Goal: Task Accomplishment & Management: Use online tool/utility

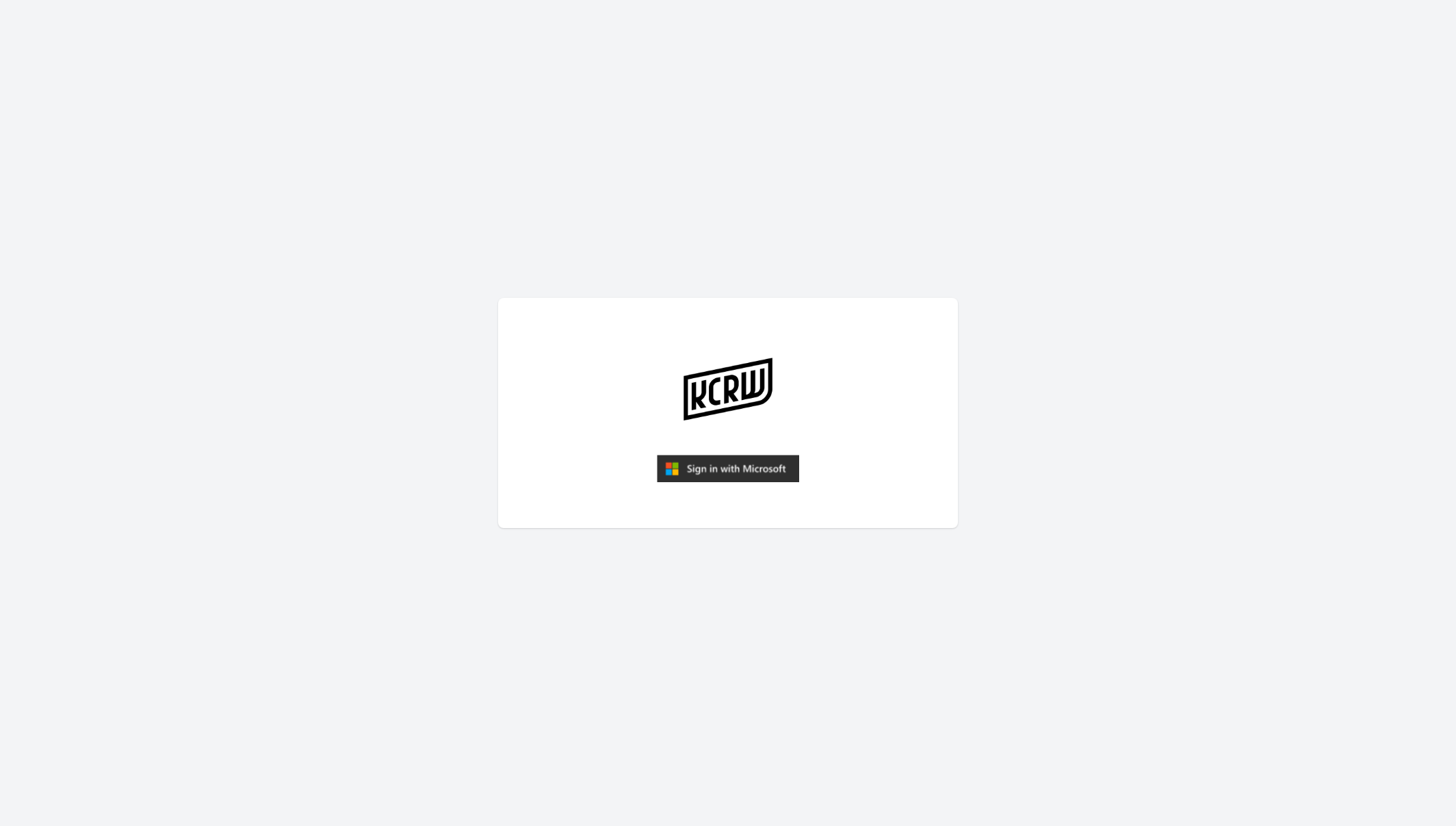
click at [744, 478] on img "submit" at bounding box center [728, 468] width 143 height 27
click at [685, 466] on img "submit" at bounding box center [728, 468] width 143 height 27
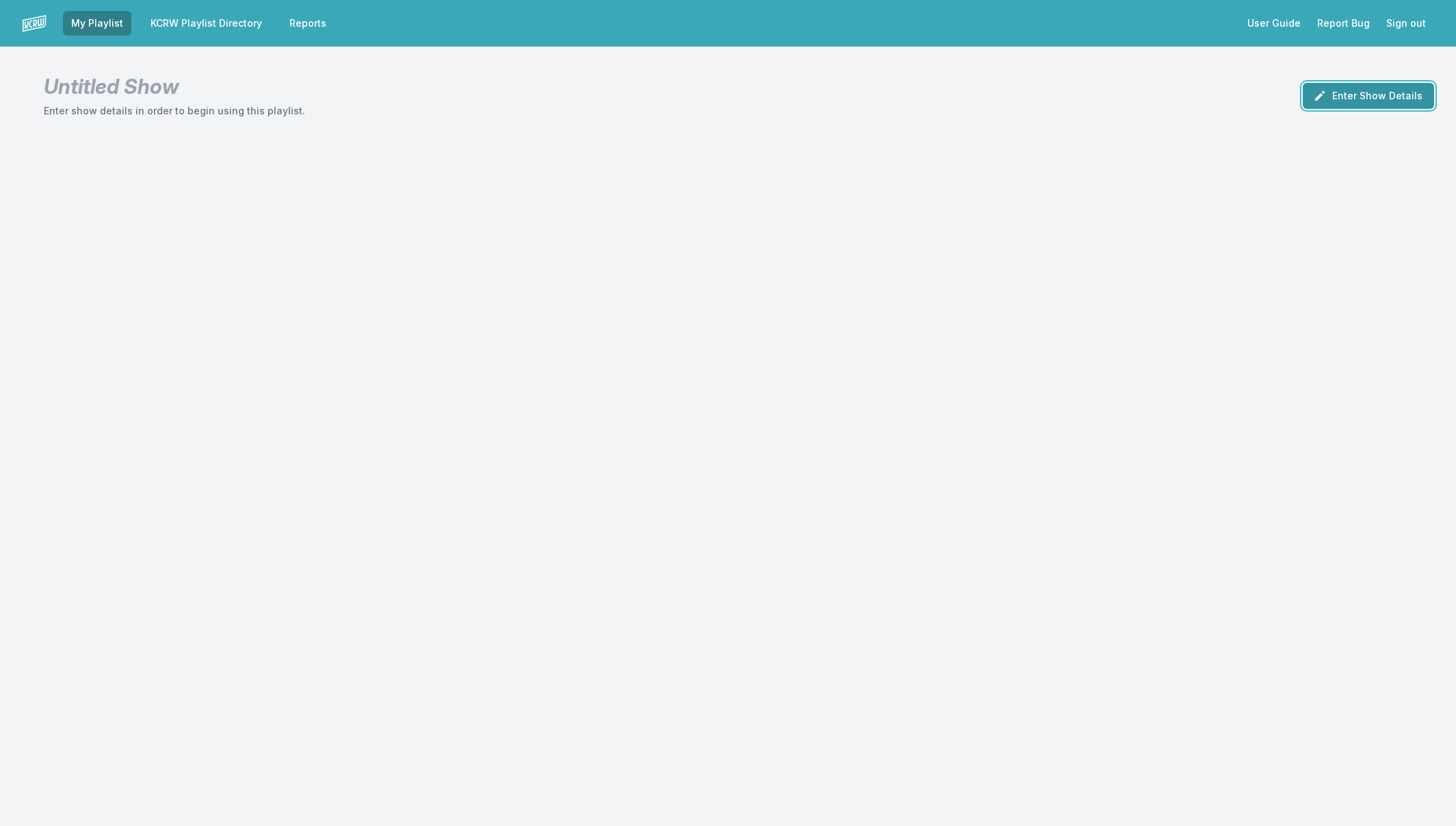
click at [1341, 92] on button "Enter Show Details" at bounding box center [1368, 96] width 131 height 26
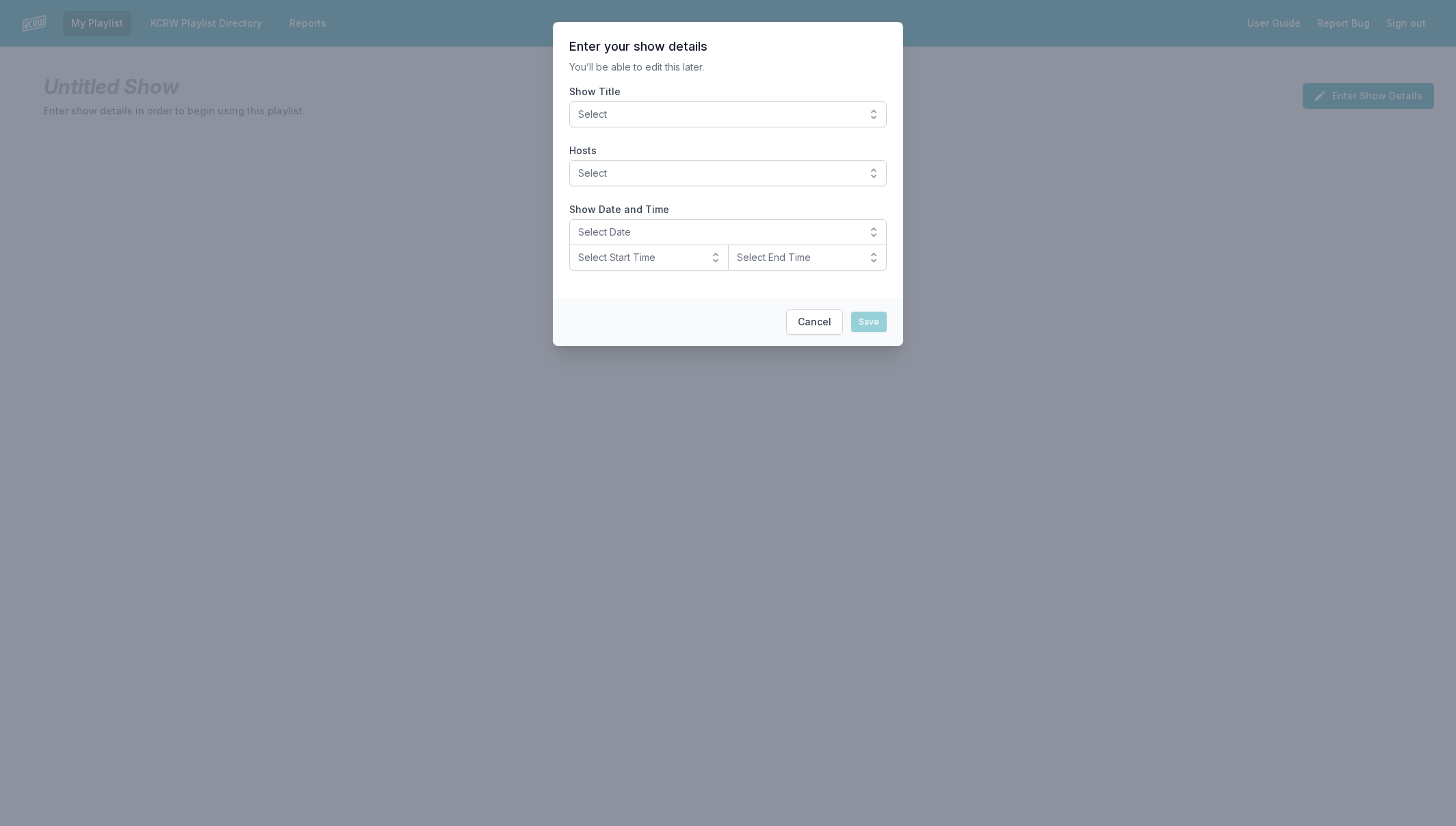
click at [698, 113] on span "Select" at bounding box center [719, 114] width 281 height 14
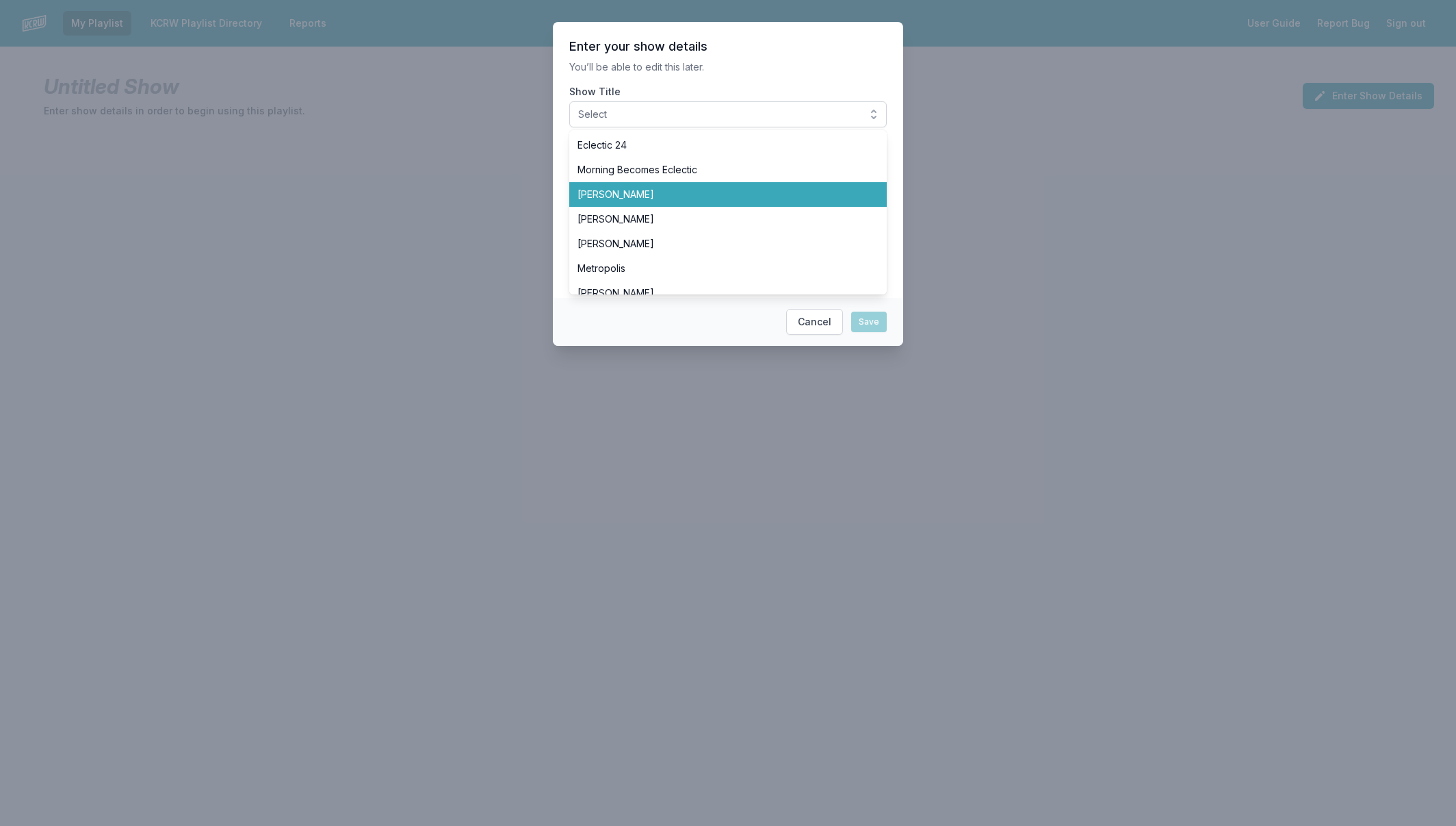
click at [750, 202] on li "Anne Litt" at bounding box center [728, 194] width 318 height 24
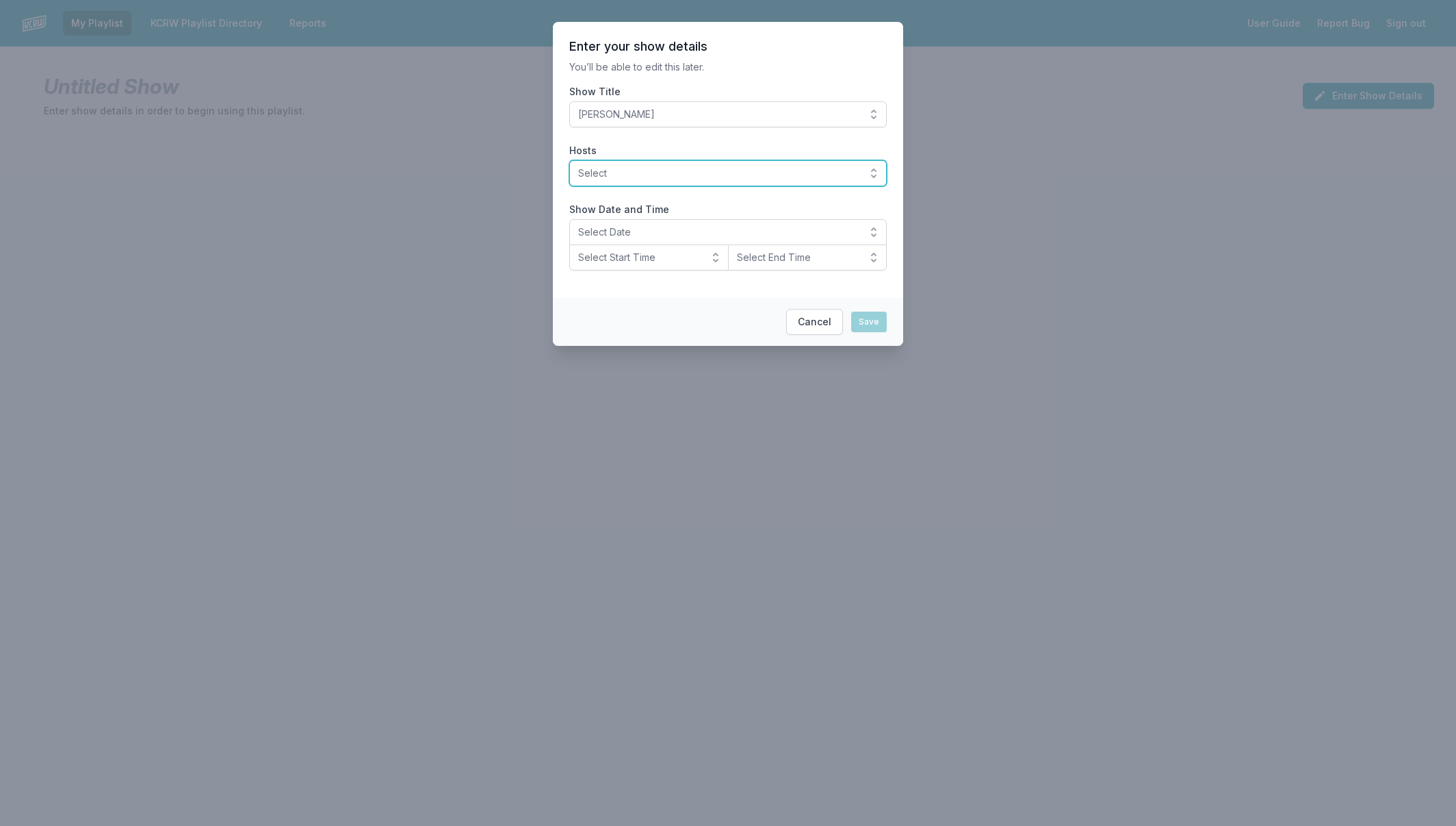
click at [749, 184] on button "Select" at bounding box center [728, 173] width 318 height 26
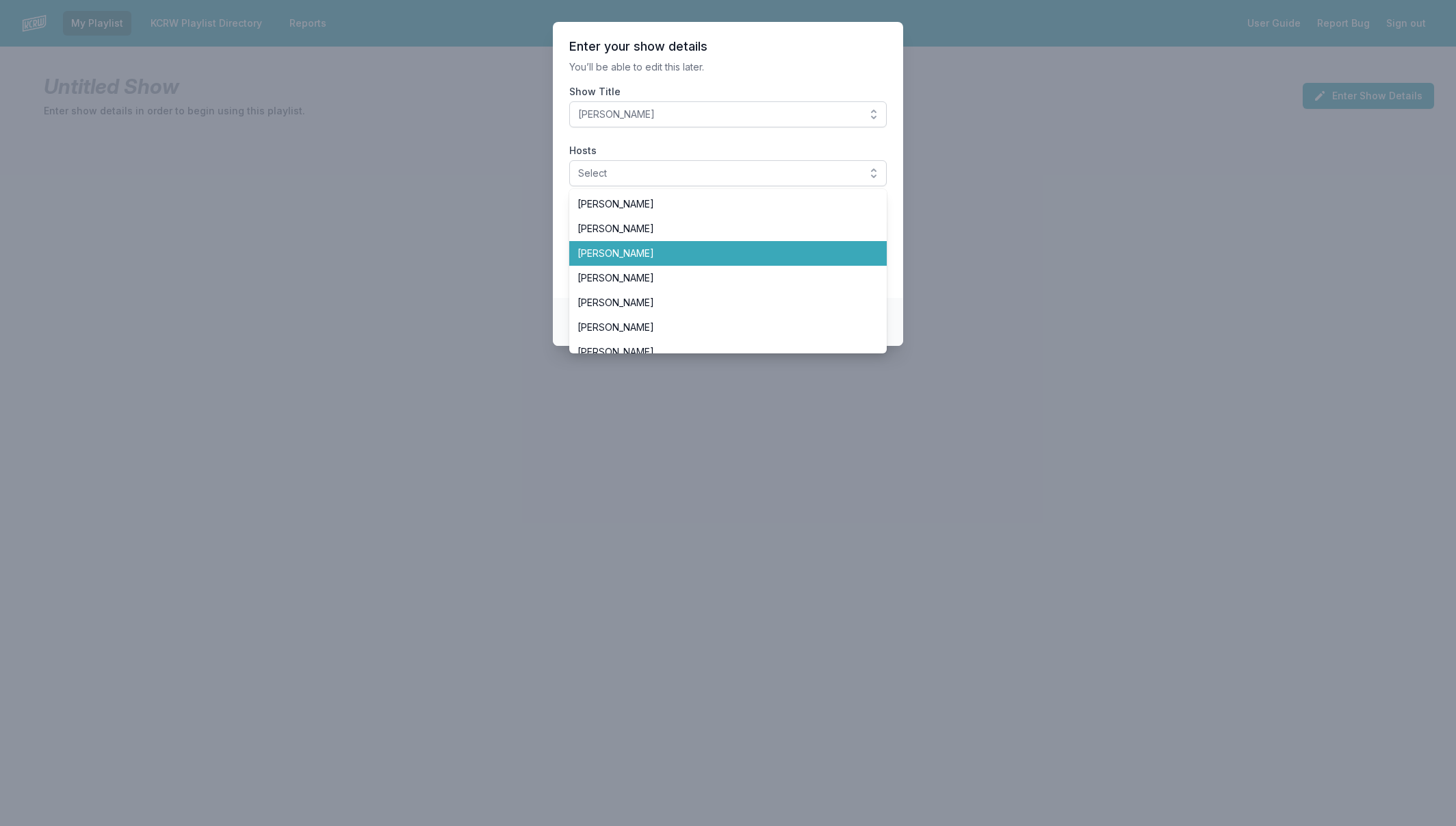
click at [856, 243] on li "[PERSON_NAME]" at bounding box center [728, 253] width 318 height 24
click at [804, 80] on section "Enter your show details You’ll be able to edit this later. Show Title Anne Litt…" at bounding box center [728, 160] width 351 height 276
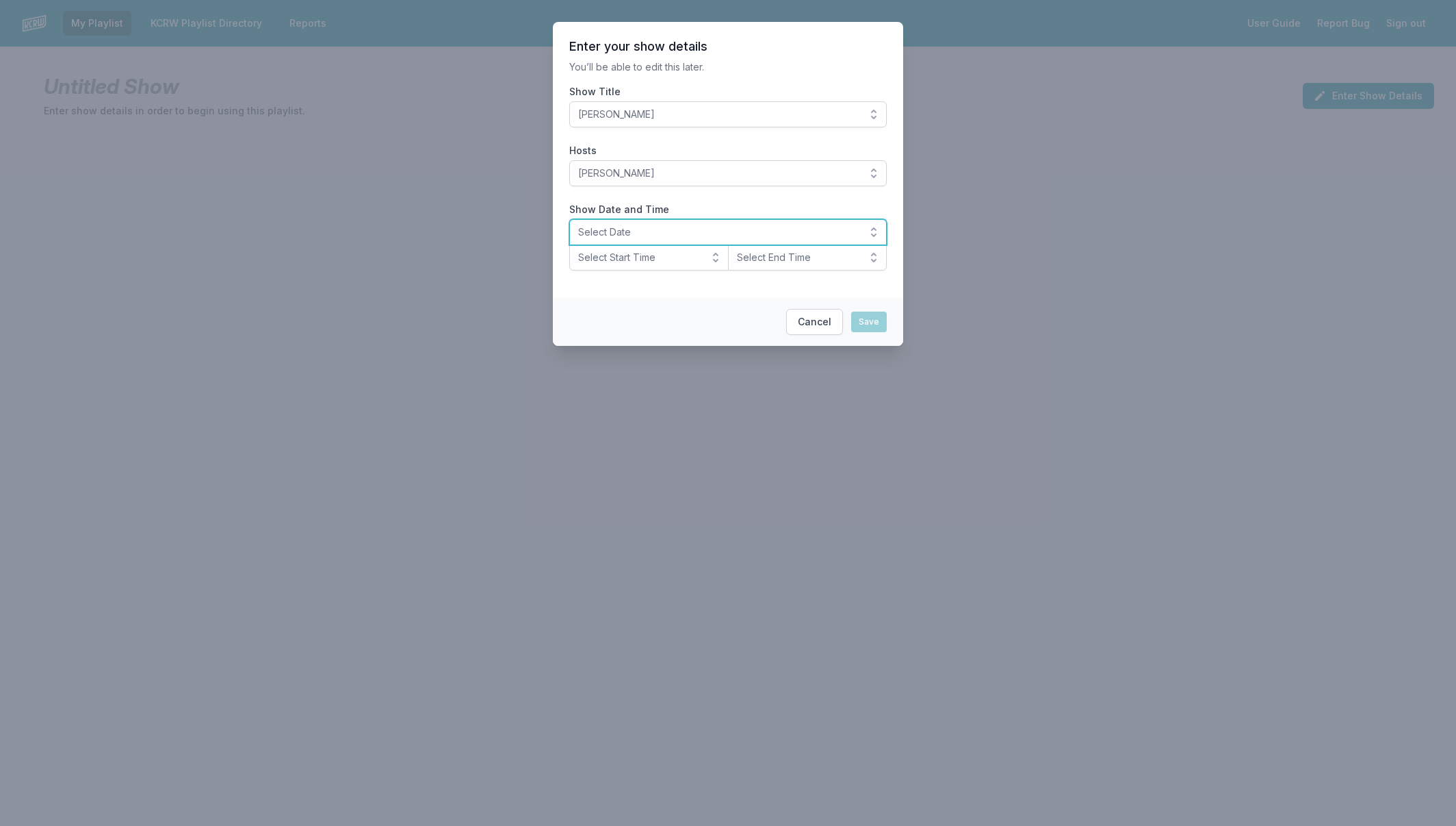
click at [756, 239] on button "Select Date" at bounding box center [728, 232] width 318 height 26
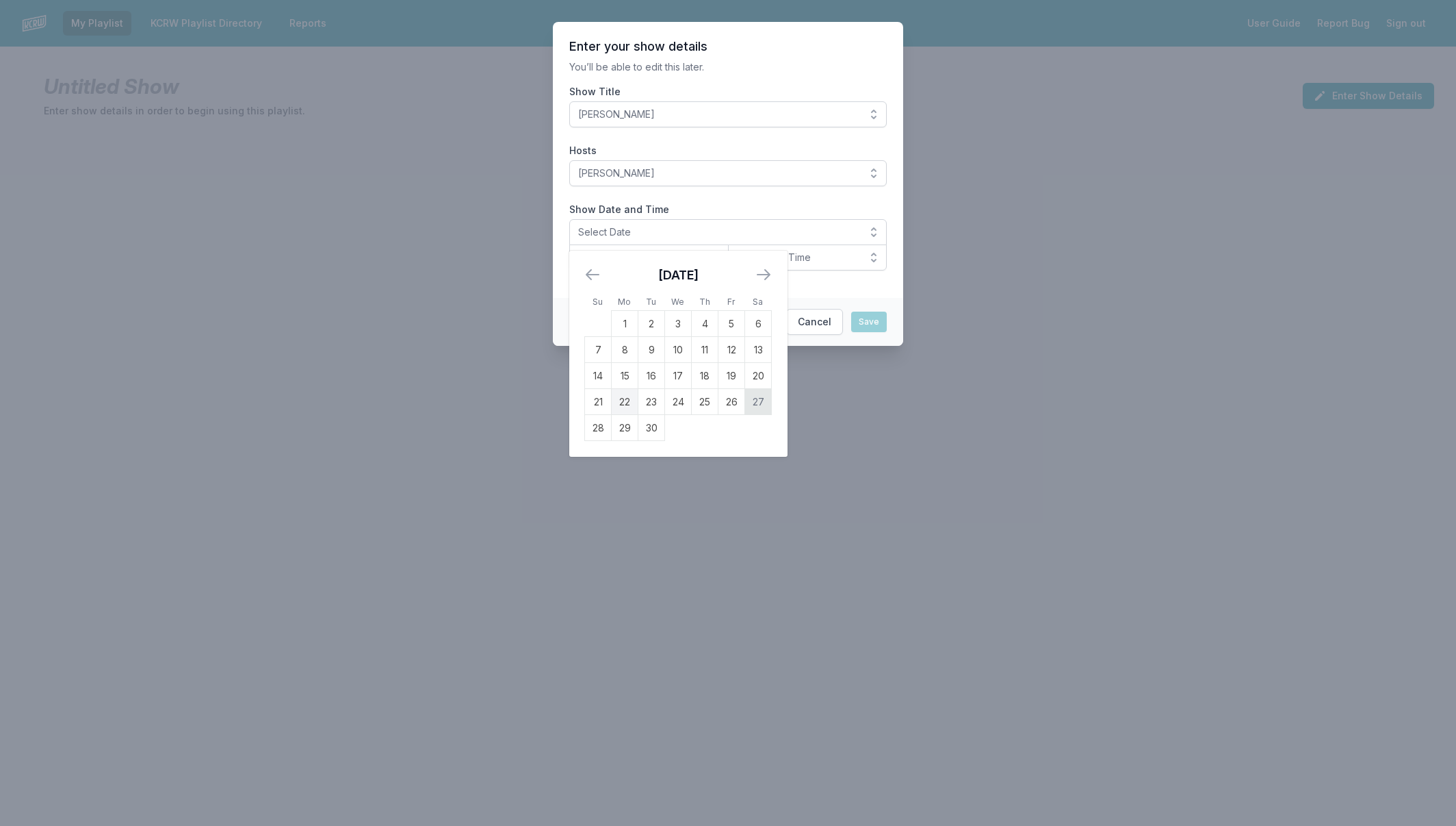
click at [761, 402] on td "27" at bounding box center [758, 402] width 27 height 26
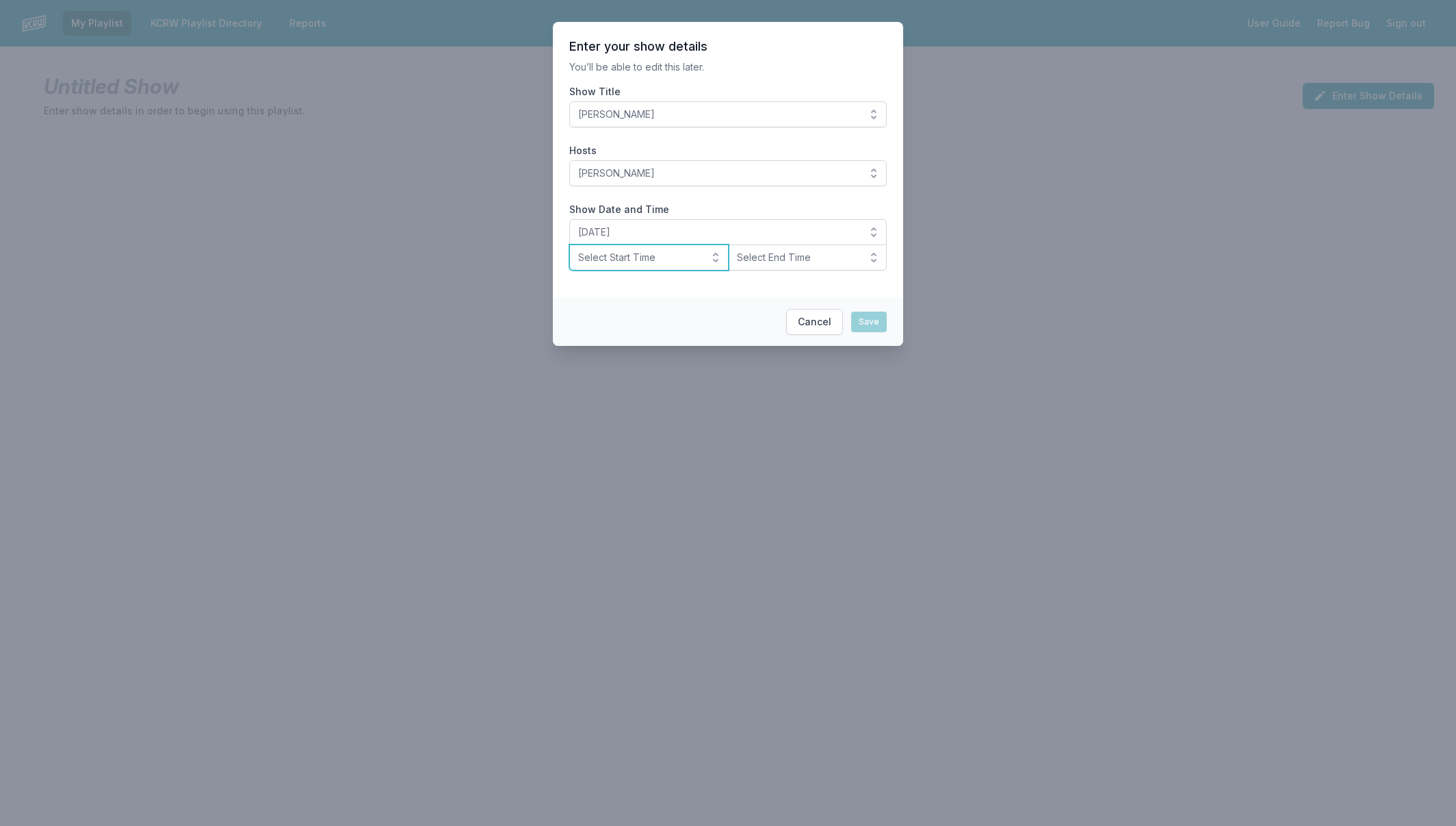
click at [695, 267] on button "Select Start Time" at bounding box center [649, 257] width 159 height 26
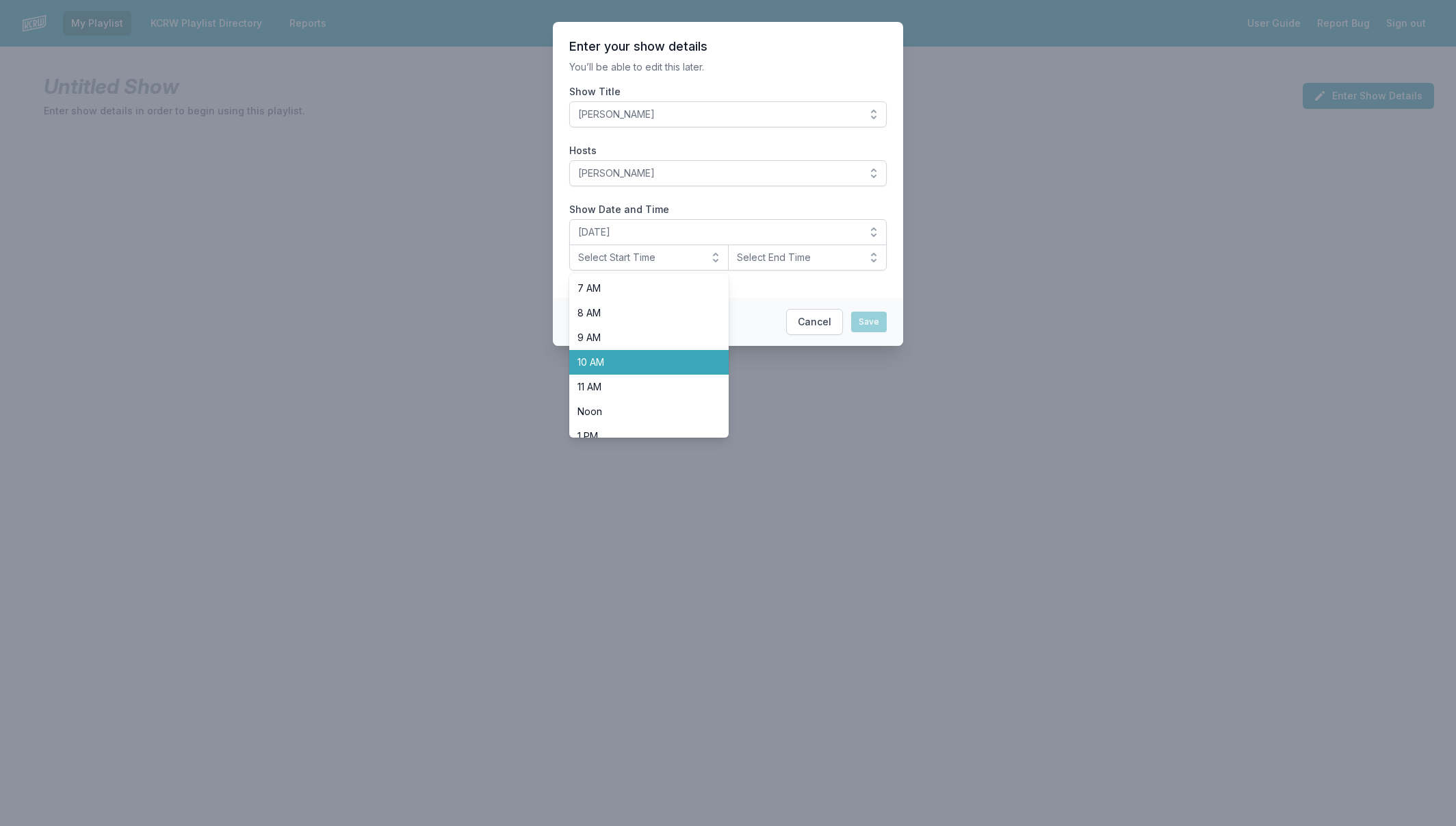
scroll to position [174, 0]
click at [638, 414] on span "Noon" at bounding box center [641, 410] width 127 height 14
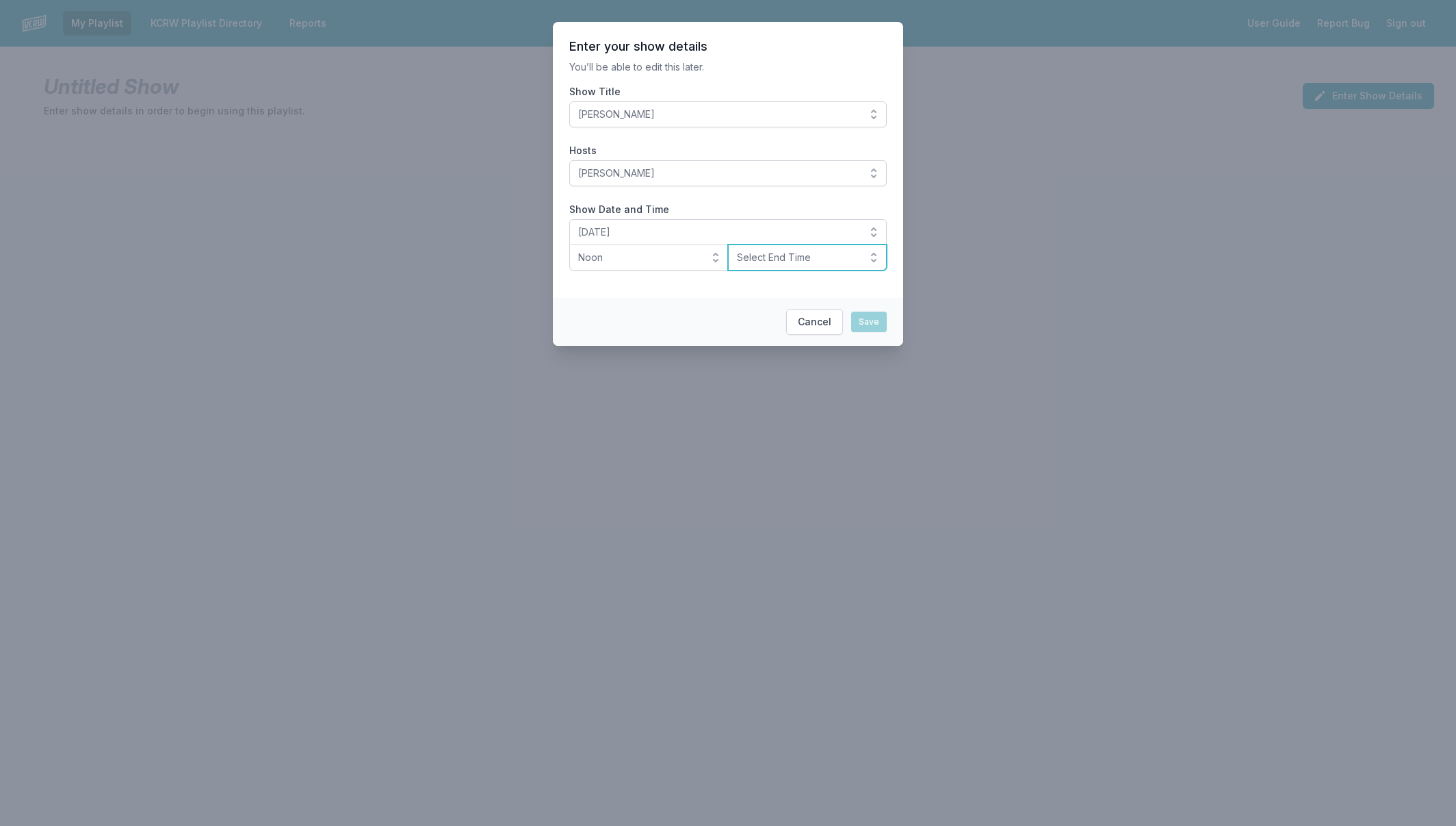
click at [755, 252] on span "Select End Time" at bounding box center [798, 258] width 123 height 14
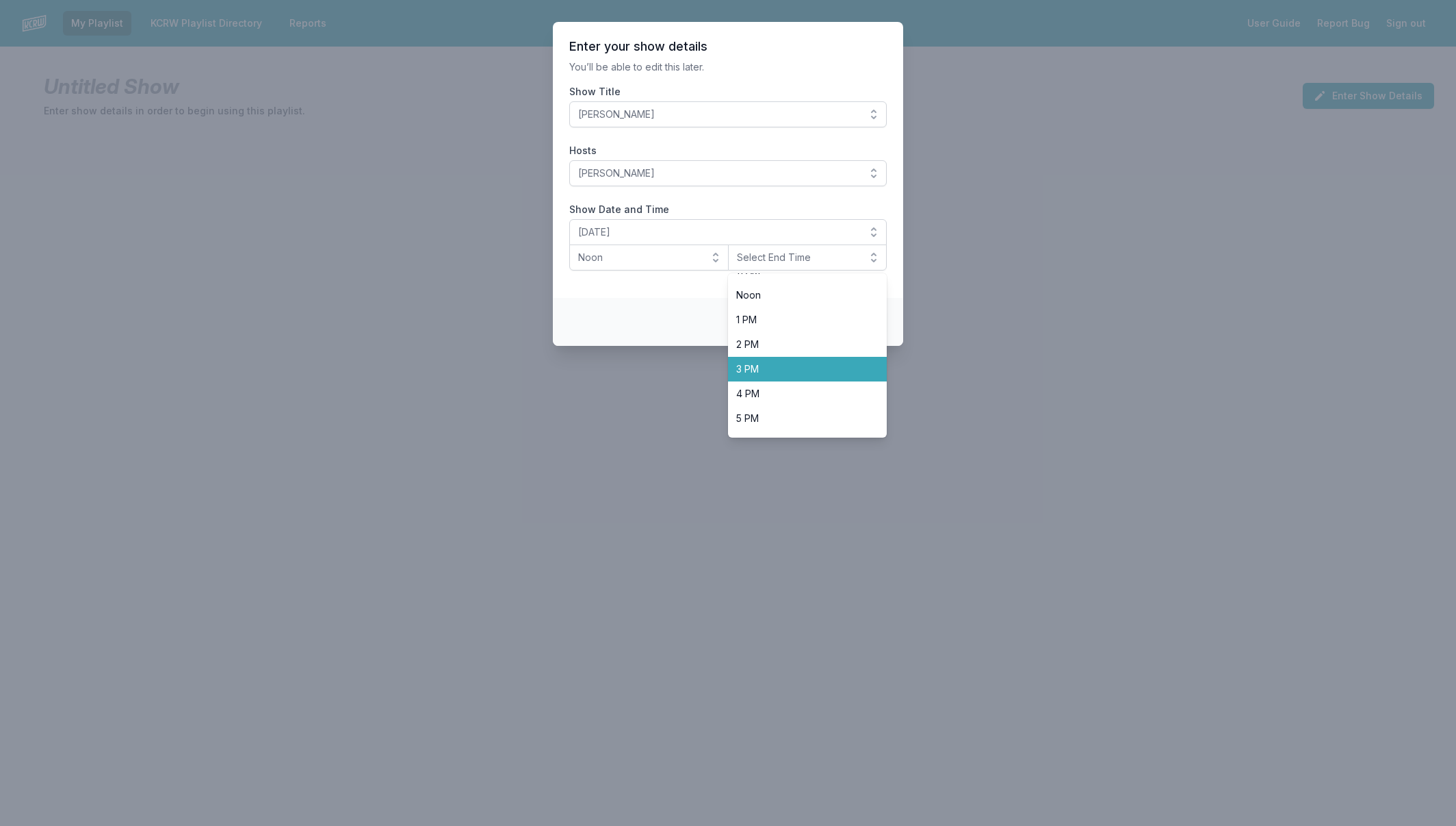
scroll to position [292, 0]
click at [774, 378] on li "3 PM" at bounding box center [807, 365] width 159 height 24
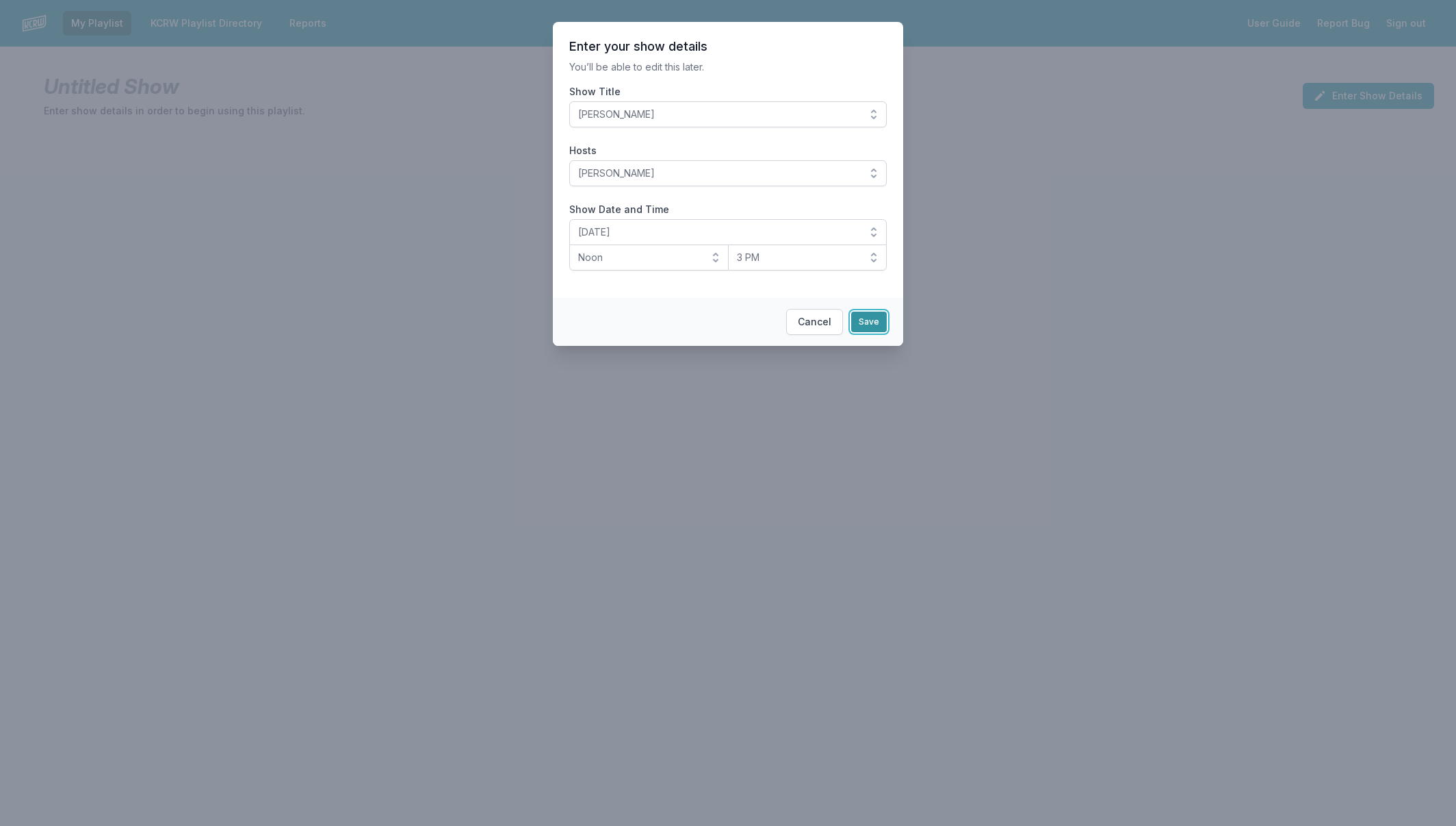
click at [865, 323] on button "Save" at bounding box center [869, 321] width 36 height 21
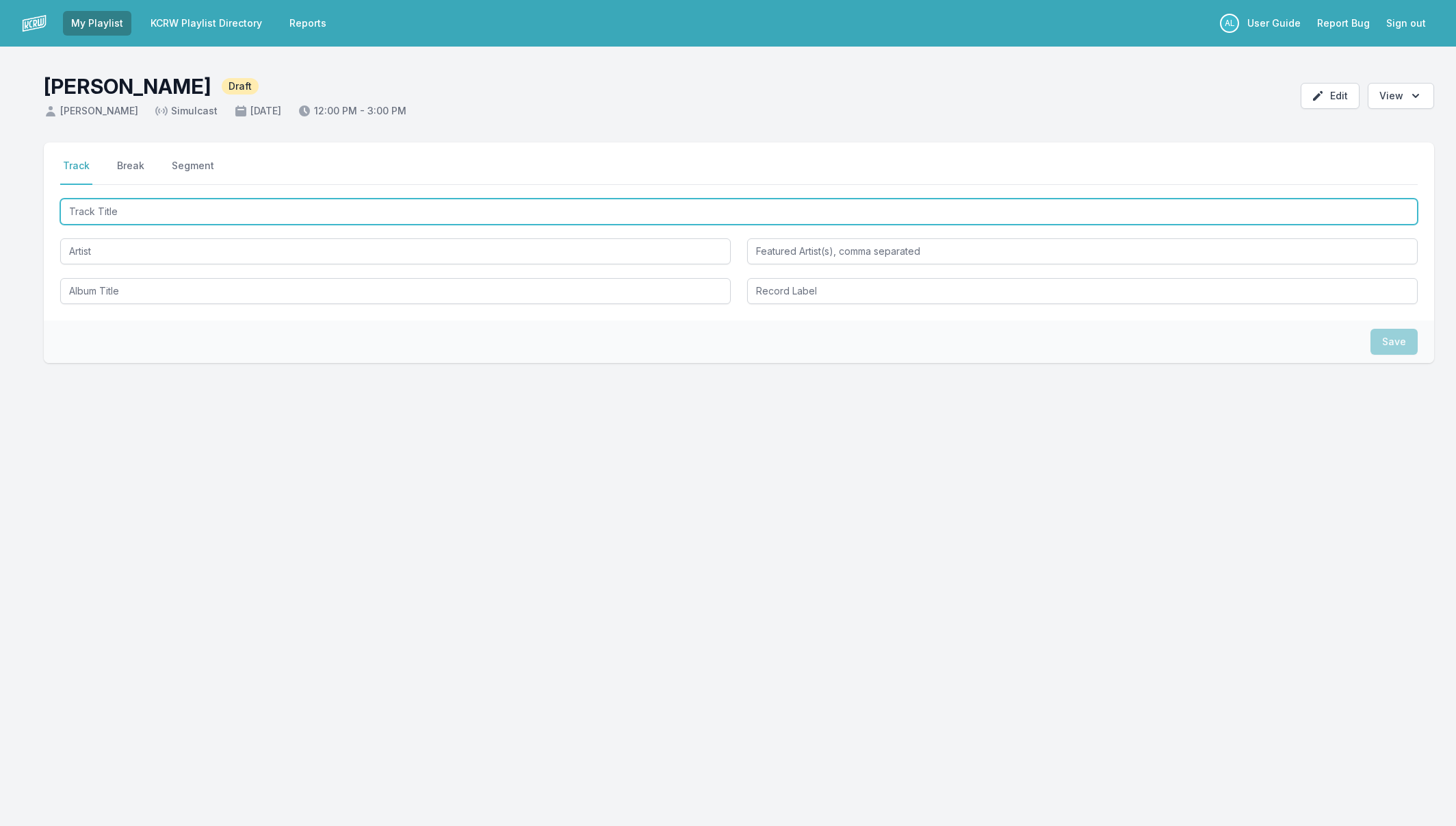
click at [336, 219] on input "Track Title" at bounding box center [739, 211] width 1358 height 26
click at [226, 216] on input "Track Title" at bounding box center [739, 211] width 1358 height 26
click at [133, 211] on input "FR" at bounding box center [739, 211] width 1358 height 26
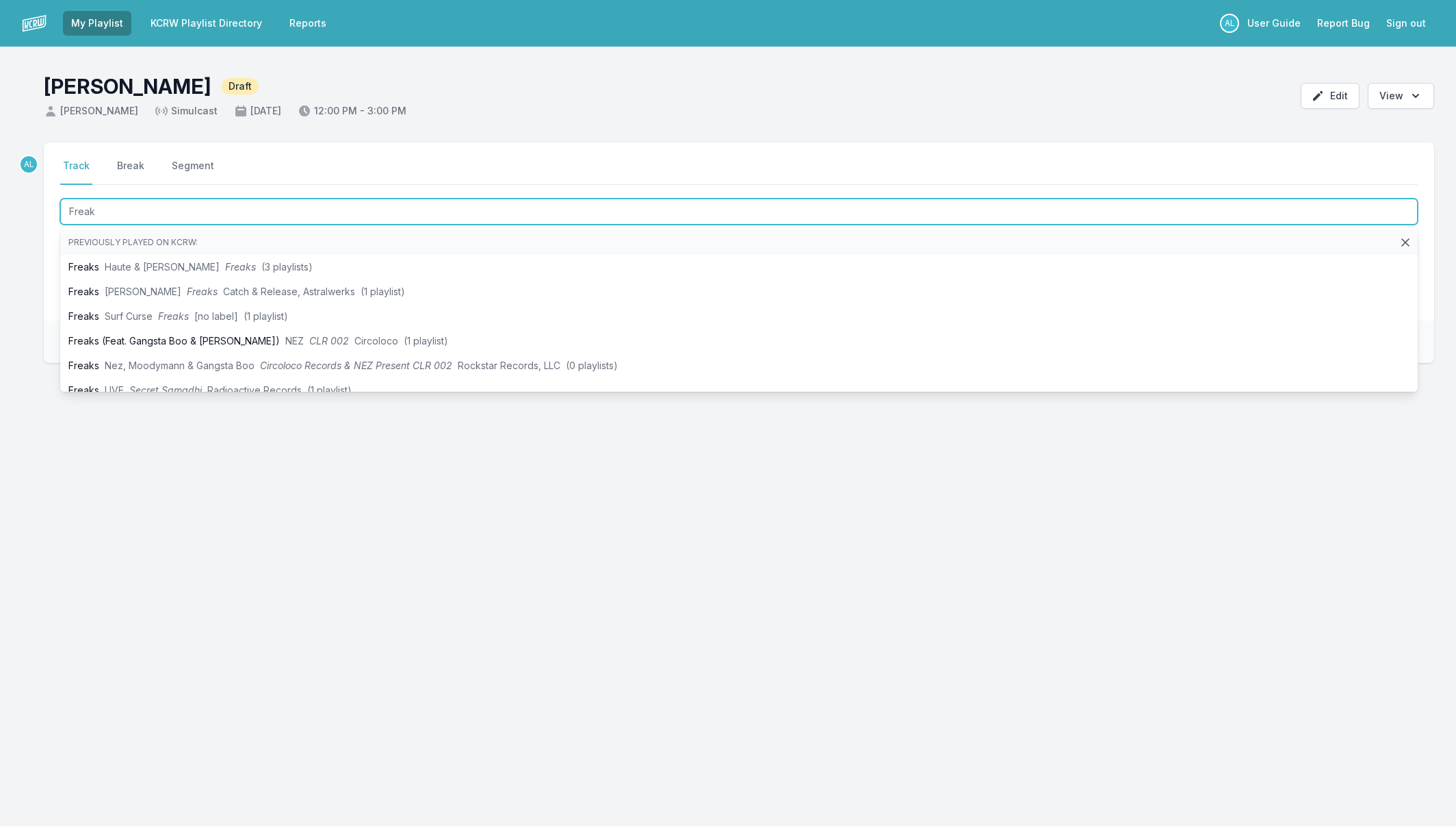
type input "Freaks"
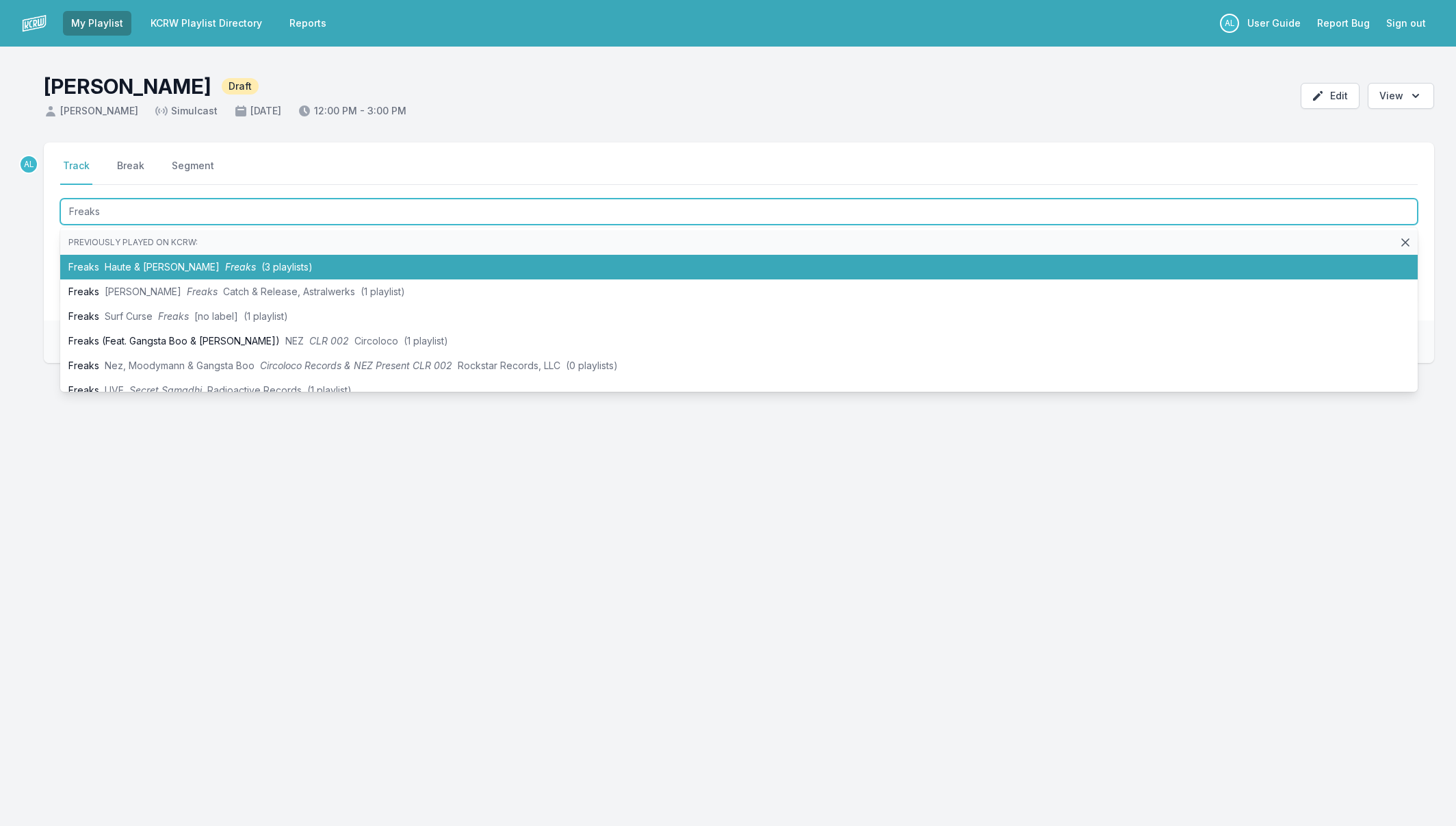
click at [136, 260] on li "Freaks Haute & [PERSON_NAME] Freaks (3 playlists)" at bounding box center [739, 267] width 1358 height 24
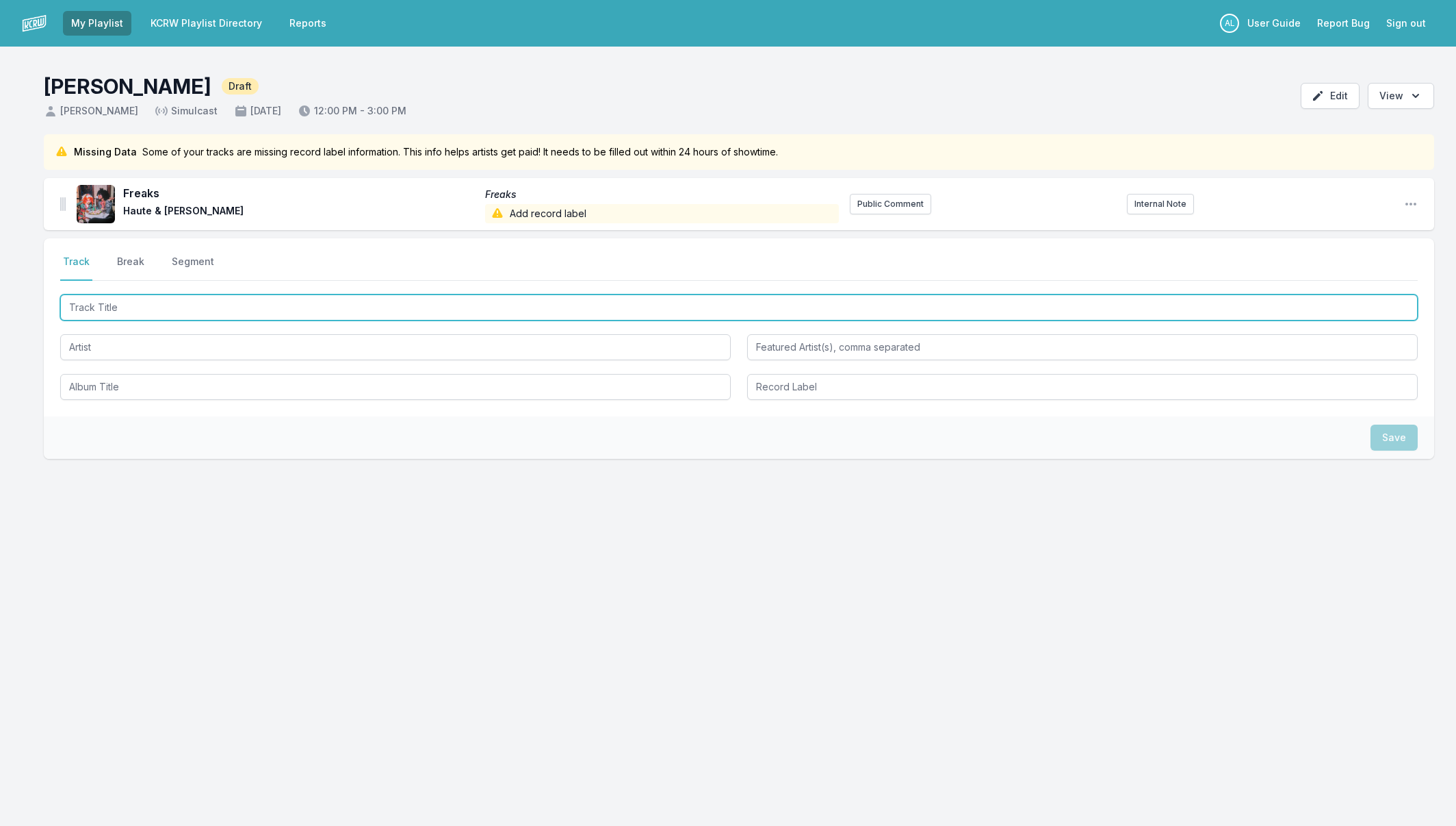
click at [164, 309] on input "Track Title" at bounding box center [739, 307] width 1358 height 26
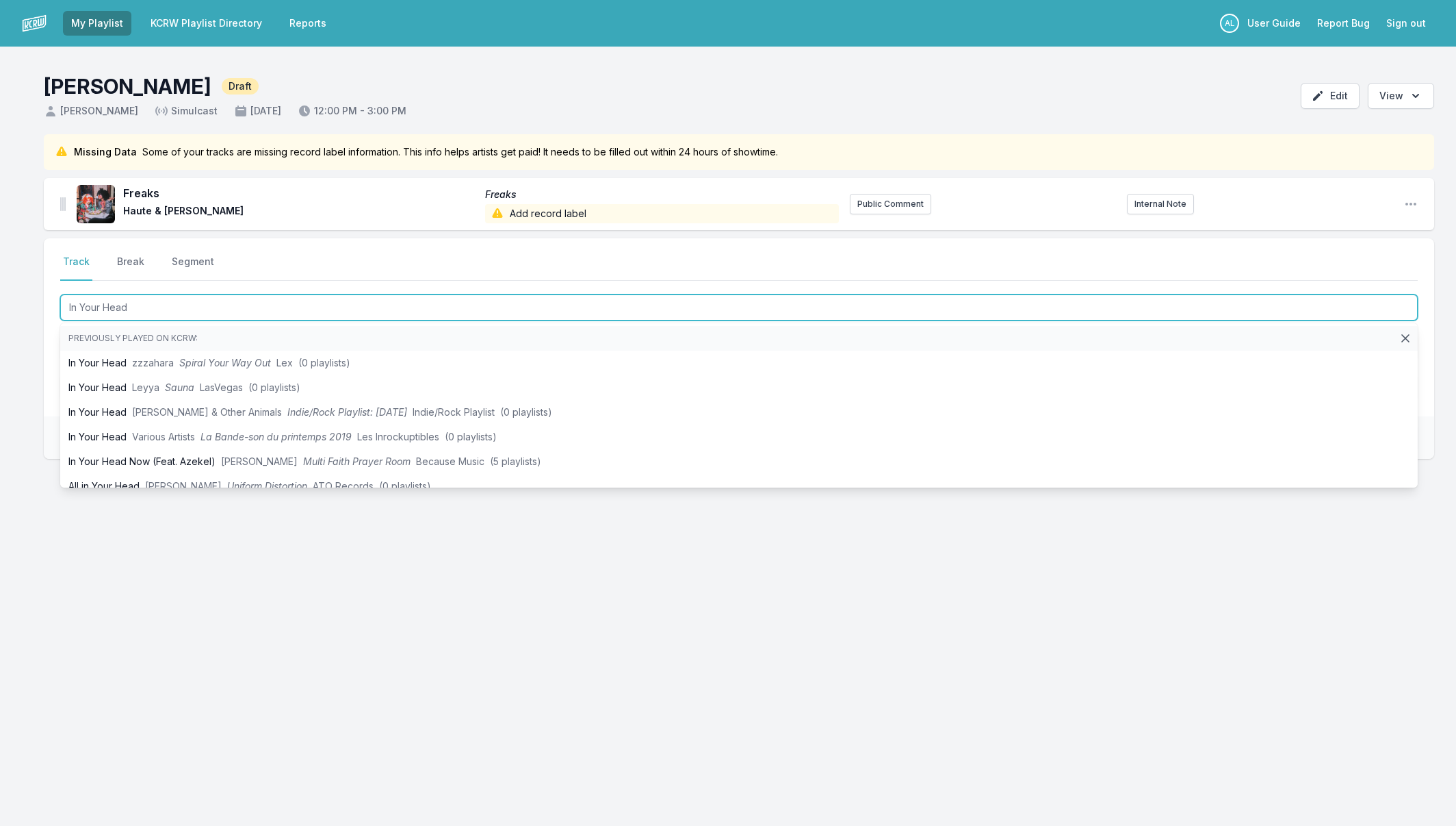
type input "In Your Head"
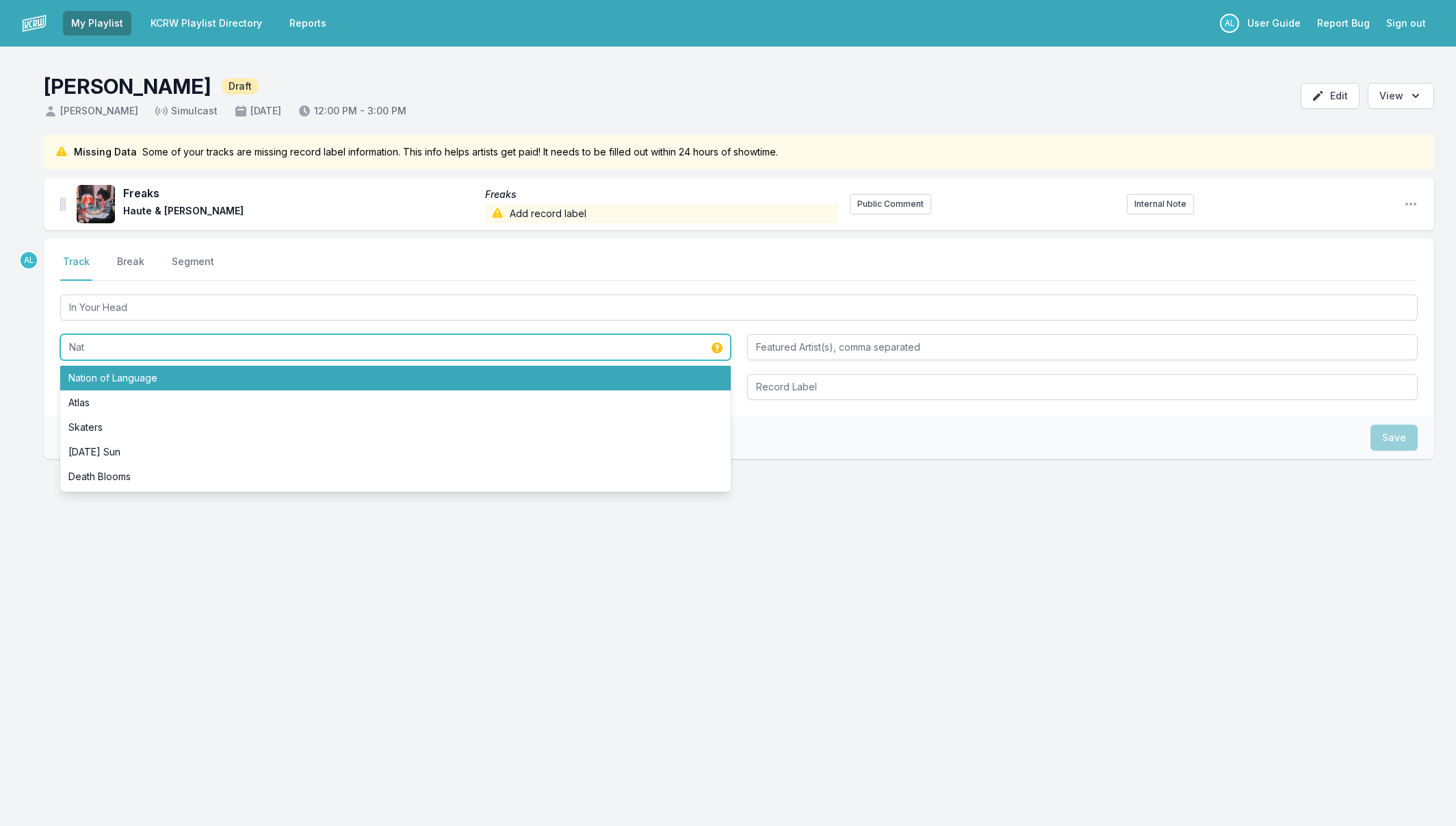
click at [171, 378] on li "Nation of Language" at bounding box center [396, 378] width 671 height 24
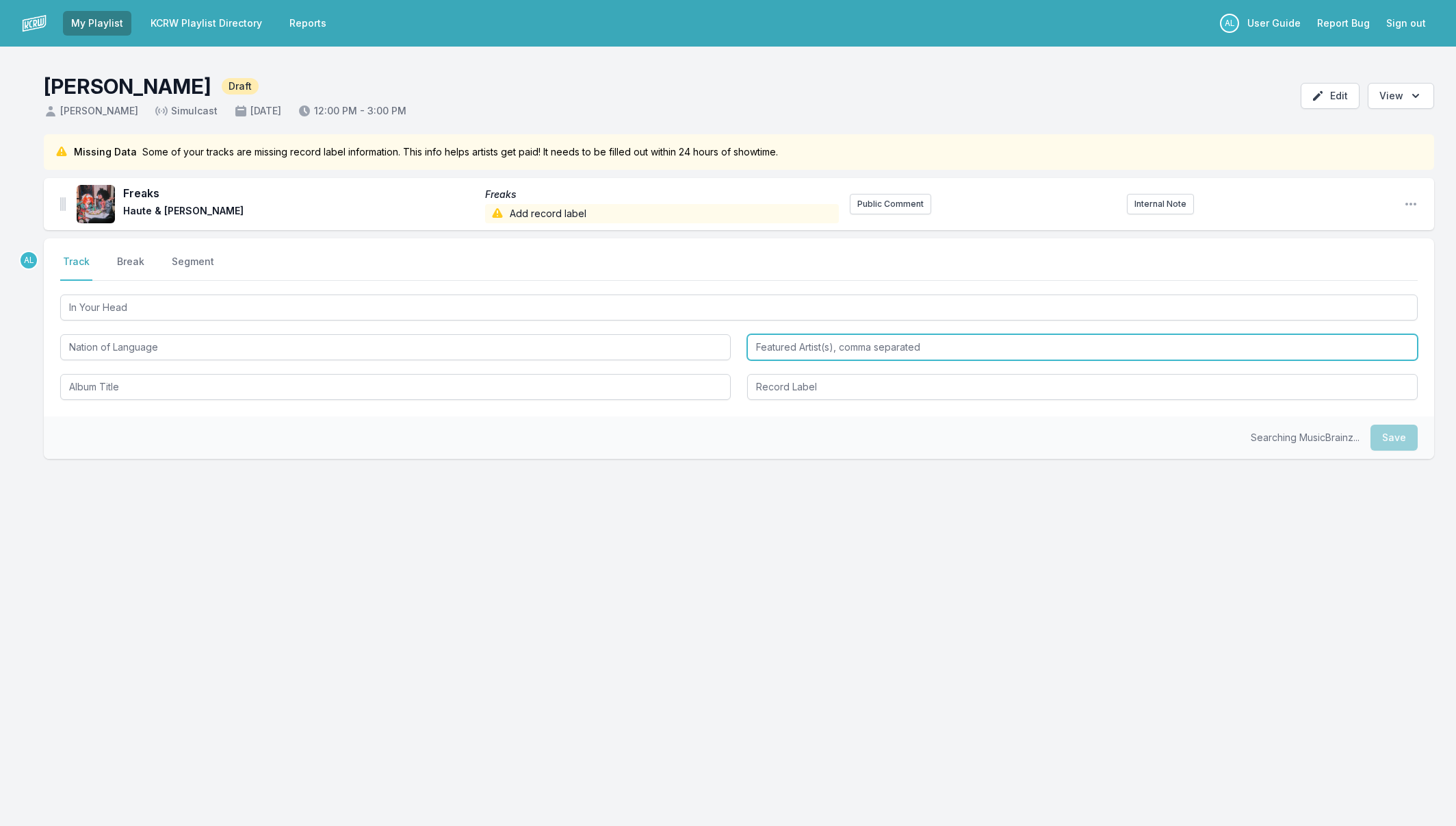
type input "Nation of Language"
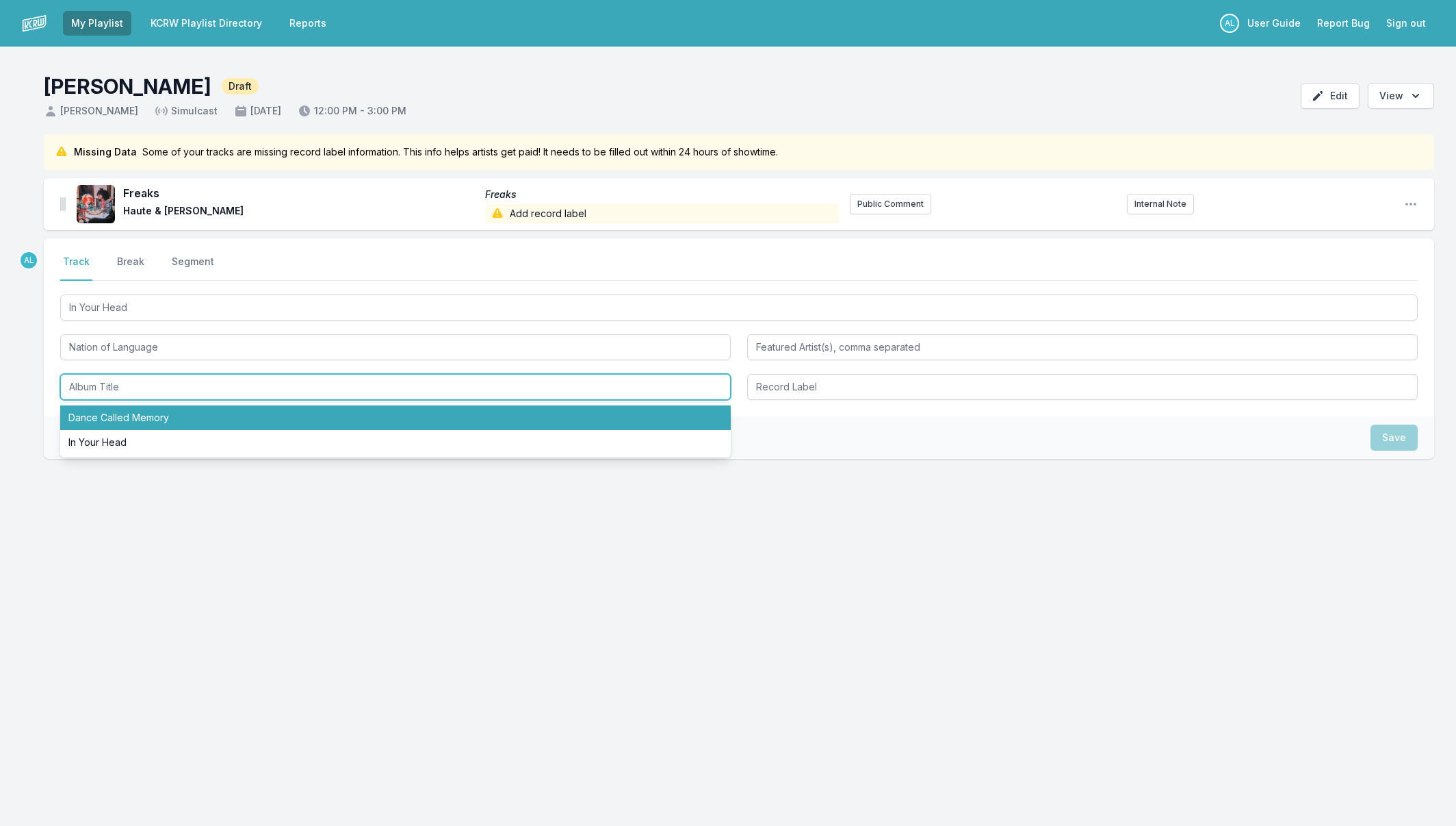
click at [193, 418] on li "Dance Called Memory" at bounding box center [396, 417] width 671 height 24
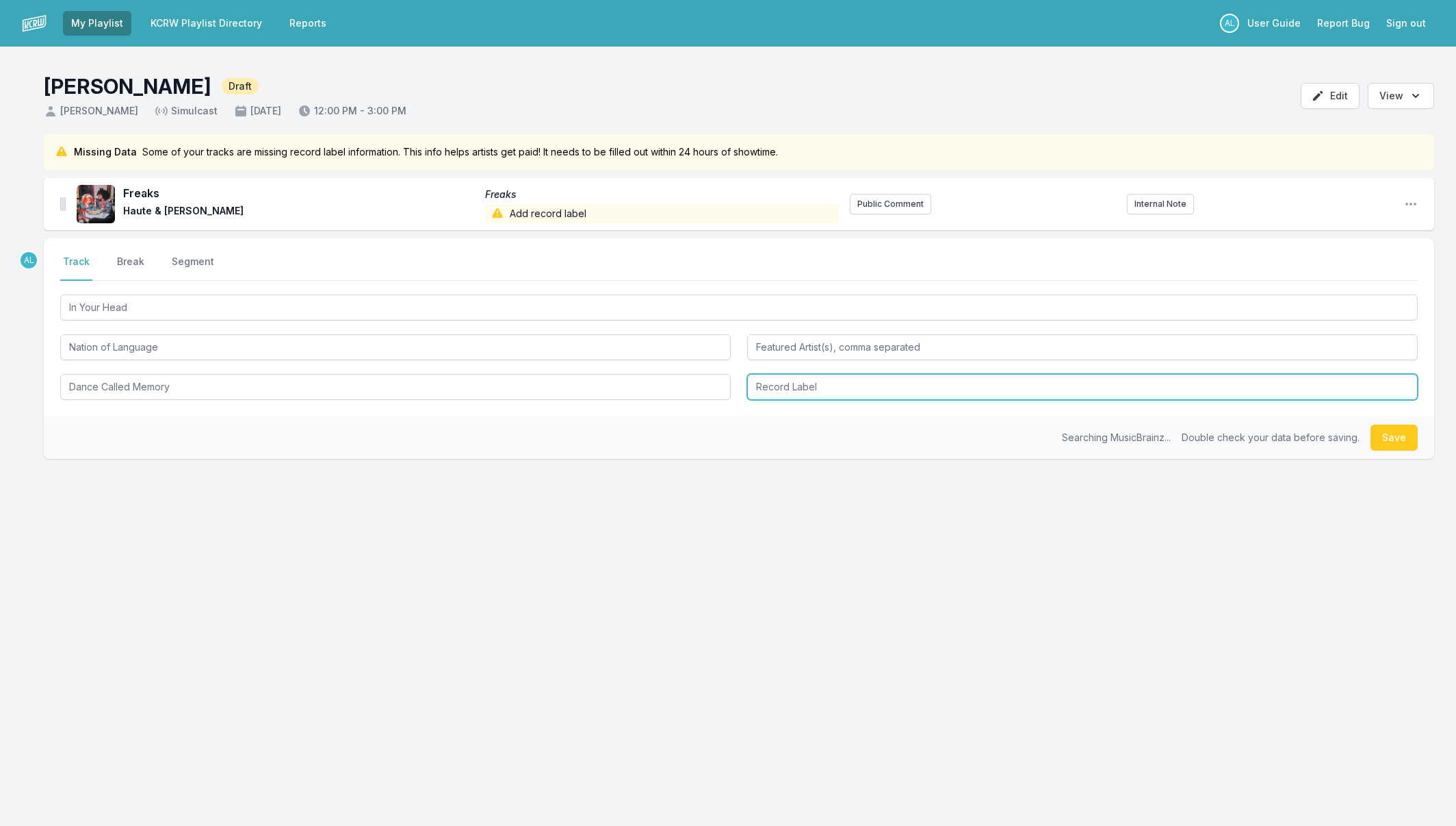
type input "Dance Called Memory"
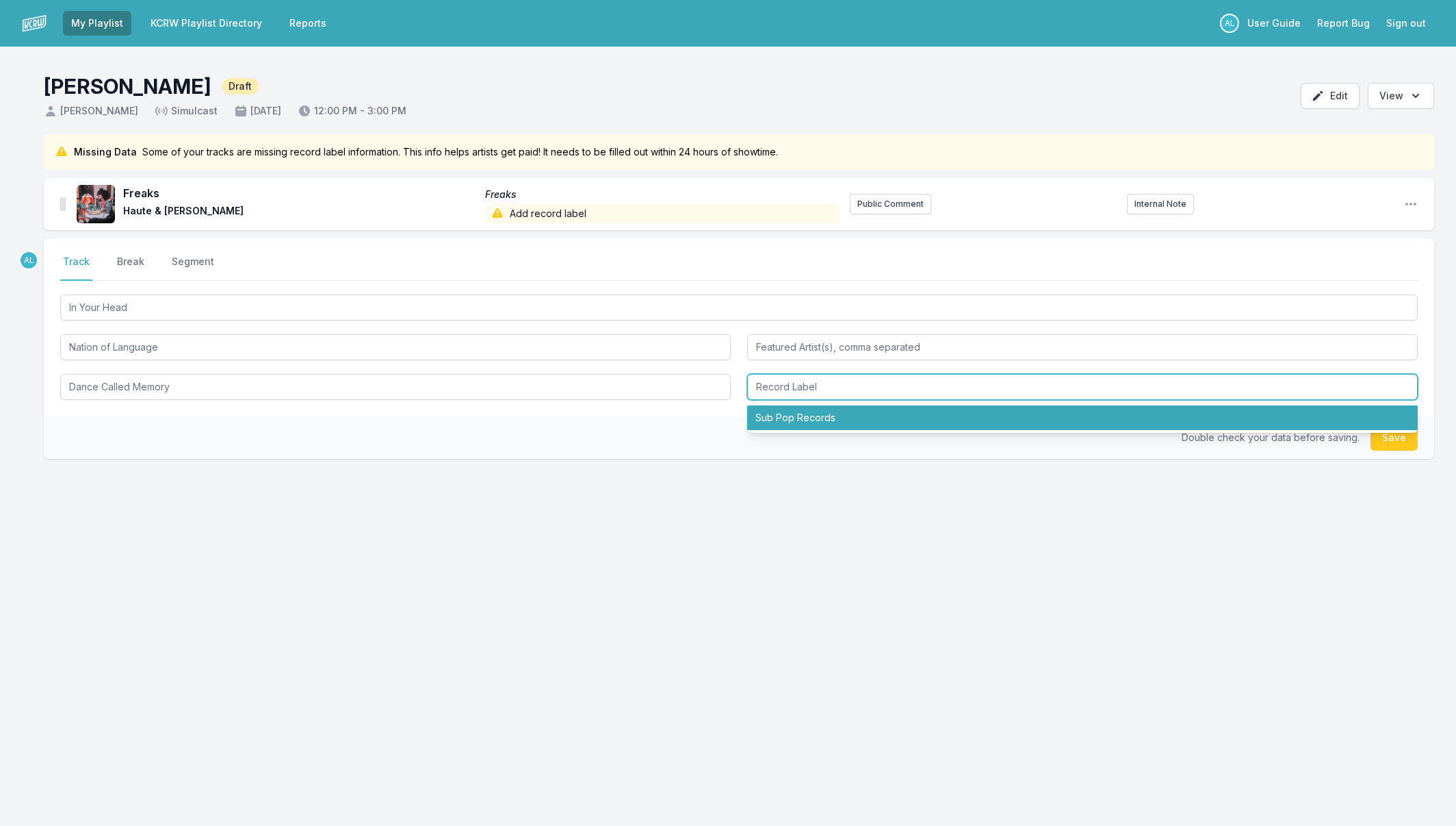
click at [793, 414] on li "Sub Pop Records" at bounding box center [1082, 417] width 671 height 24
type input "Sub Pop Records"
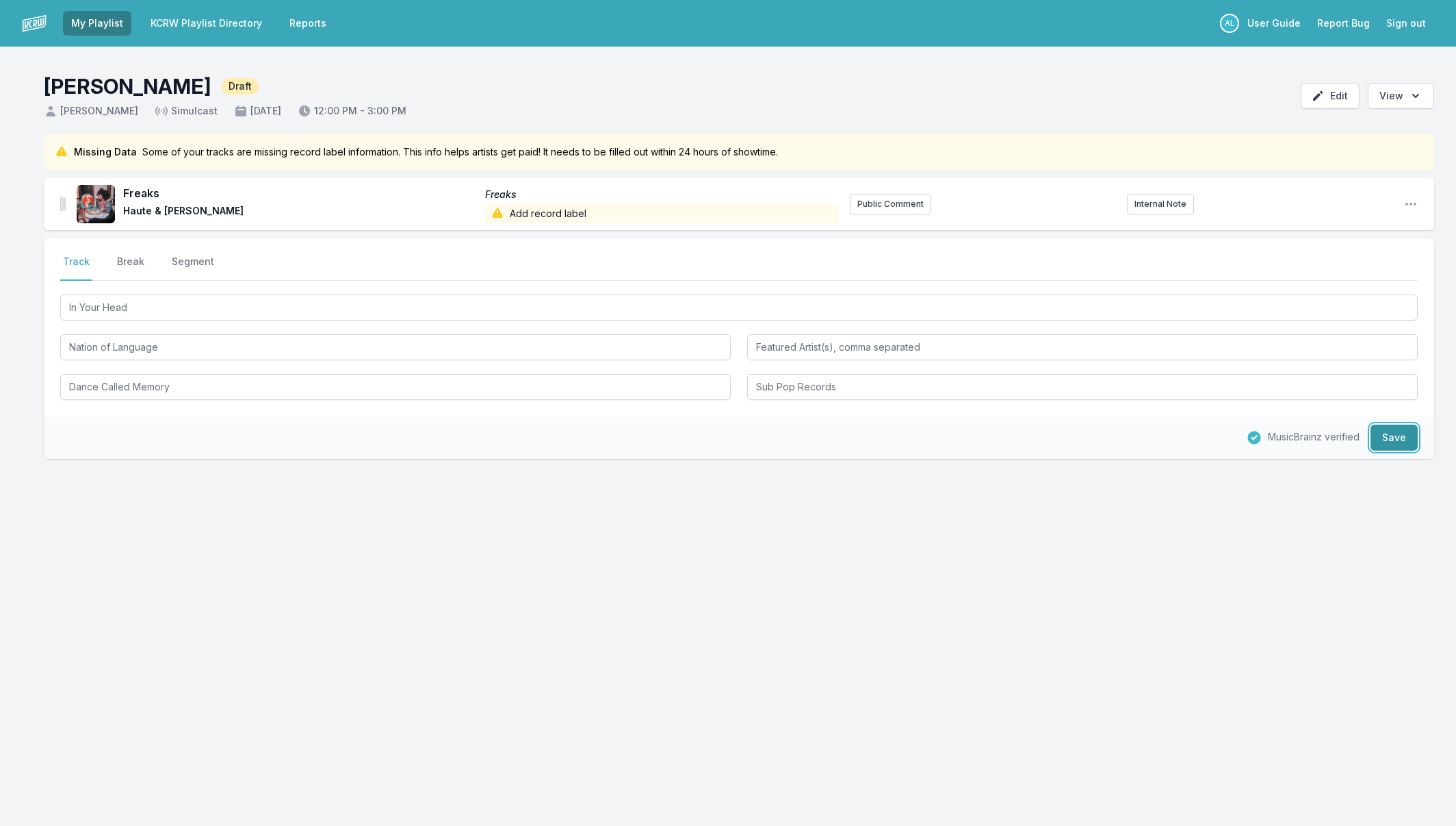
click at [1388, 443] on button "Save" at bounding box center [1394, 438] width 47 height 26
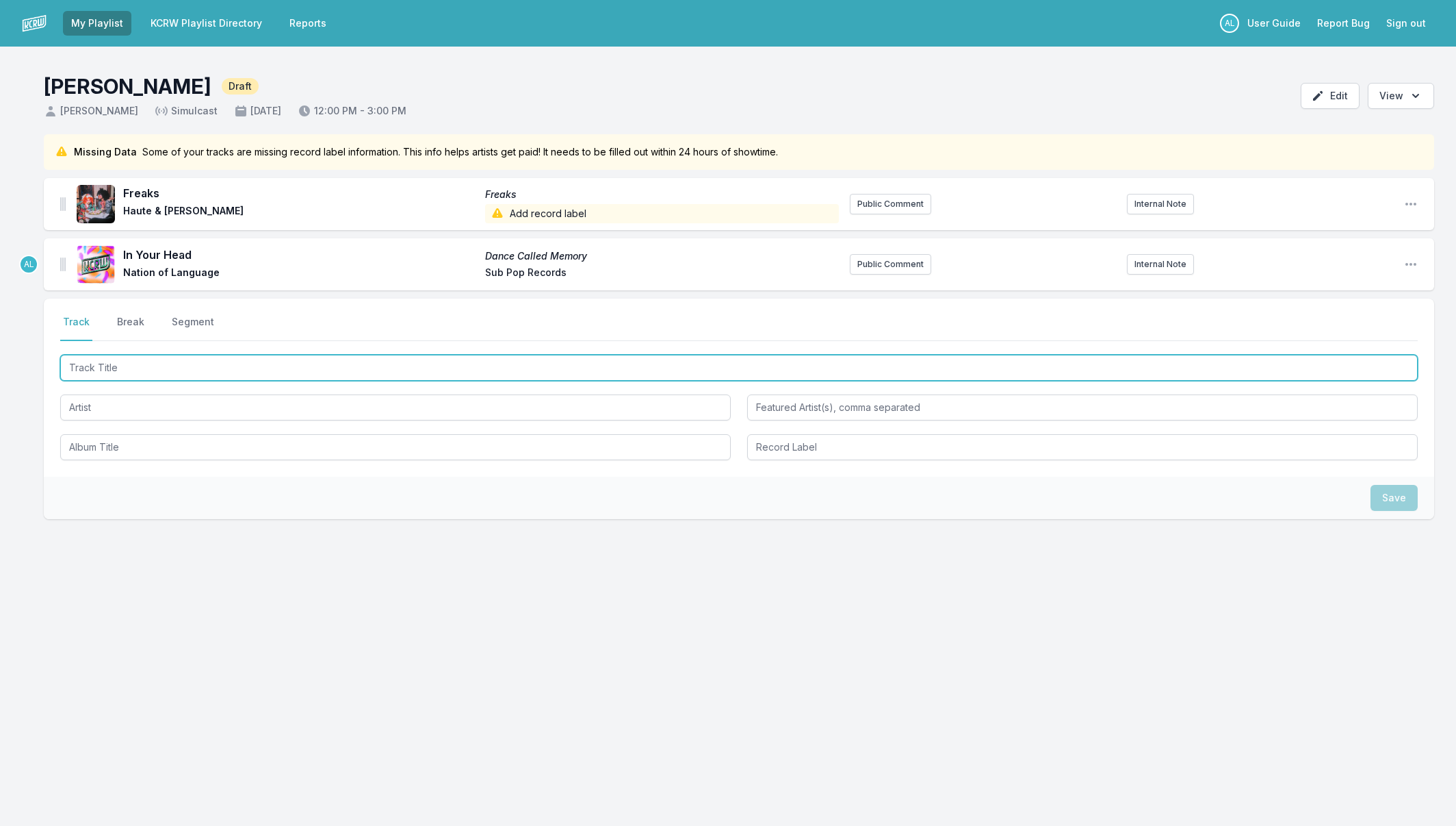
click at [448, 366] on input "Track Title" at bounding box center [739, 368] width 1358 height 26
click at [483, 371] on input "Track Title" at bounding box center [739, 368] width 1358 height 26
click at [332, 373] on input "Track Title" at bounding box center [739, 368] width 1358 height 26
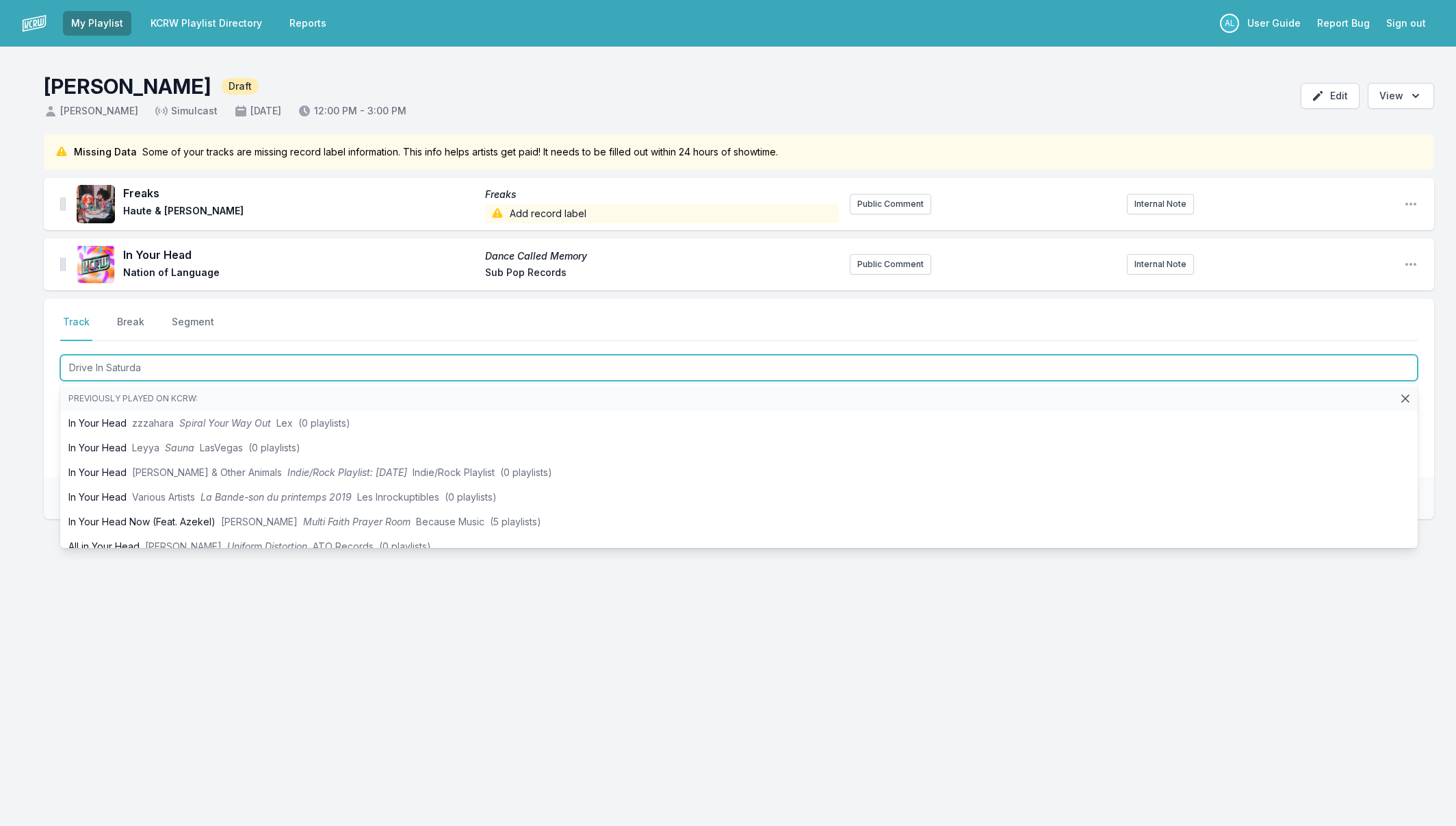
type input "Drive In [DATE]"
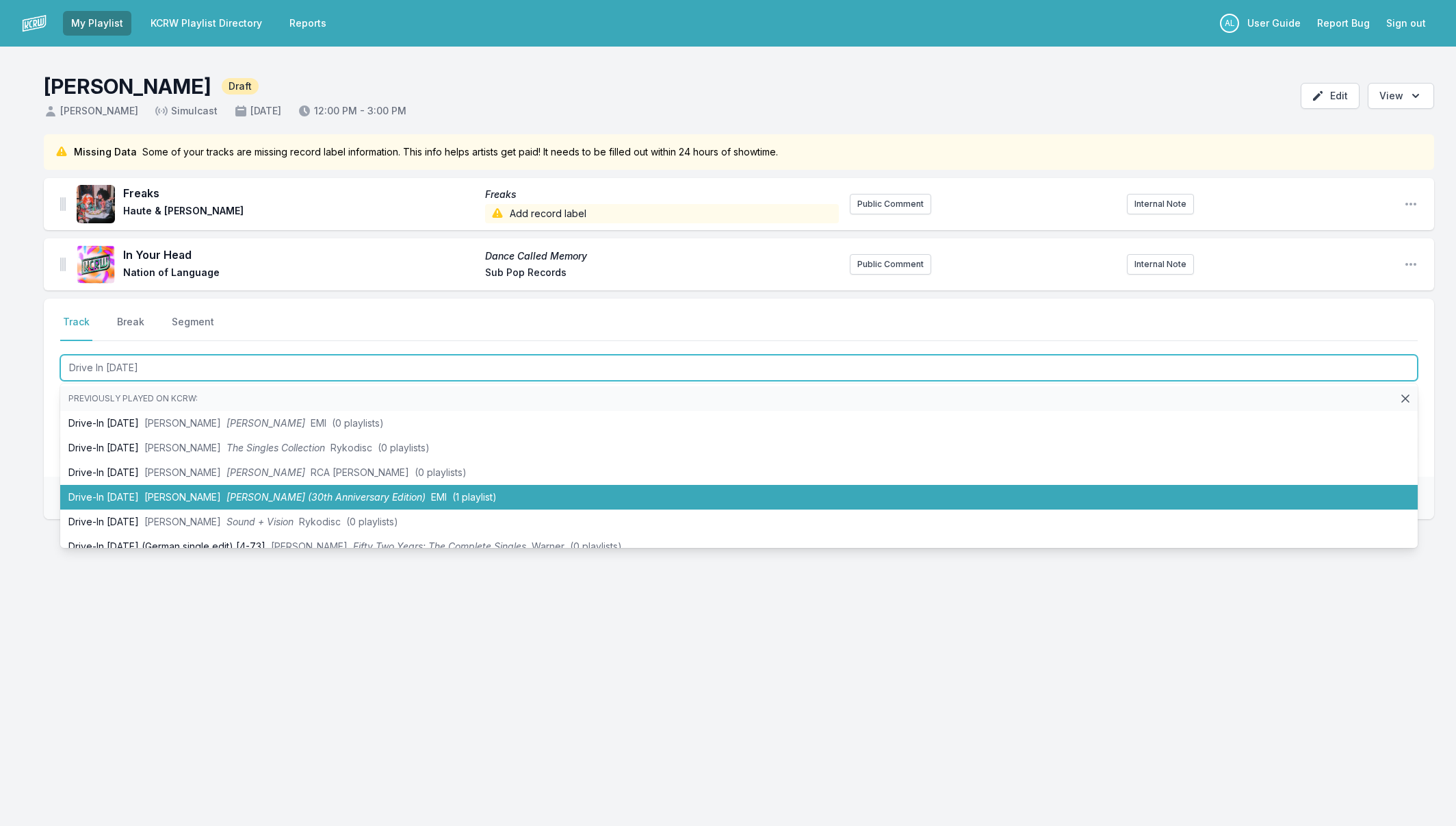
click at [374, 493] on span "[PERSON_NAME] (30th Anniversary Edition)" at bounding box center [326, 497] width 199 height 11
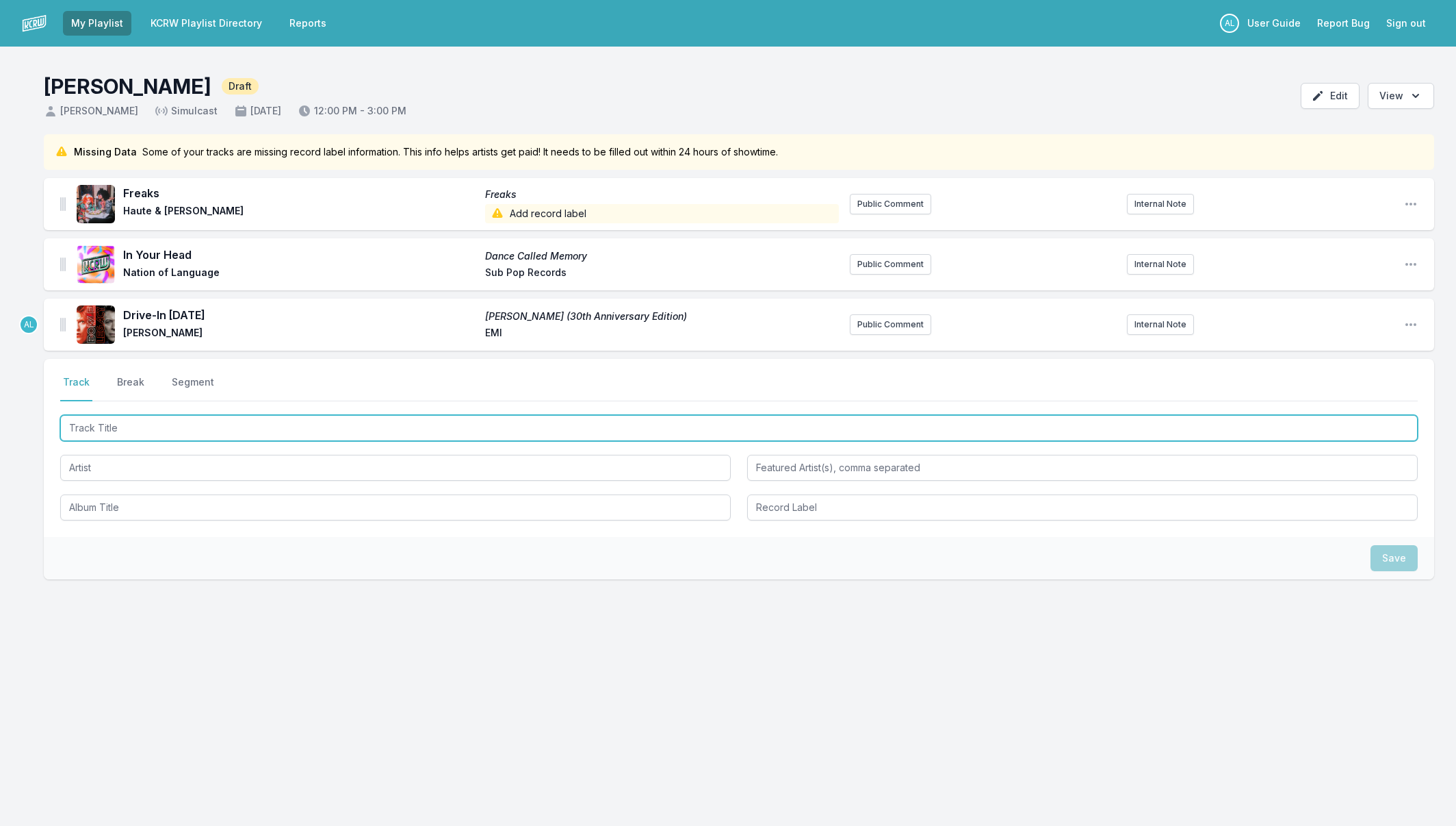
click at [191, 424] on input "Track Title" at bounding box center [739, 428] width 1358 height 26
click at [250, 431] on input "Track Title" at bounding box center [739, 428] width 1358 height 26
type input "Disco Life"
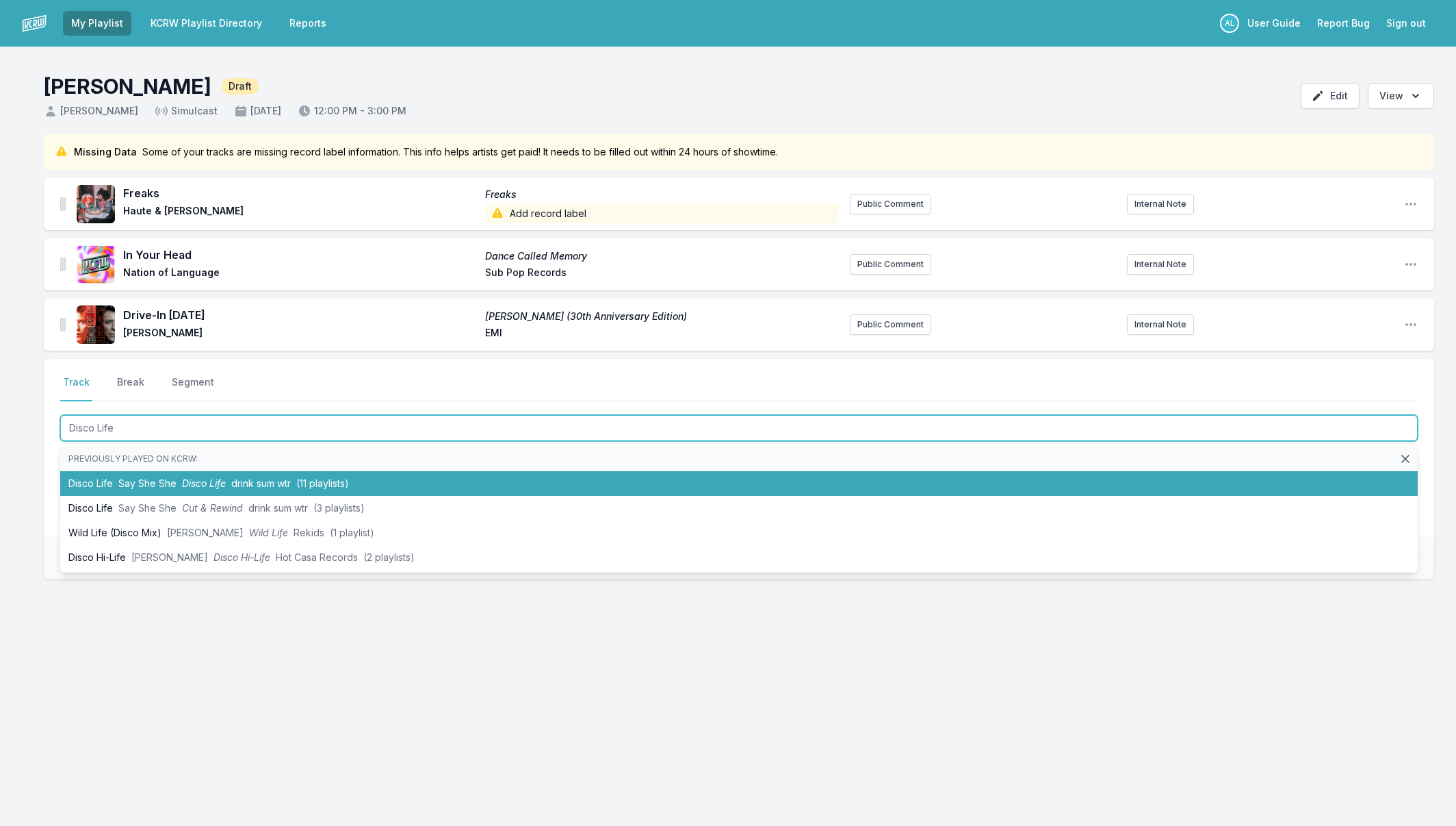
click at [249, 478] on span "drink sum wtr" at bounding box center [261, 483] width 59 height 11
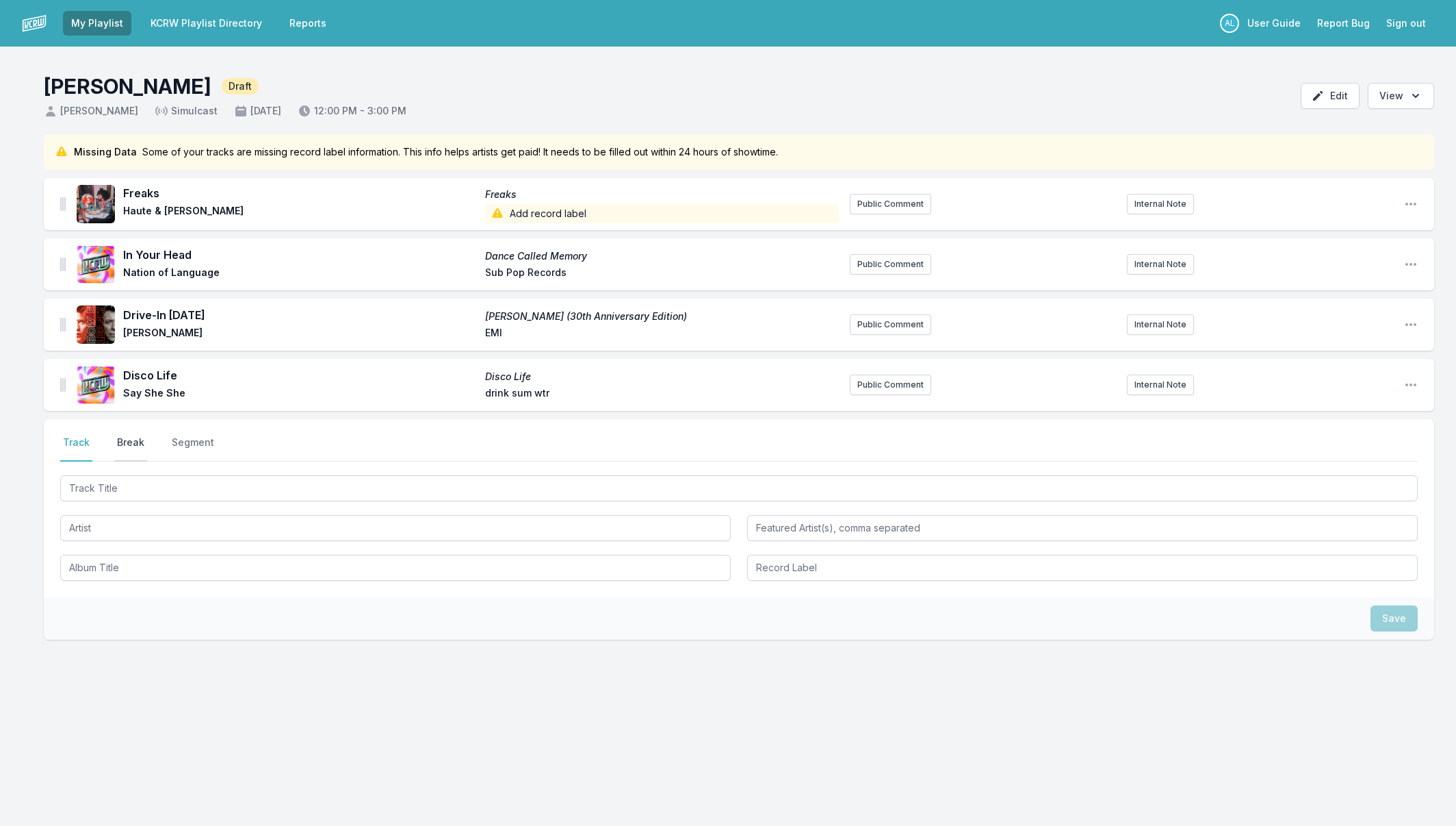
click at [120, 439] on button "Break" at bounding box center [130, 448] width 33 height 26
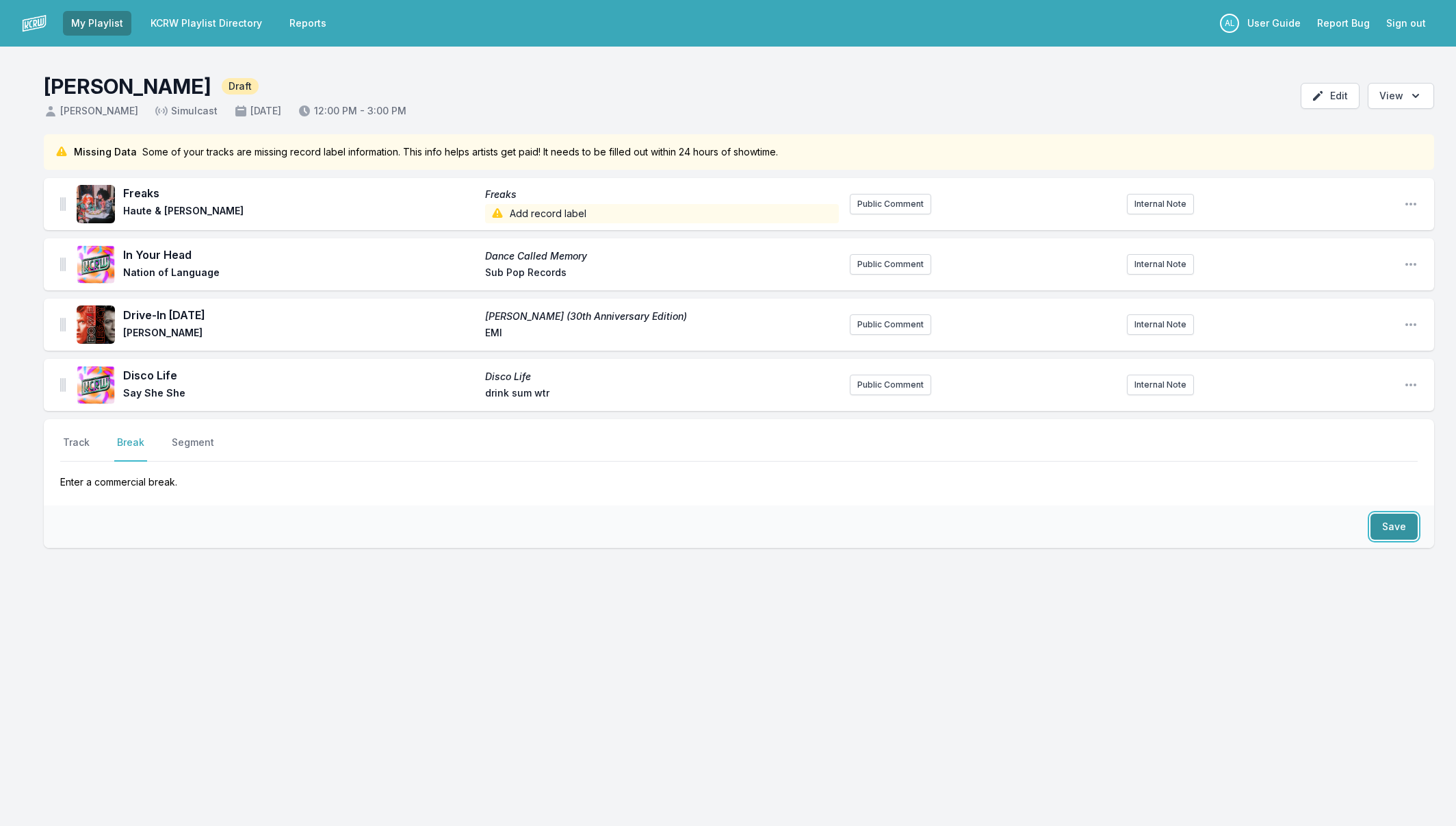
click at [1411, 529] on button "Save" at bounding box center [1394, 526] width 47 height 26
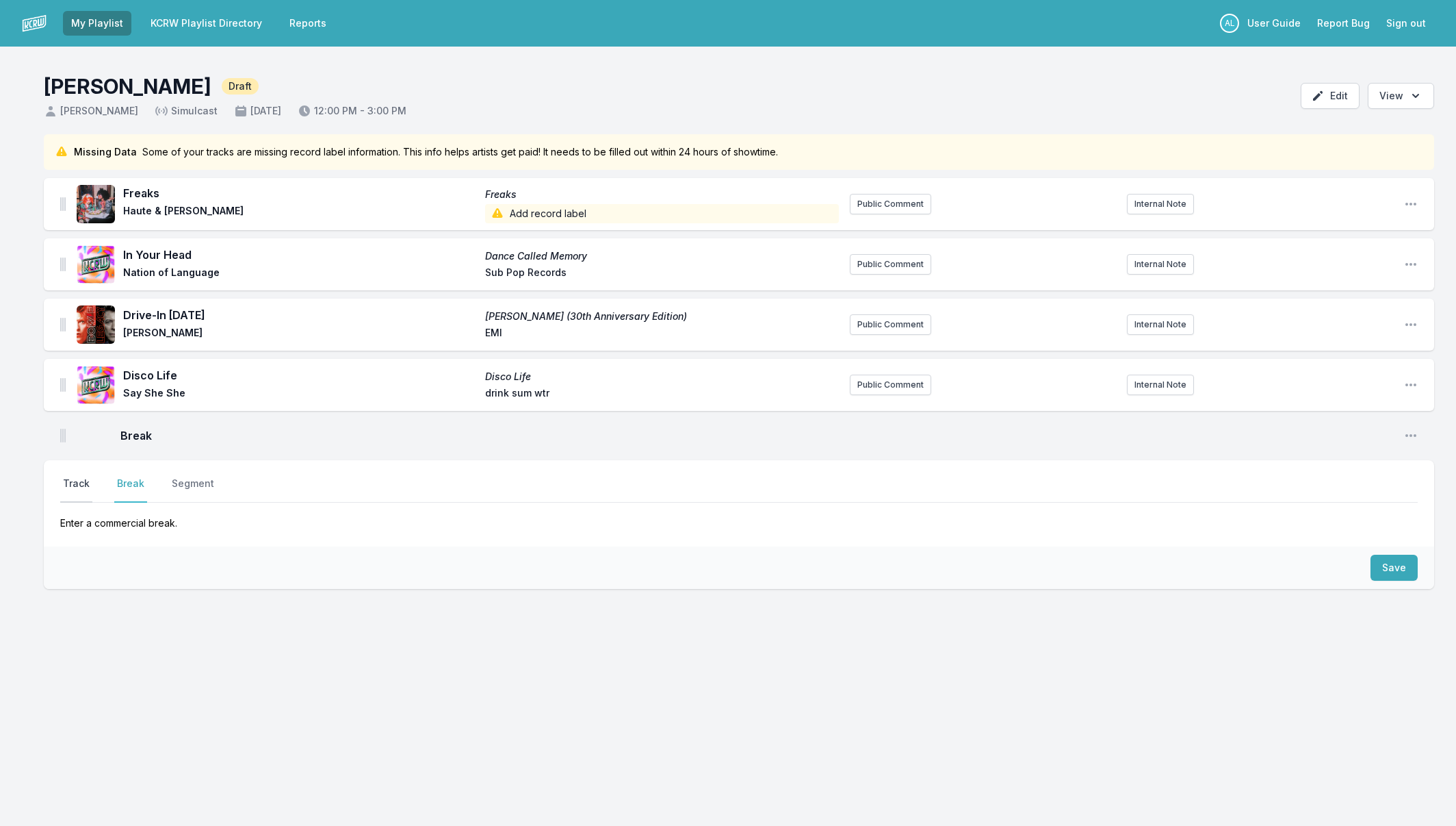
click at [68, 481] on button "Track" at bounding box center [76, 490] width 32 height 26
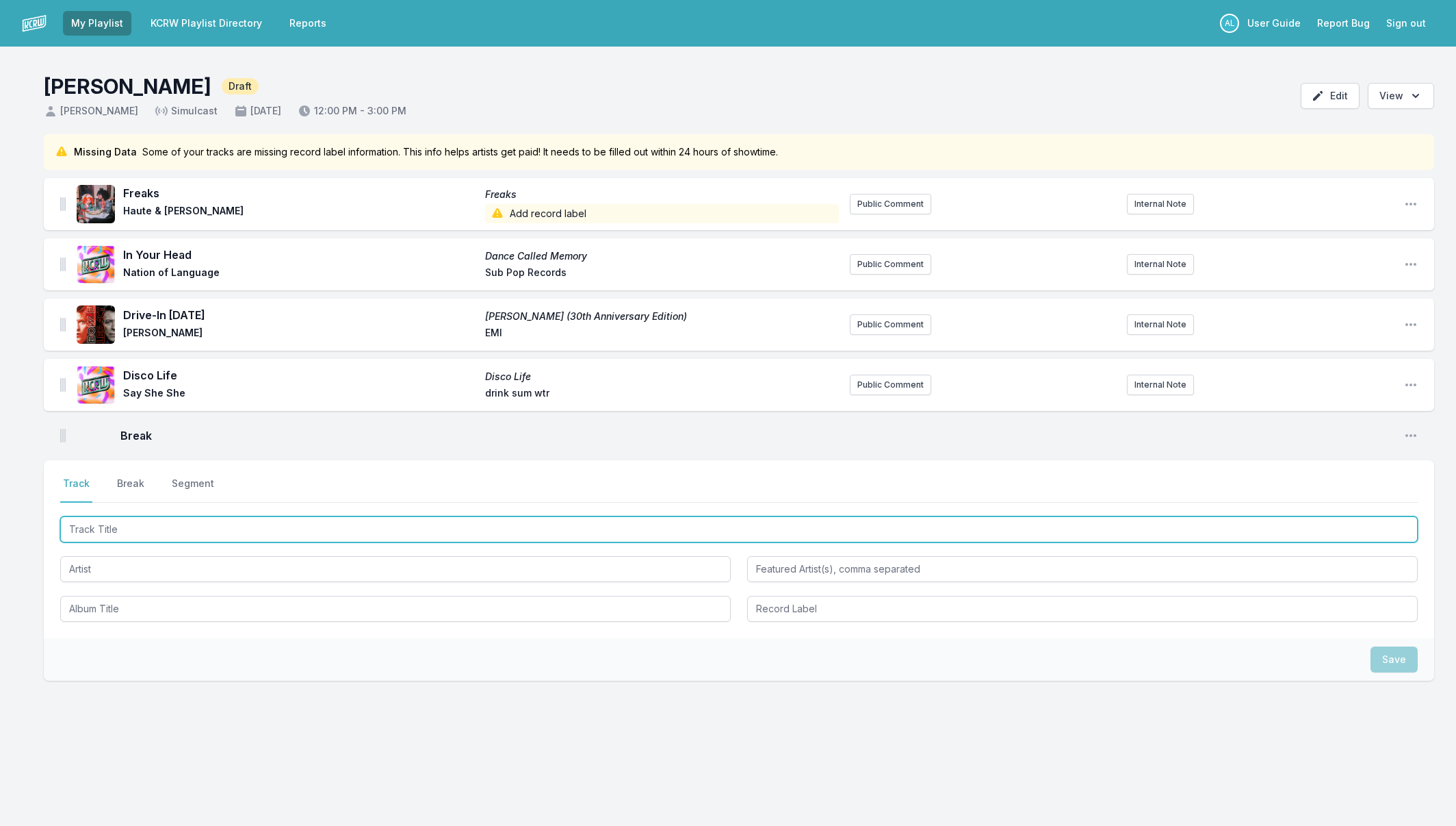
click at [137, 531] on input "Track Title" at bounding box center [739, 529] width 1358 height 26
type input "[PERSON_NAME] La"
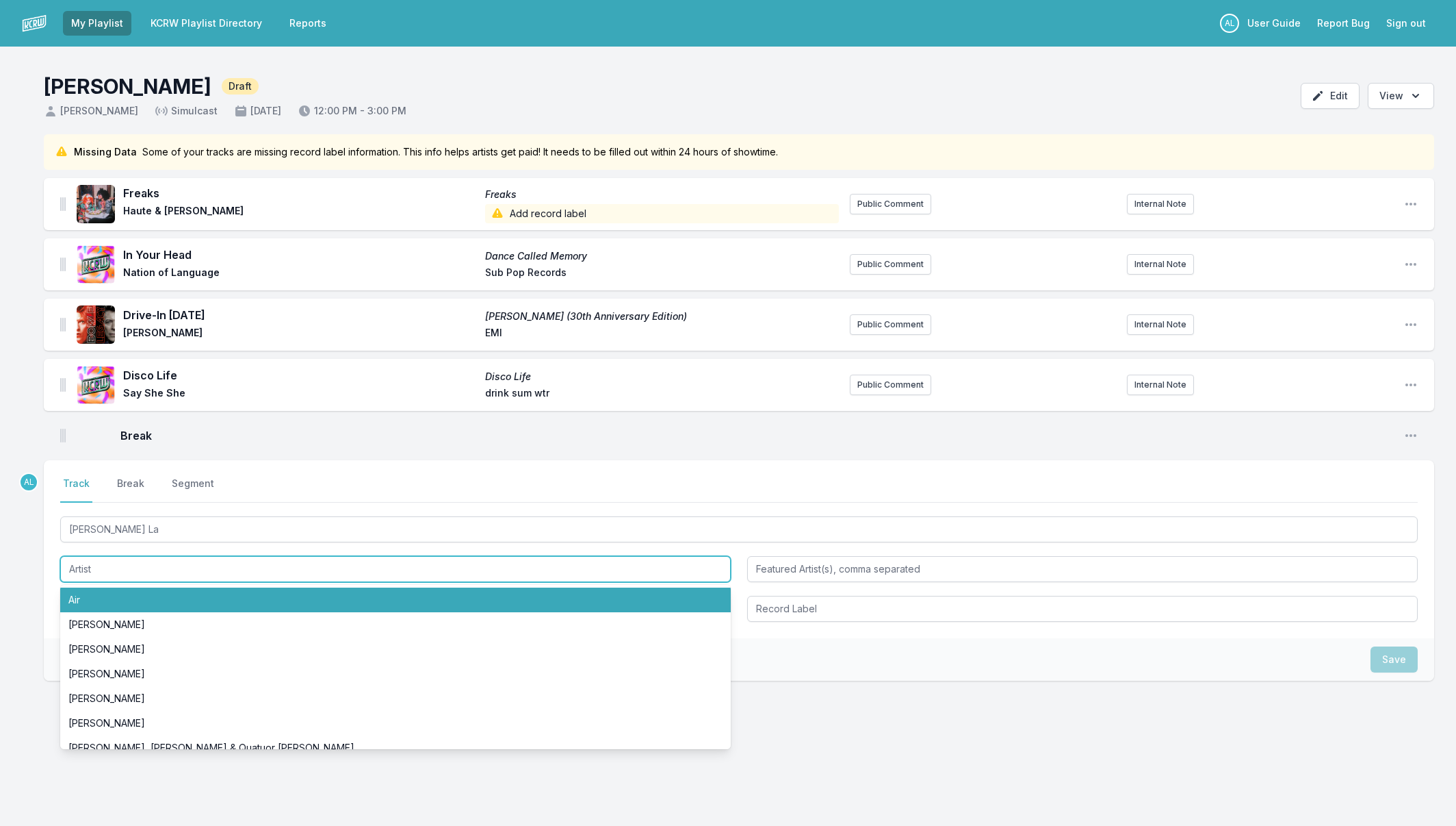
click at [177, 599] on li "Air" at bounding box center [396, 599] width 671 height 24
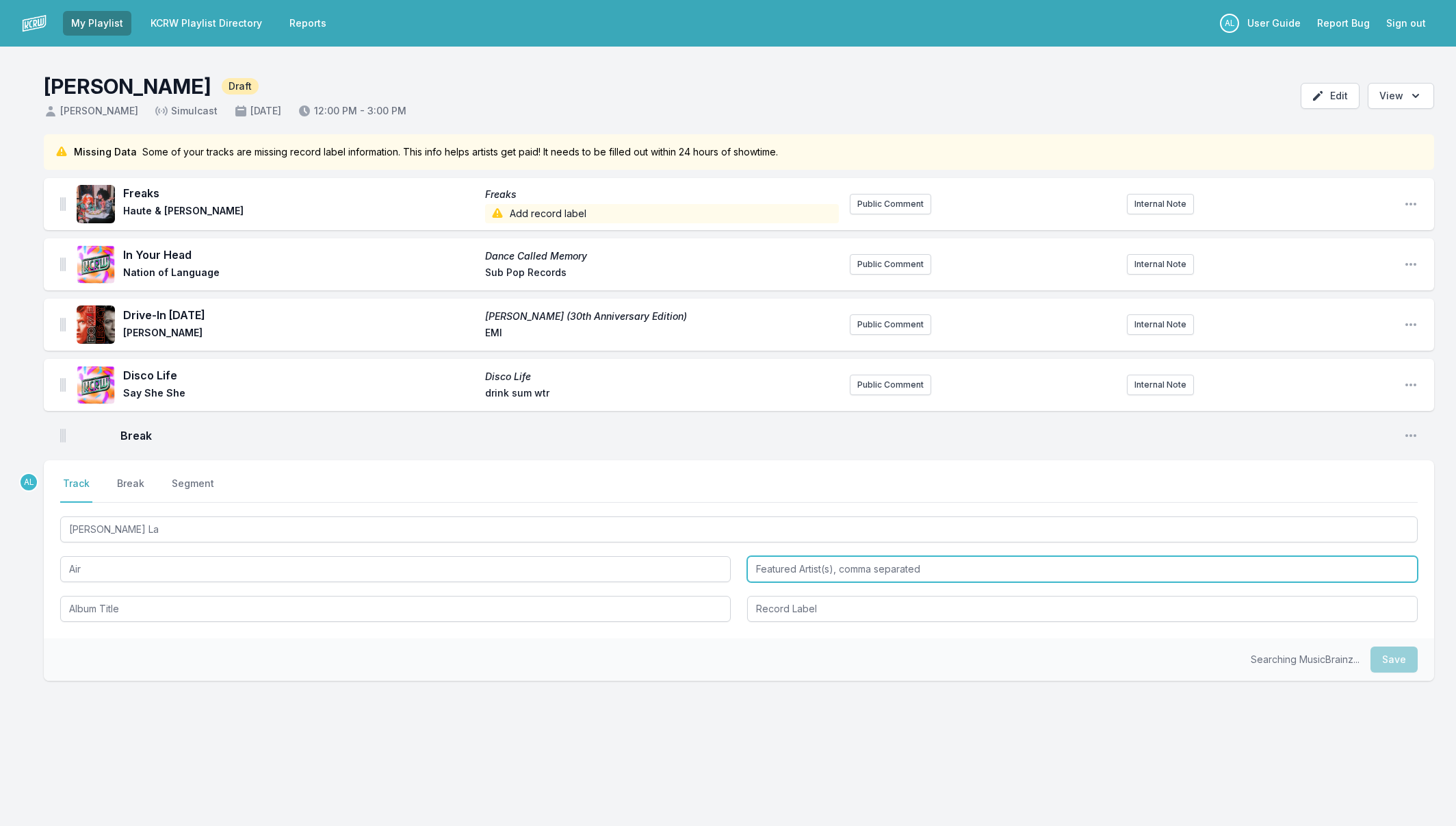
type input "Air"
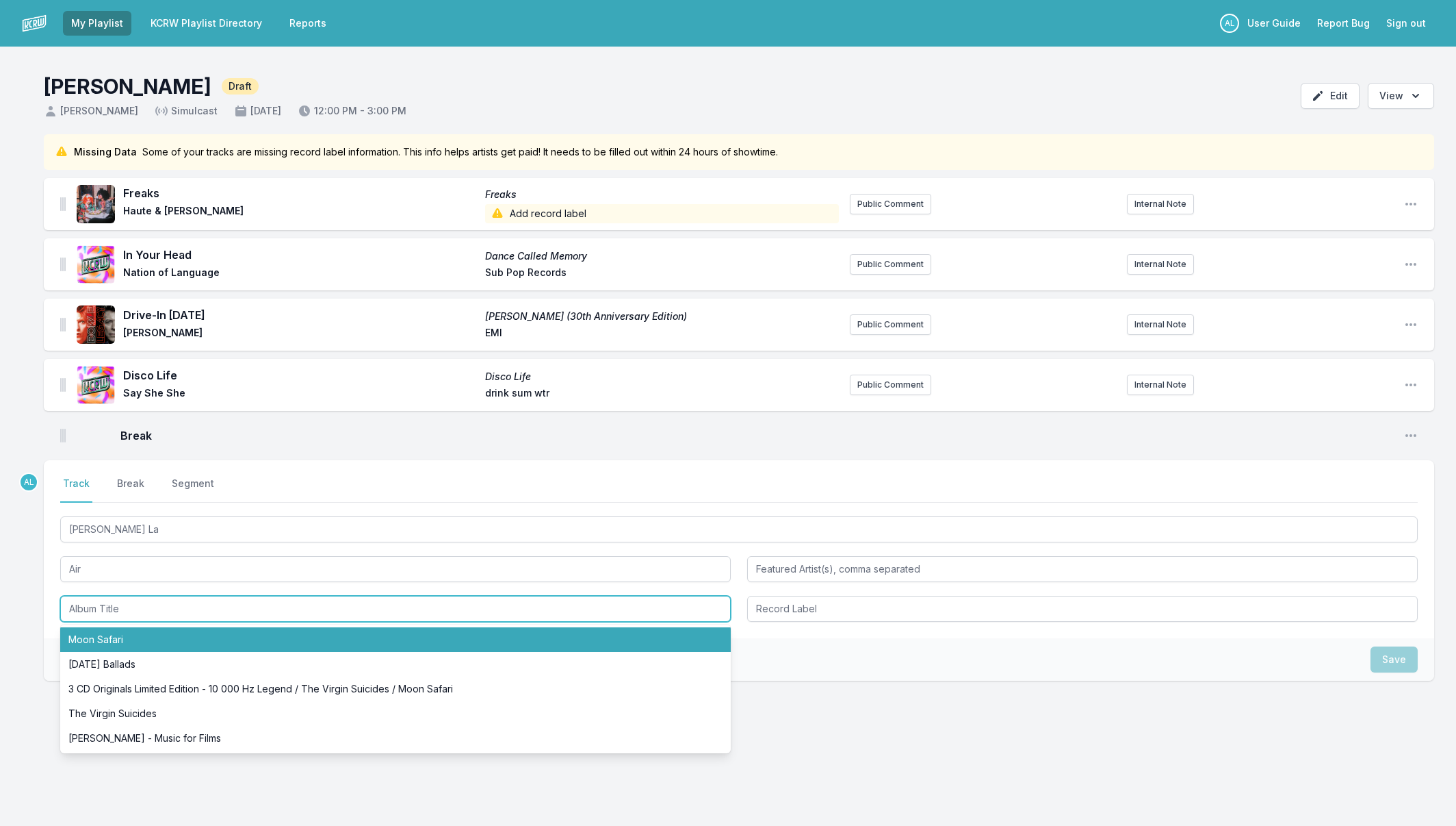
click at [181, 644] on li "Moon Safari" at bounding box center [396, 639] width 671 height 24
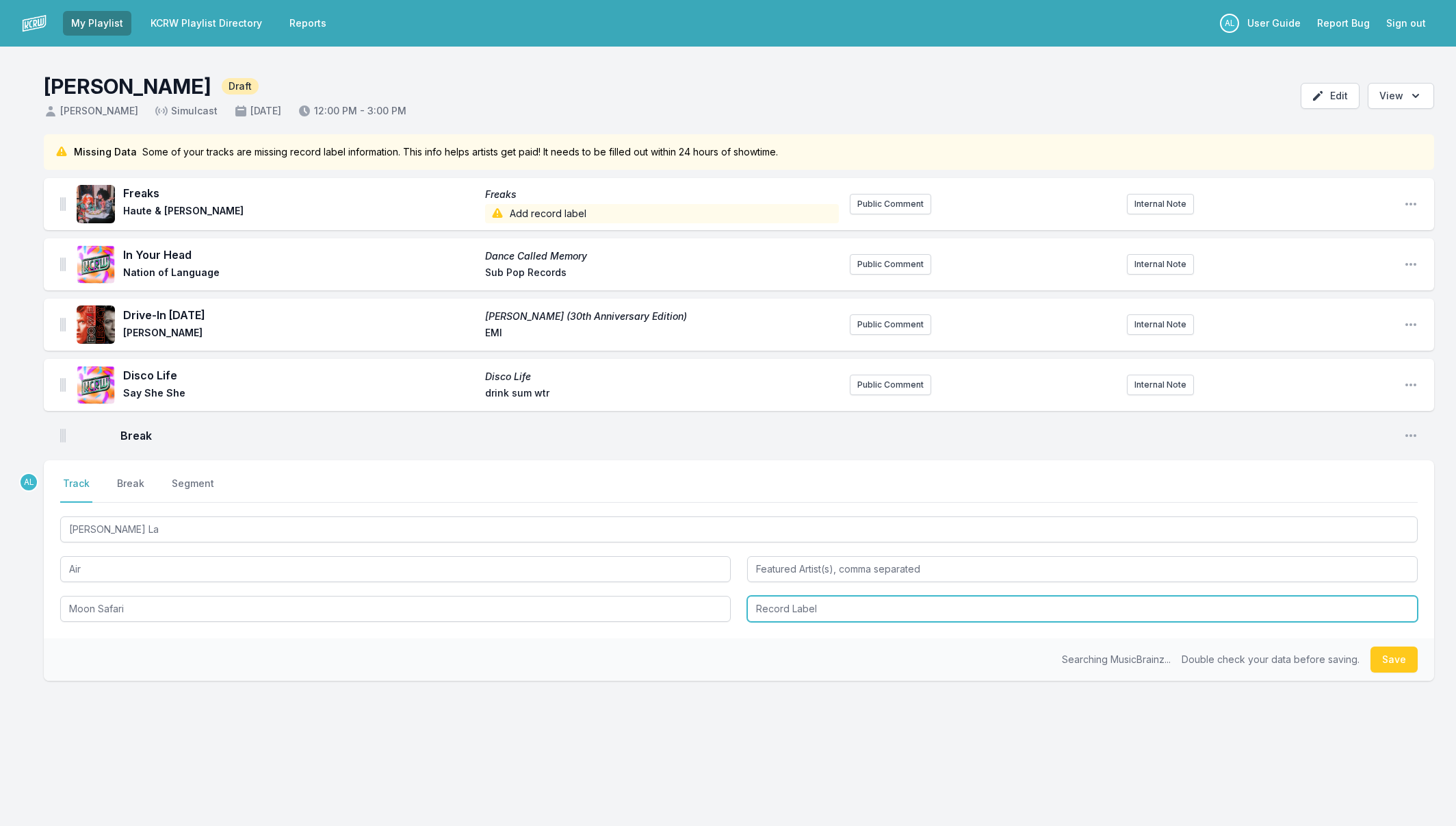
type input "Moon Safari"
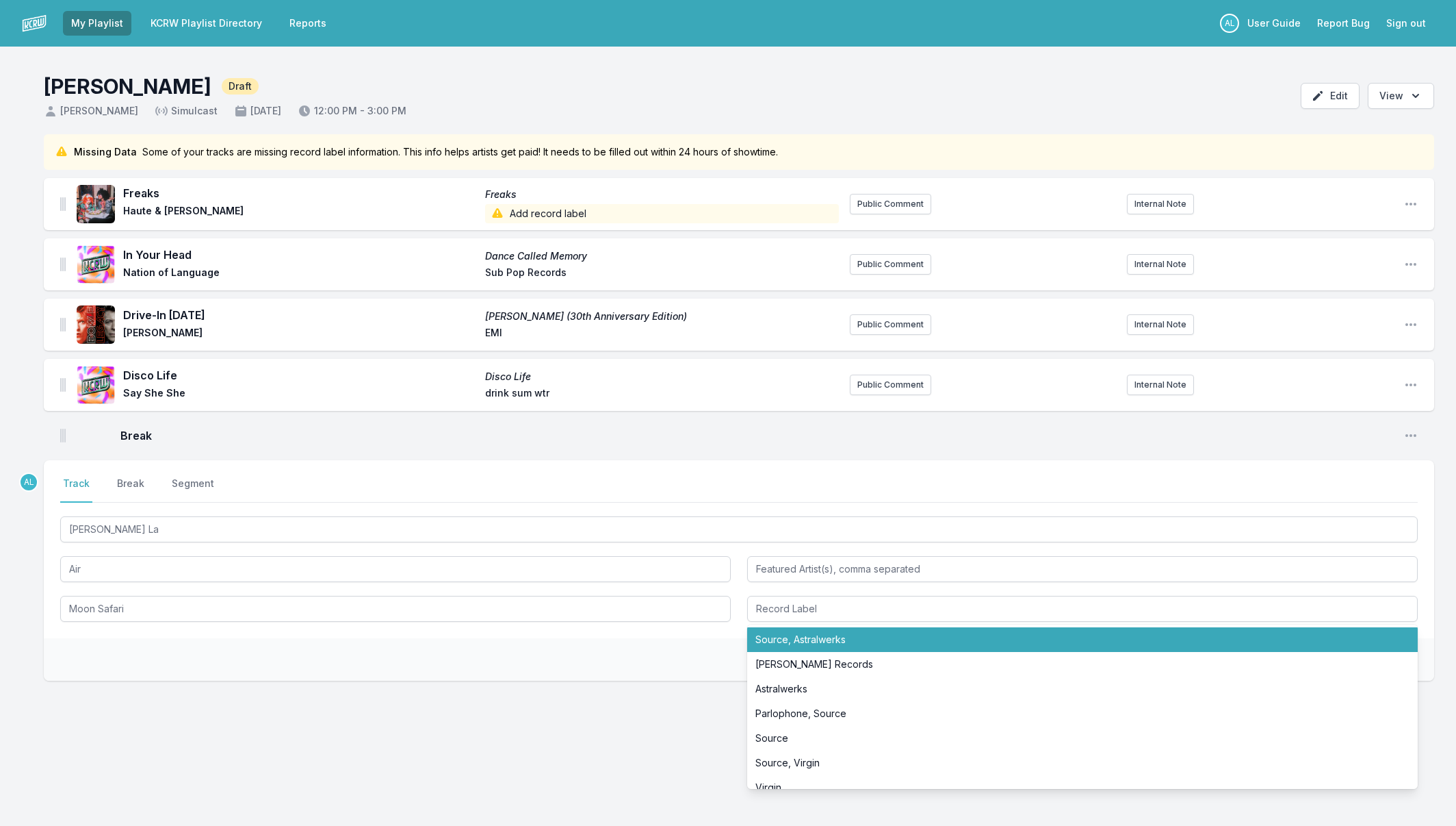
type input "Source, Astralwerks"
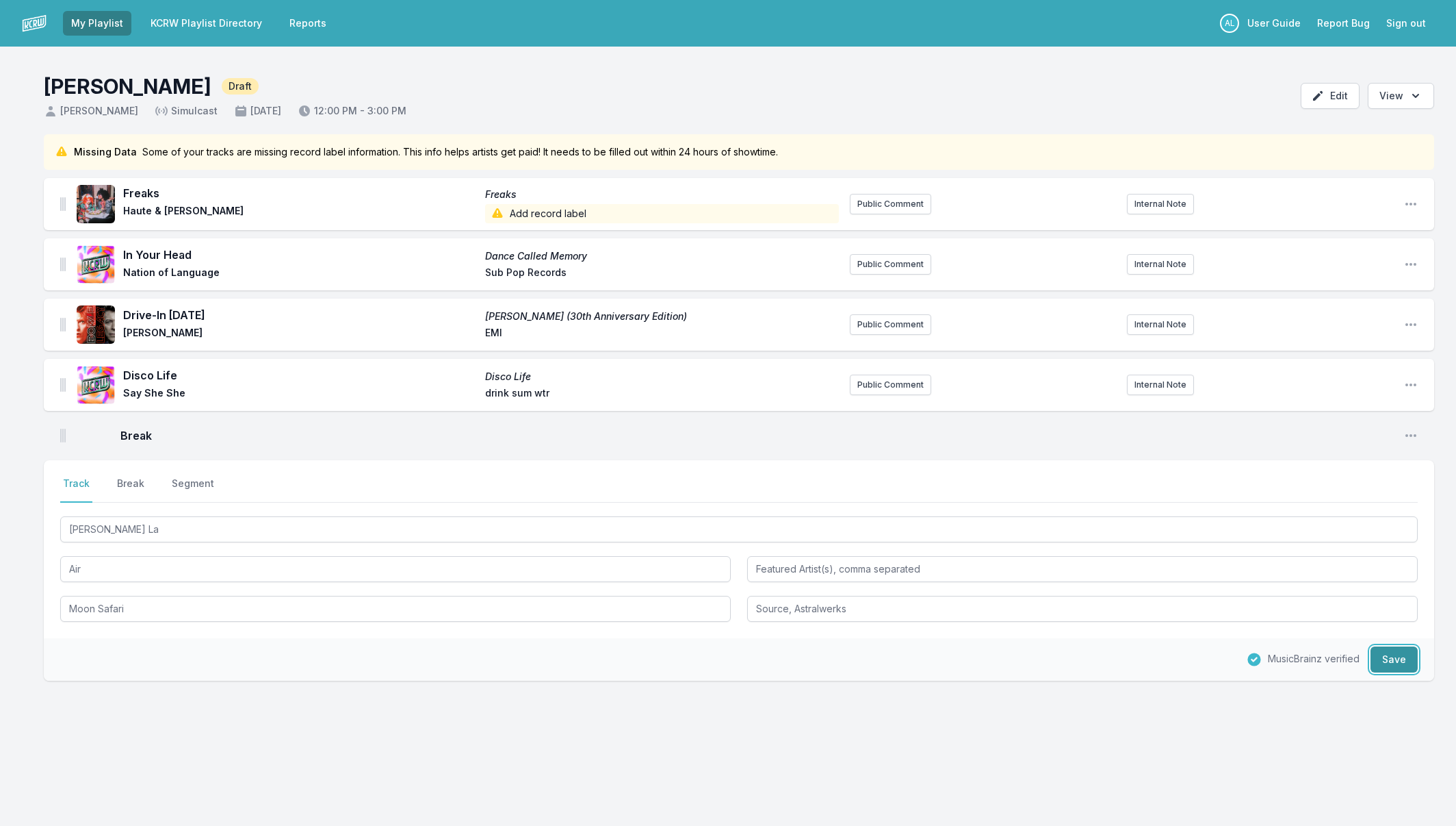
click at [1383, 656] on button "Save" at bounding box center [1394, 659] width 47 height 26
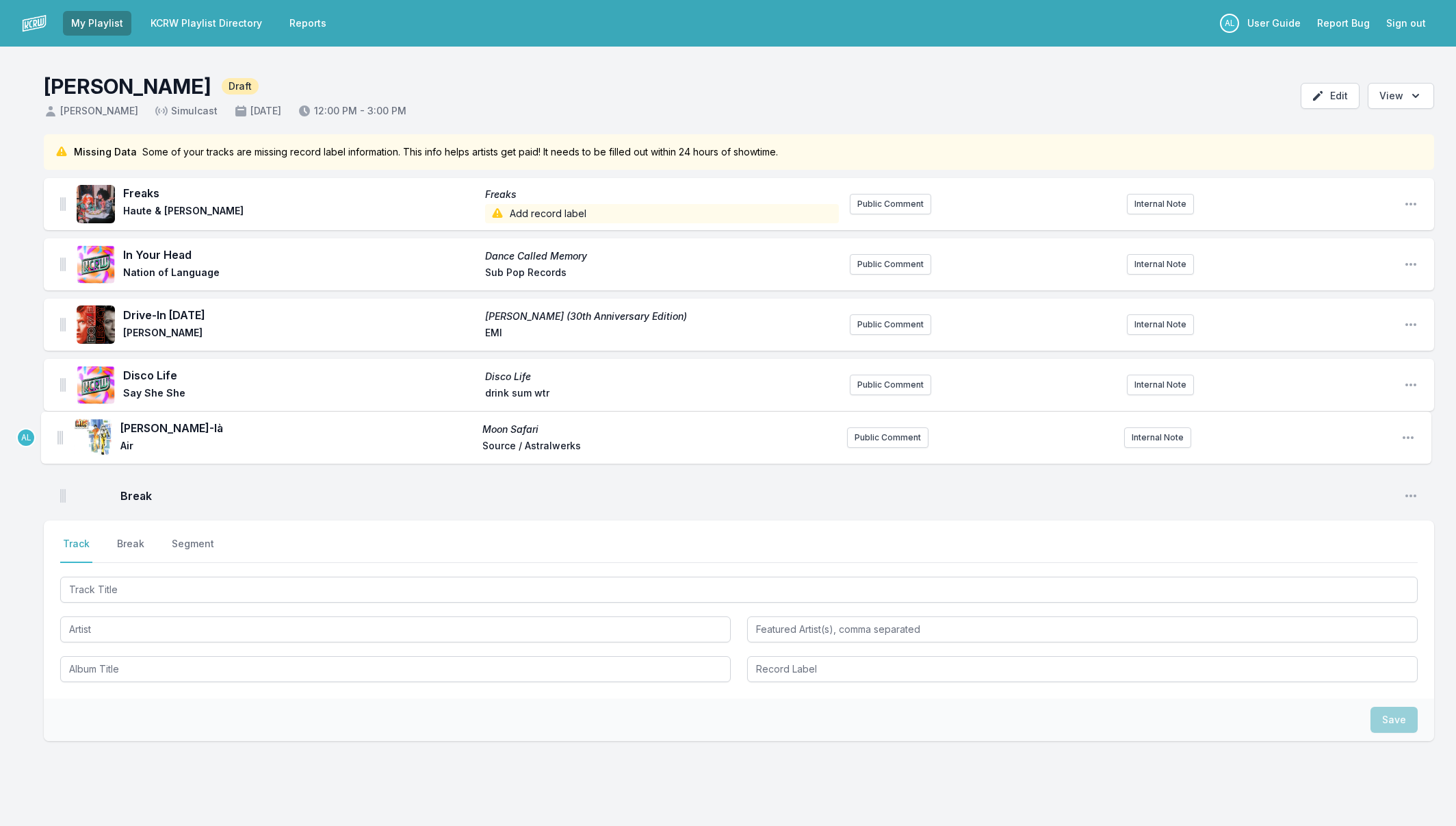
drag, startPoint x: 65, startPoint y: 485, endPoint x: 62, endPoint y: 433, distance: 52.1
click at [63, 432] on ul "Freaks Freaks Haute & [PERSON_NAME] Add record label Public Comment Internal No…" at bounding box center [739, 345] width 1390 height 334
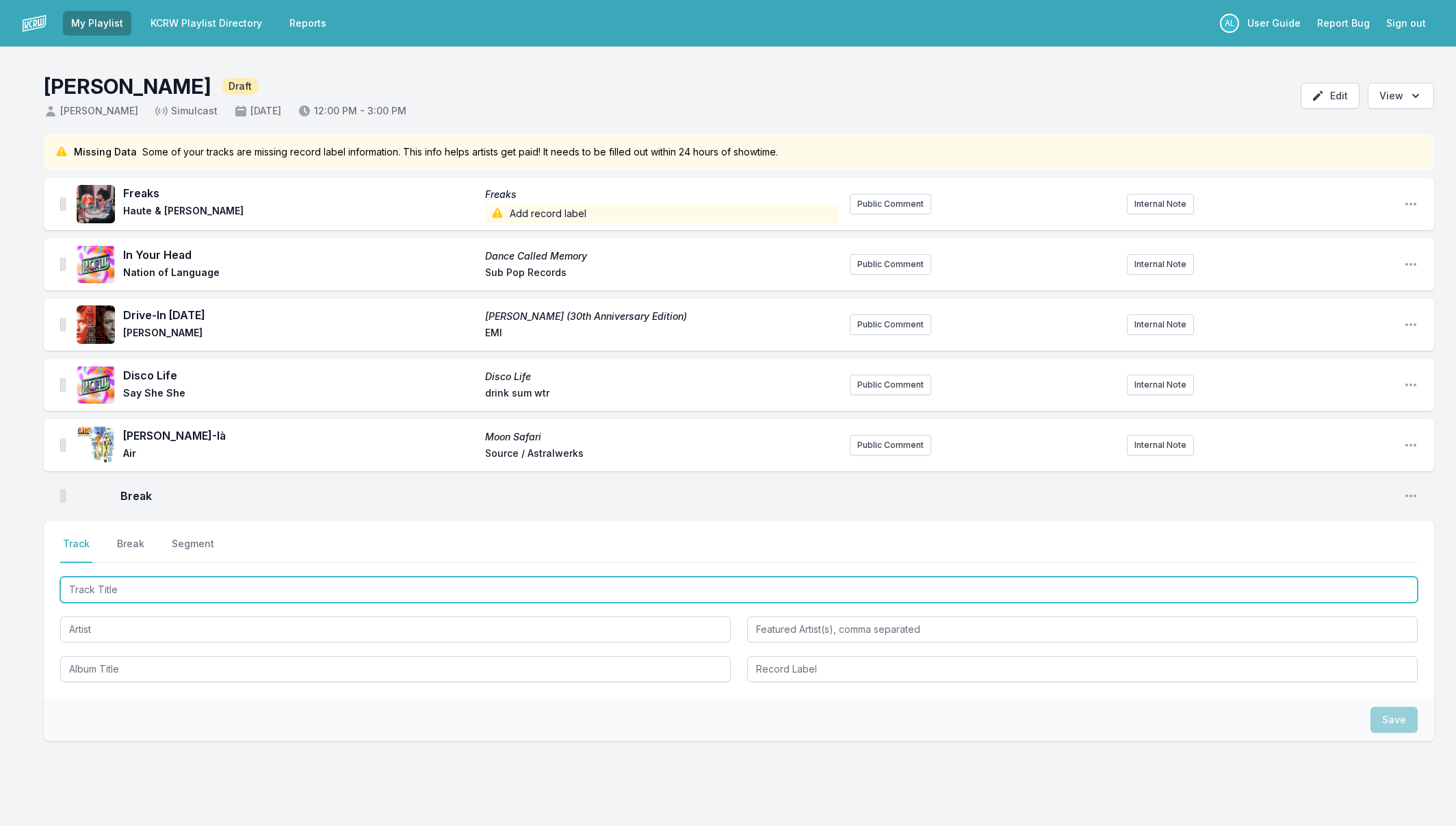
click at [284, 600] on input "Track Title" at bounding box center [739, 590] width 1358 height 26
click at [277, 593] on input "Track Title" at bounding box center [739, 590] width 1358 height 26
type input "Returning To Myself"
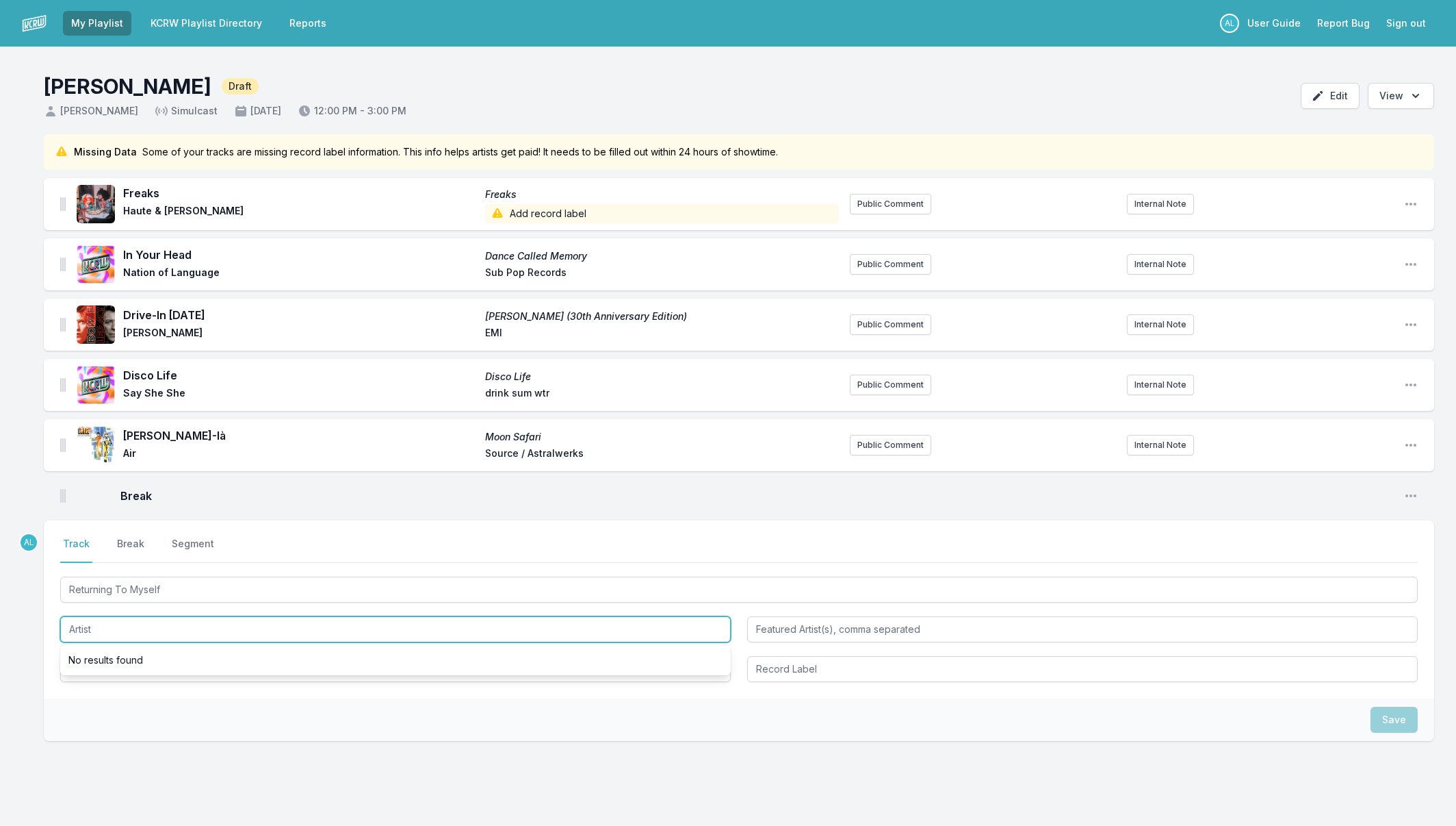
click at [281, 632] on input "Artist" at bounding box center [396, 629] width 671 height 26
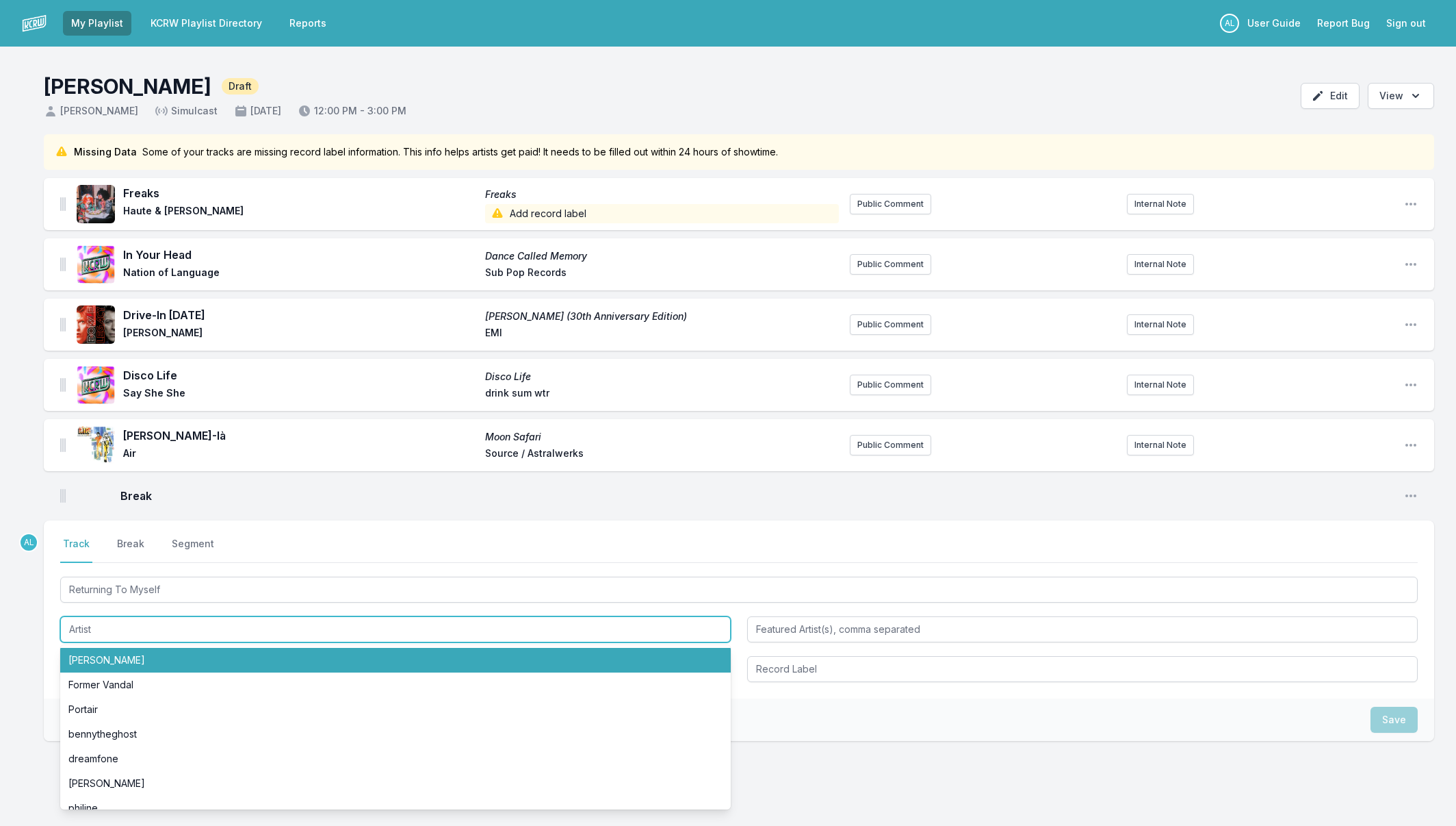
click at [271, 659] on li "[PERSON_NAME]" at bounding box center [396, 660] width 671 height 24
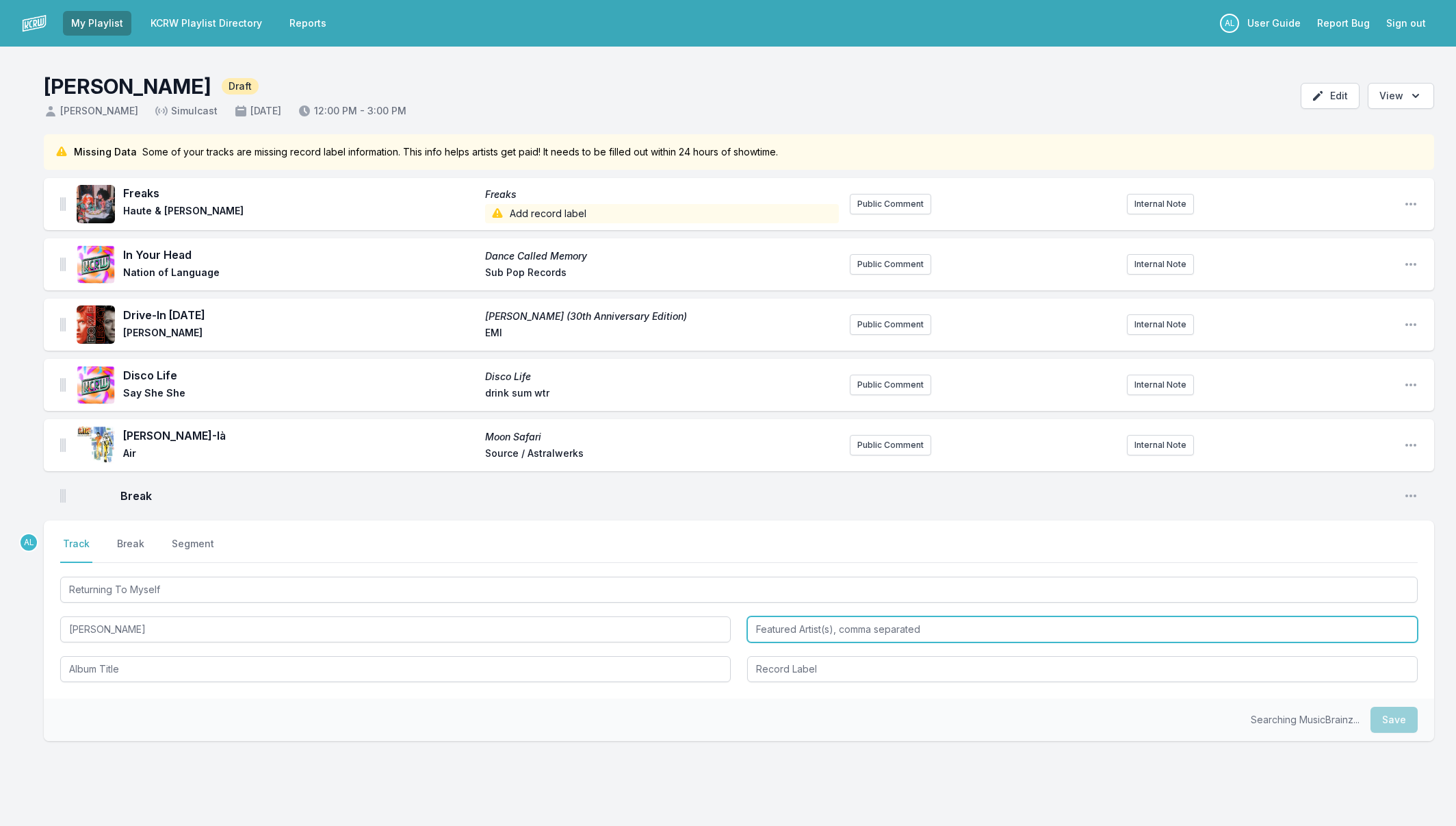
type input "[PERSON_NAME]"
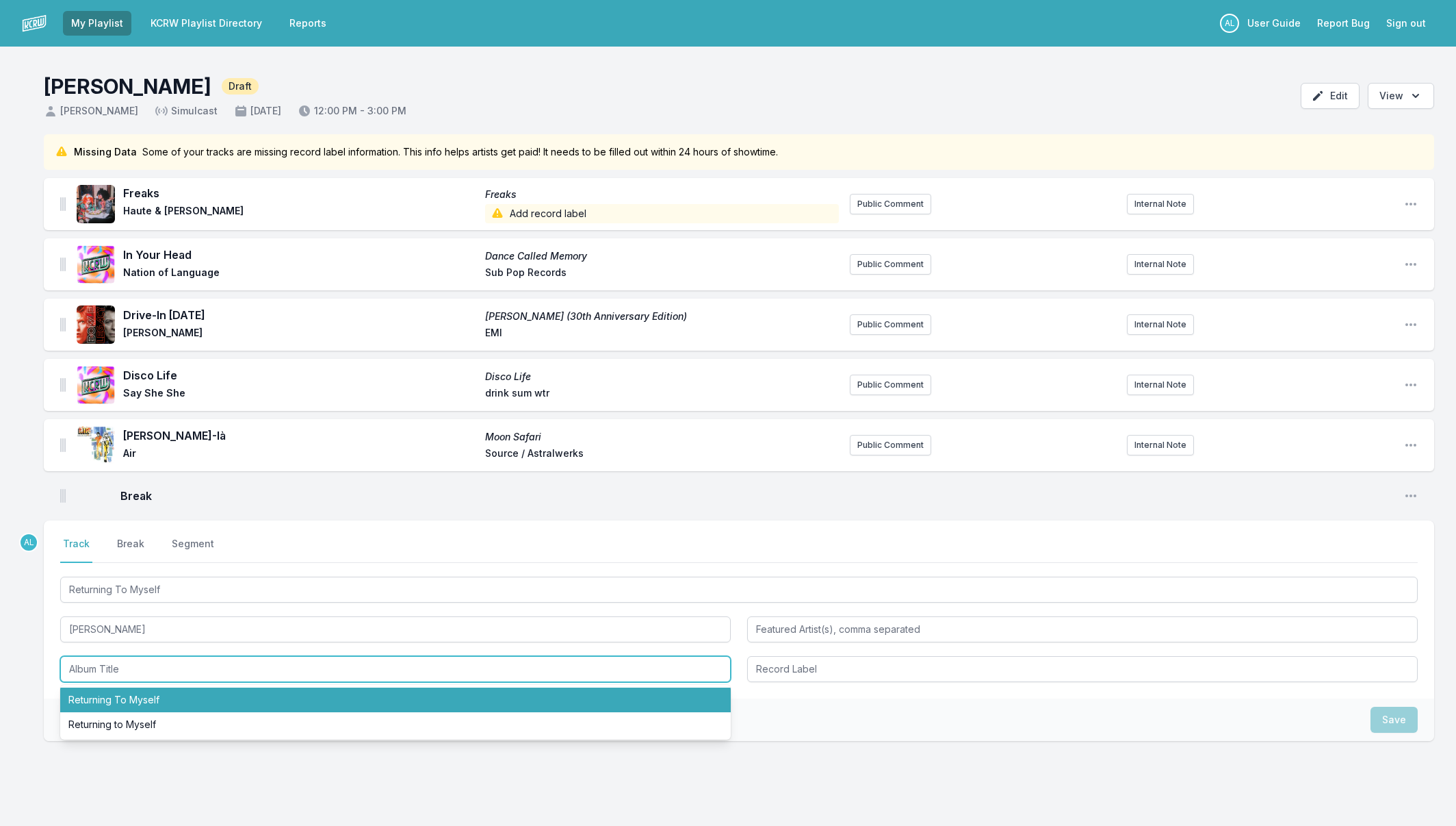
click at [328, 699] on li "Returning To Myself" at bounding box center [396, 699] width 671 height 24
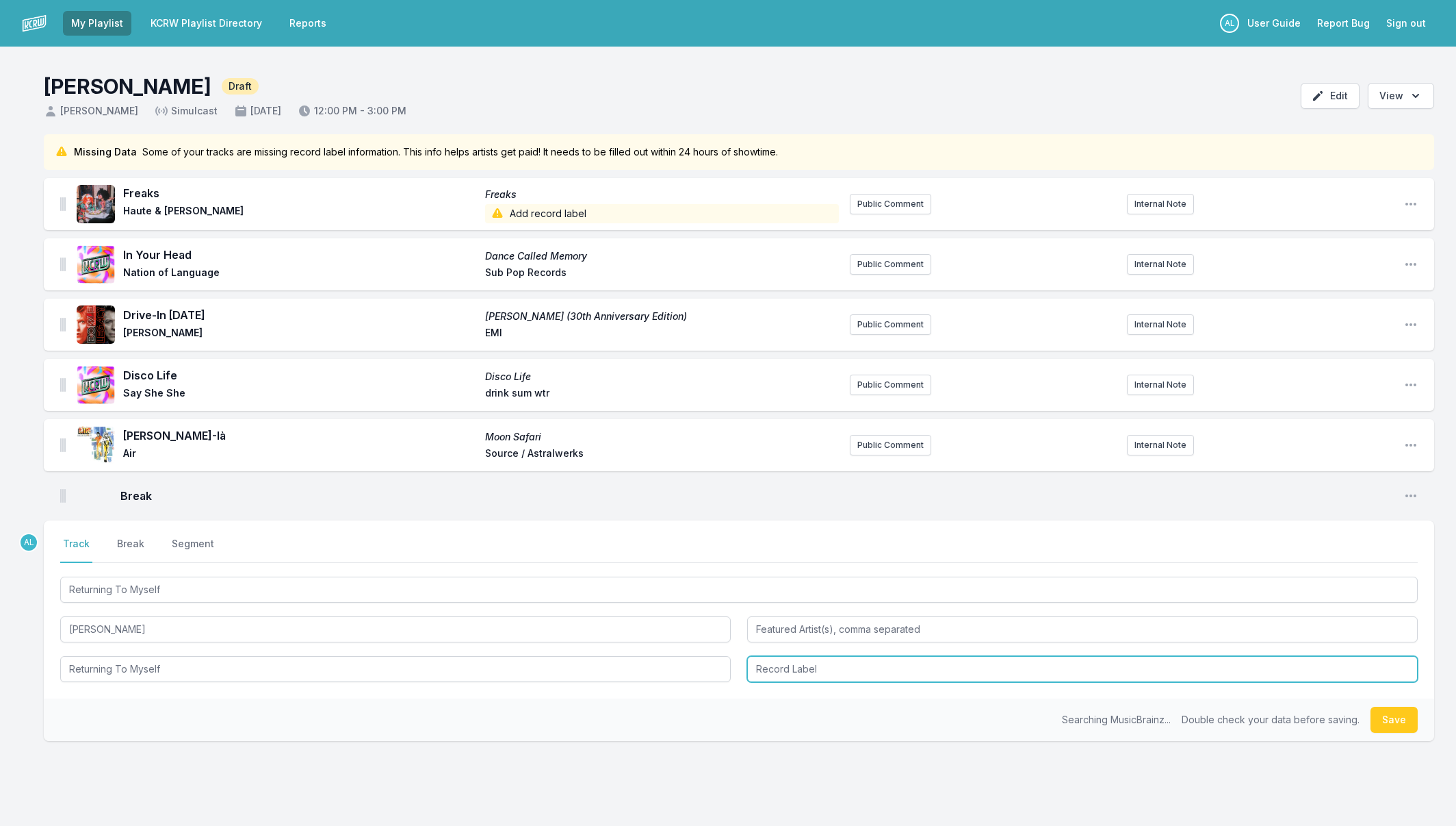
type input "Returning To Myself"
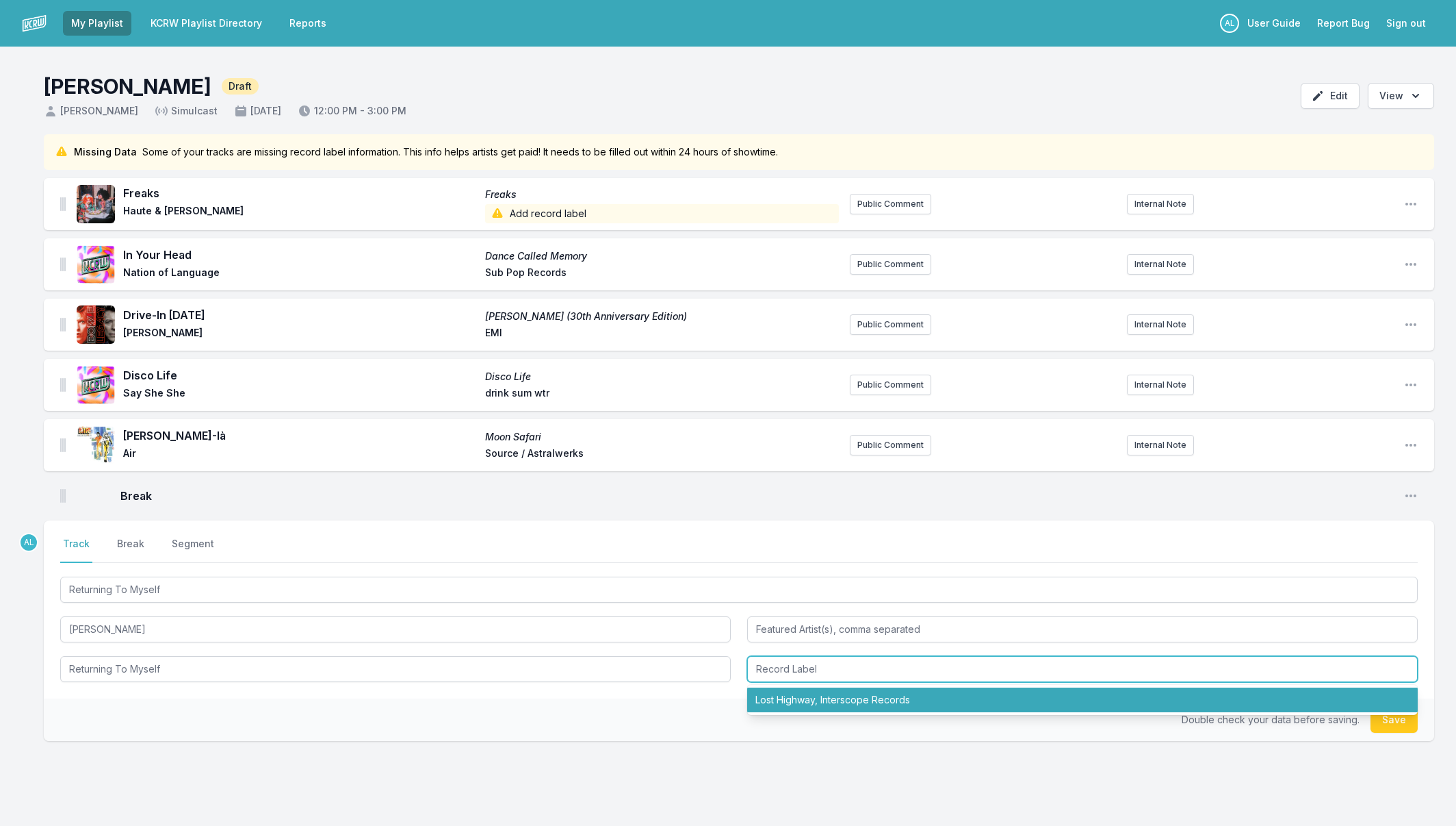
click at [778, 705] on li "Lost Highway, Interscope Records" at bounding box center [1082, 699] width 671 height 24
type input "Lost Highway, Interscope Records"
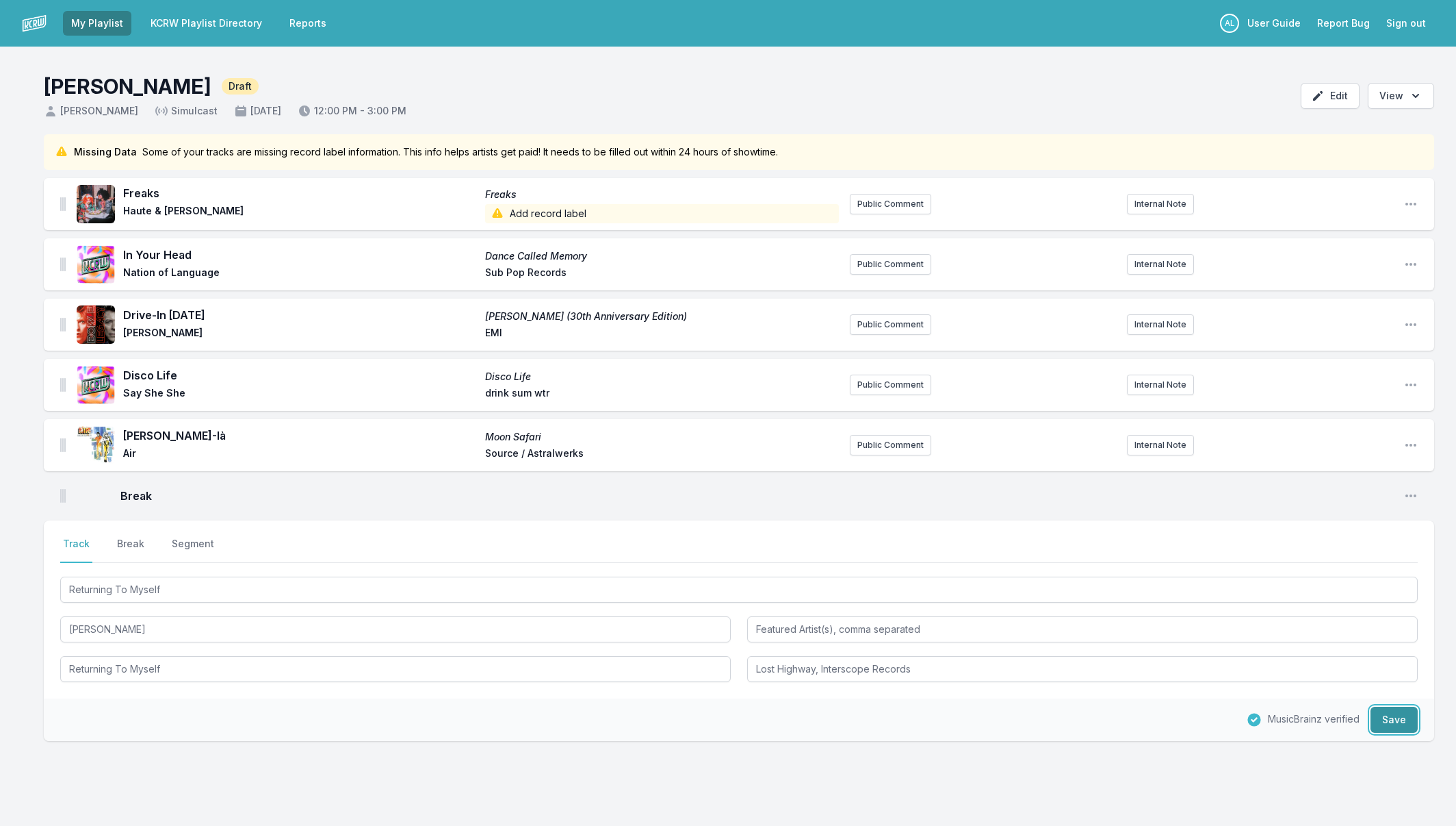
click at [1413, 722] on button "Save" at bounding box center [1394, 719] width 47 height 26
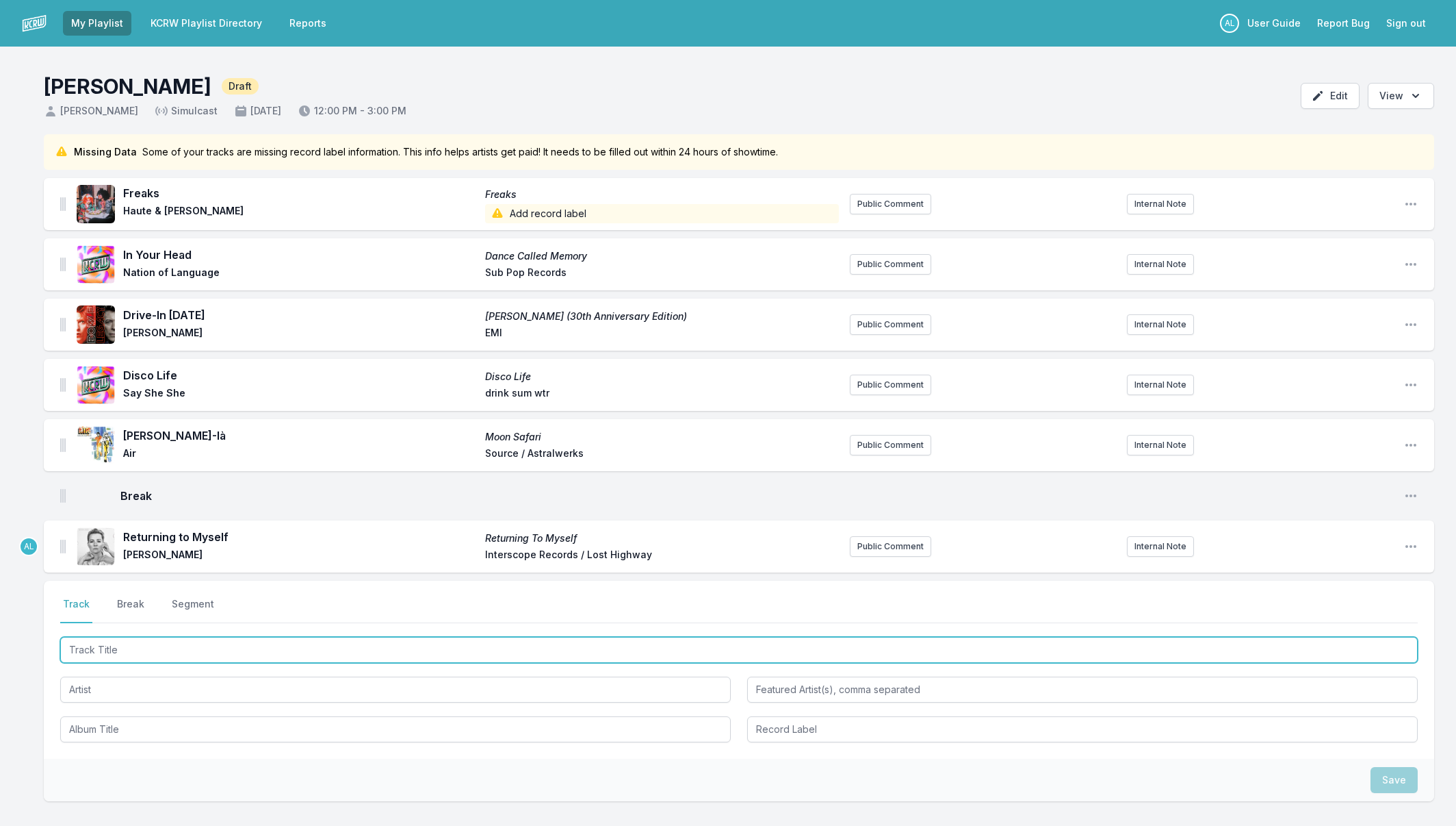
click at [157, 654] on input "Track Title" at bounding box center [739, 650] width 1358 height 26
type input "[PERSON_NAME]"
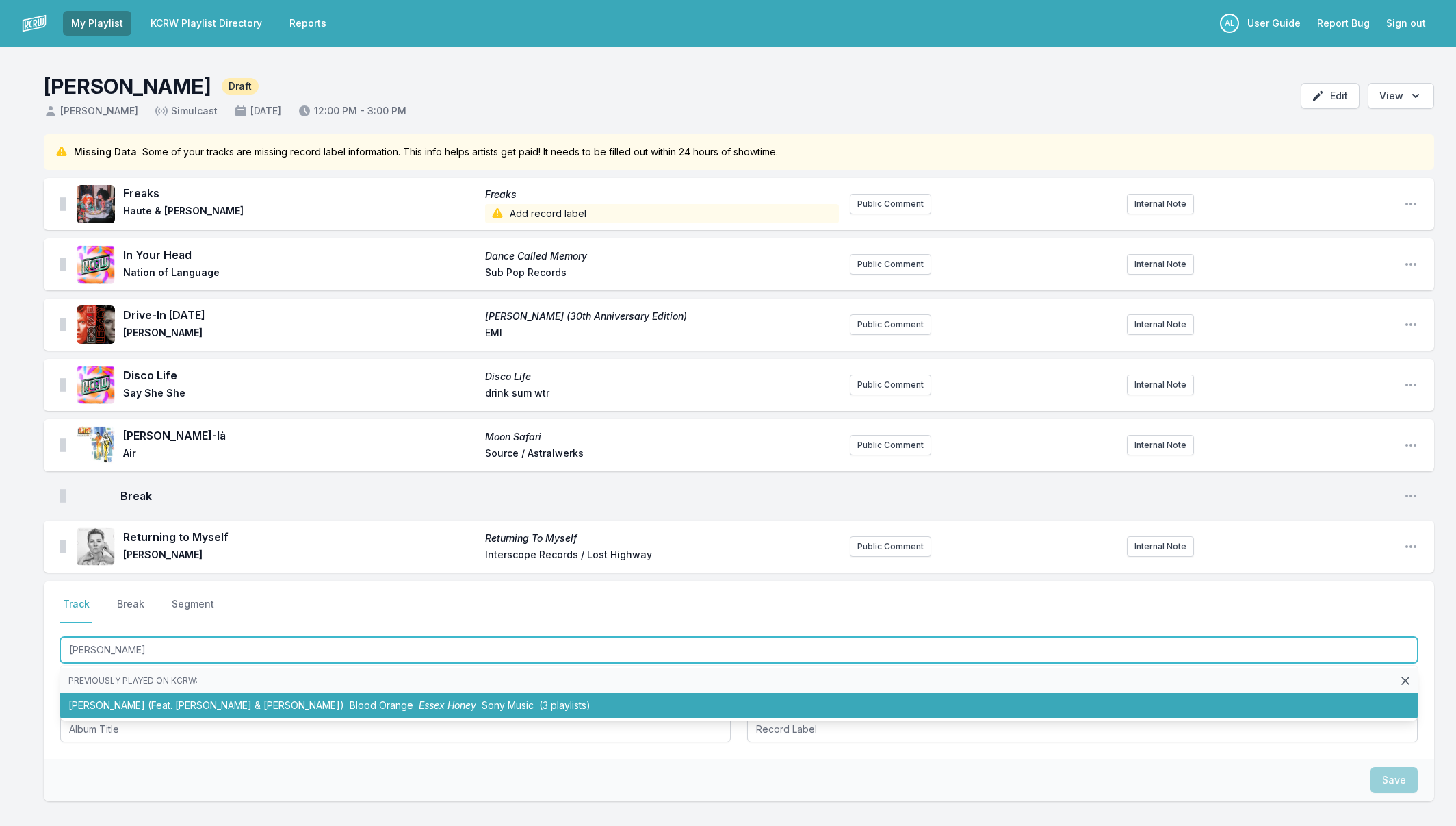
click at [191, 709] on li "[PERSON_NAME] (Feat. [PERSON_NAME] & [PERSON_NAME]) Blood Orange Essex Honey So…" at bounding box center [739, 705] width 1358 height 24
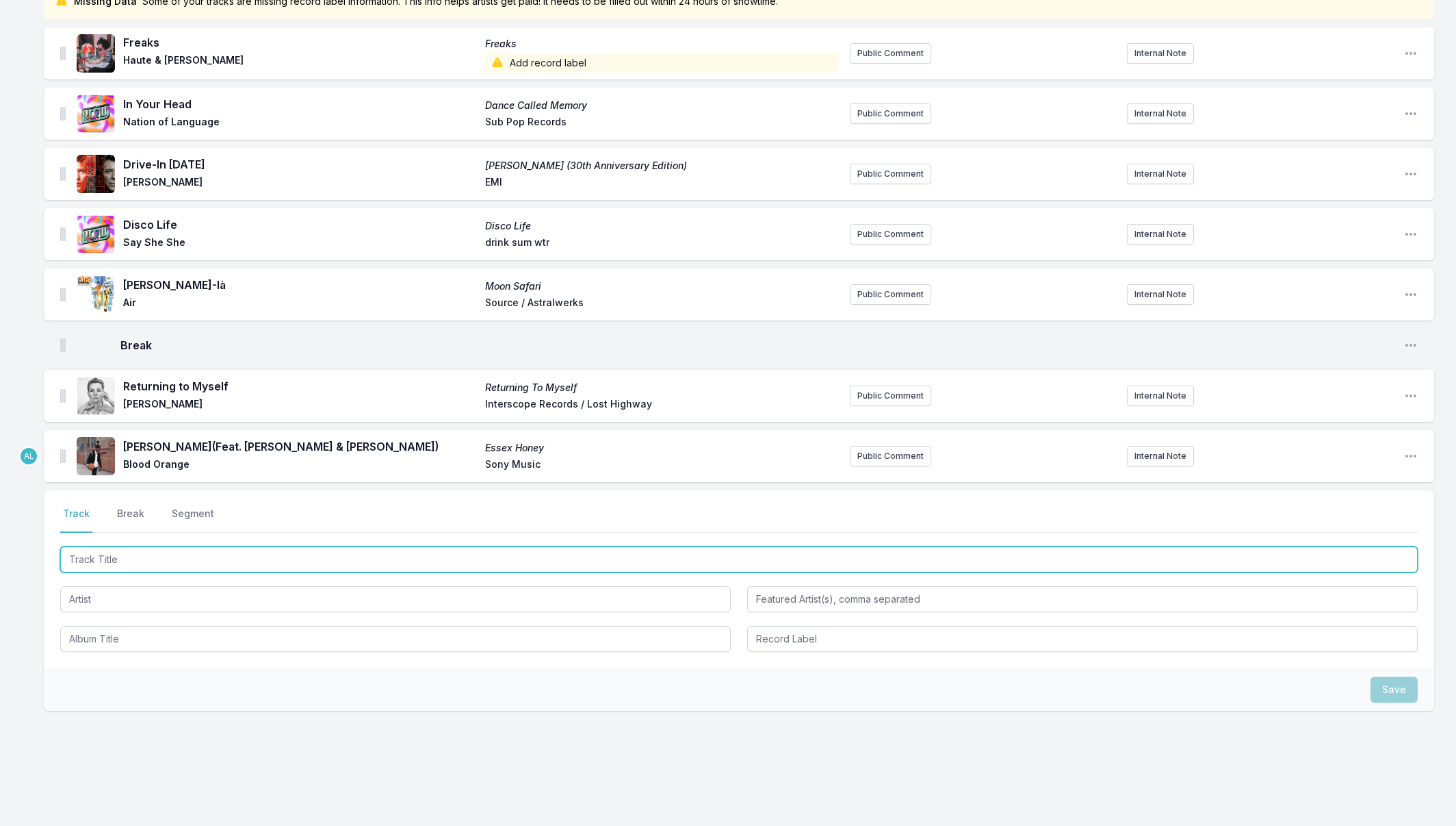
scroll to position [167, 0]
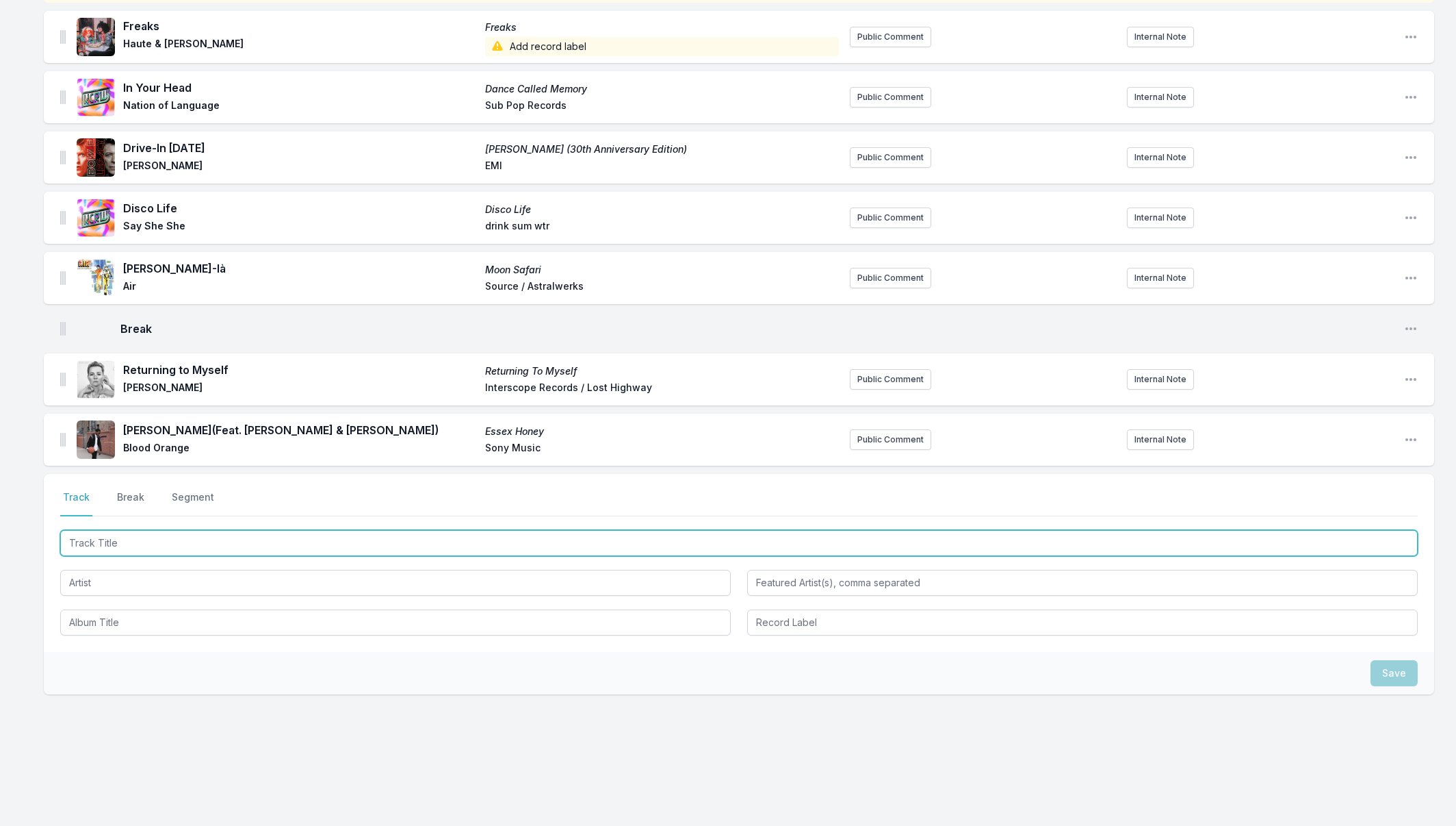
click at [114, 542] on input "Track Title" at bounding box center [739, 543] width 1358 height 26
type input "Run It Back"
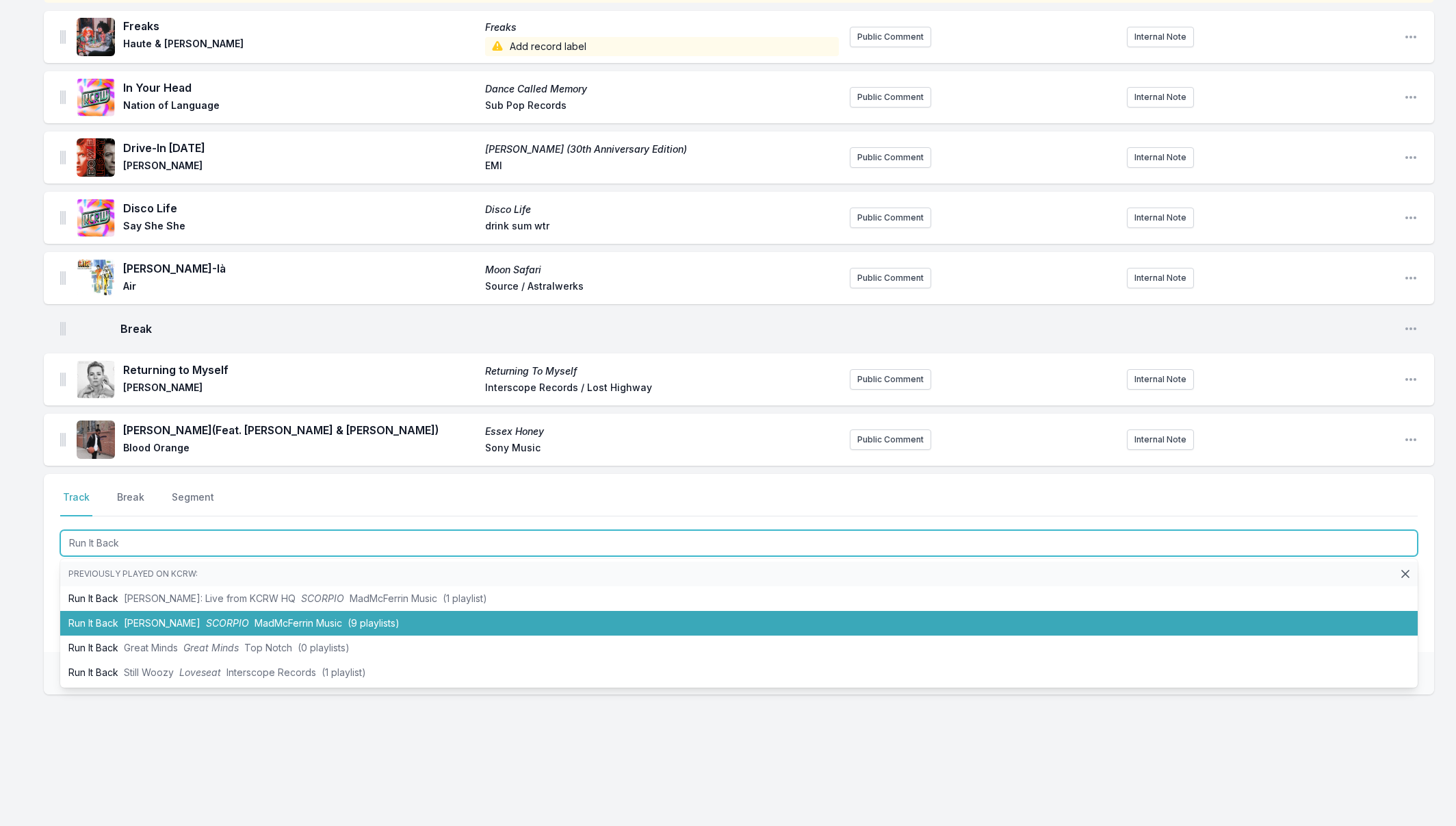
click at [115, 625] on li "Run It Back [PERSON_NAME] SCORPIO MadMcFerrin Music (9 playlists)" at bounding box center [739, 623] width 1358 height 24
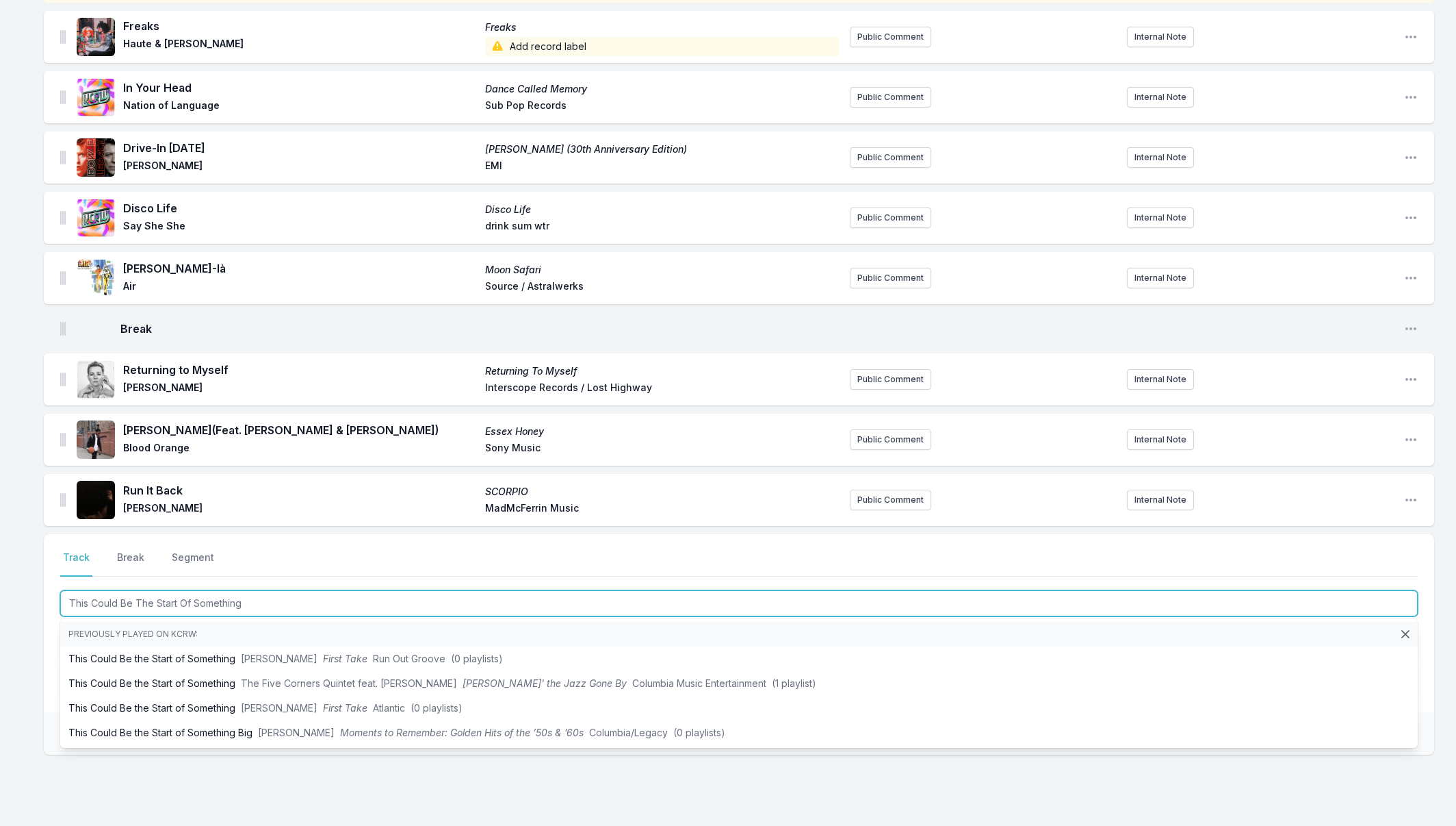
type input "This Could Be The Start Of Something"
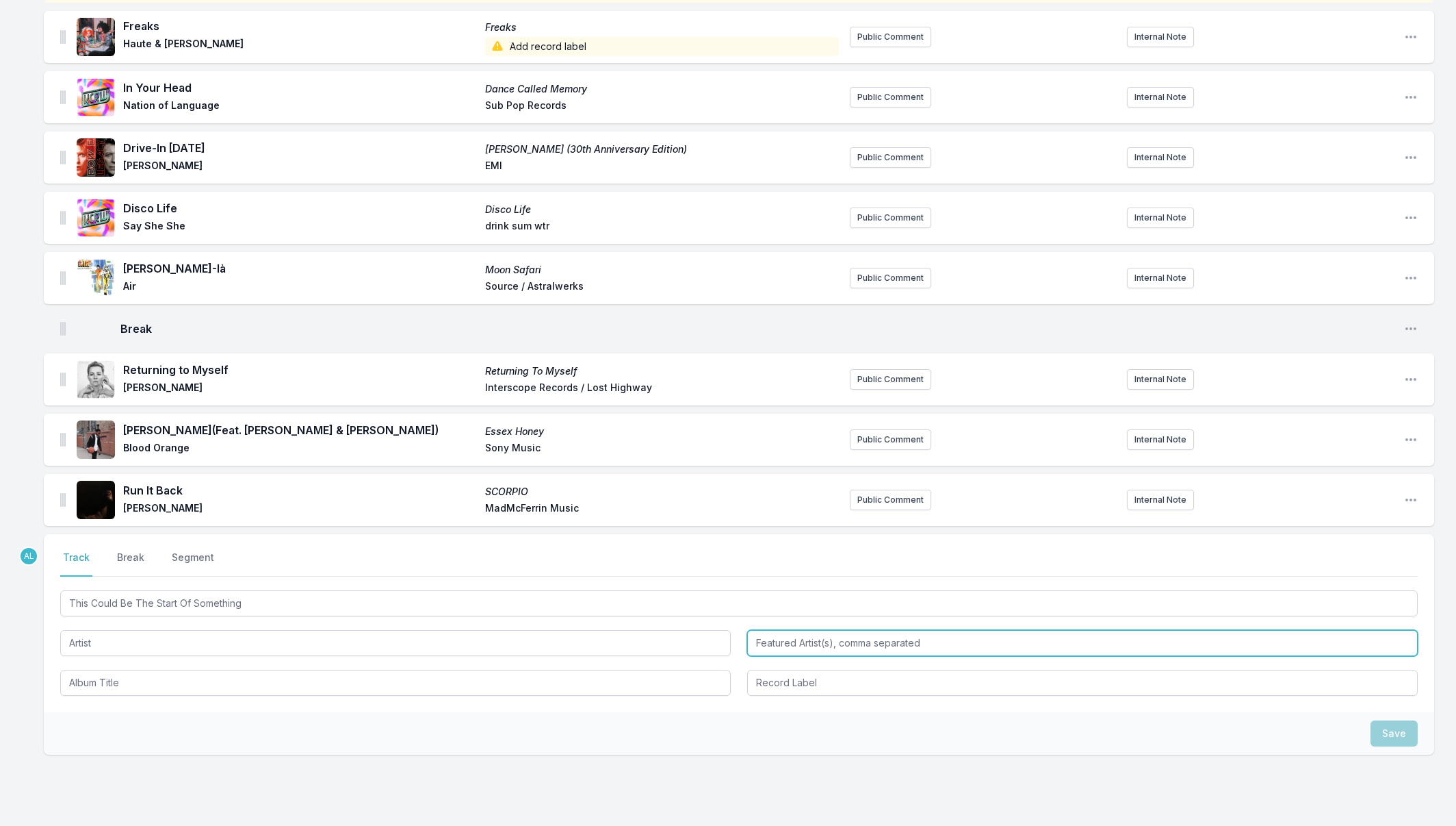
scroll to position [166, 0]
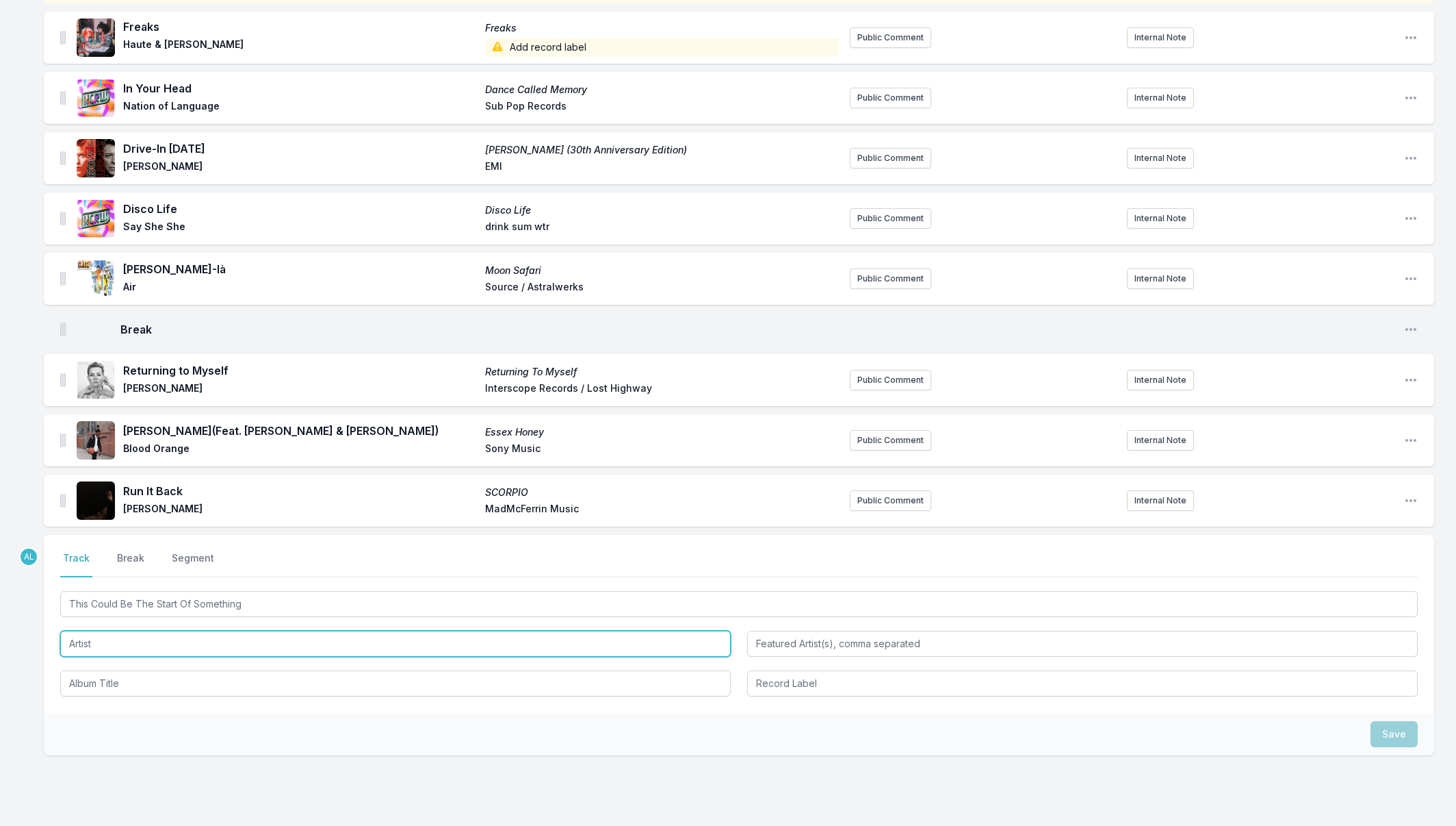
click at [94, 648] on input "Artist" at bounding box center [396, 644] width 671 height 26
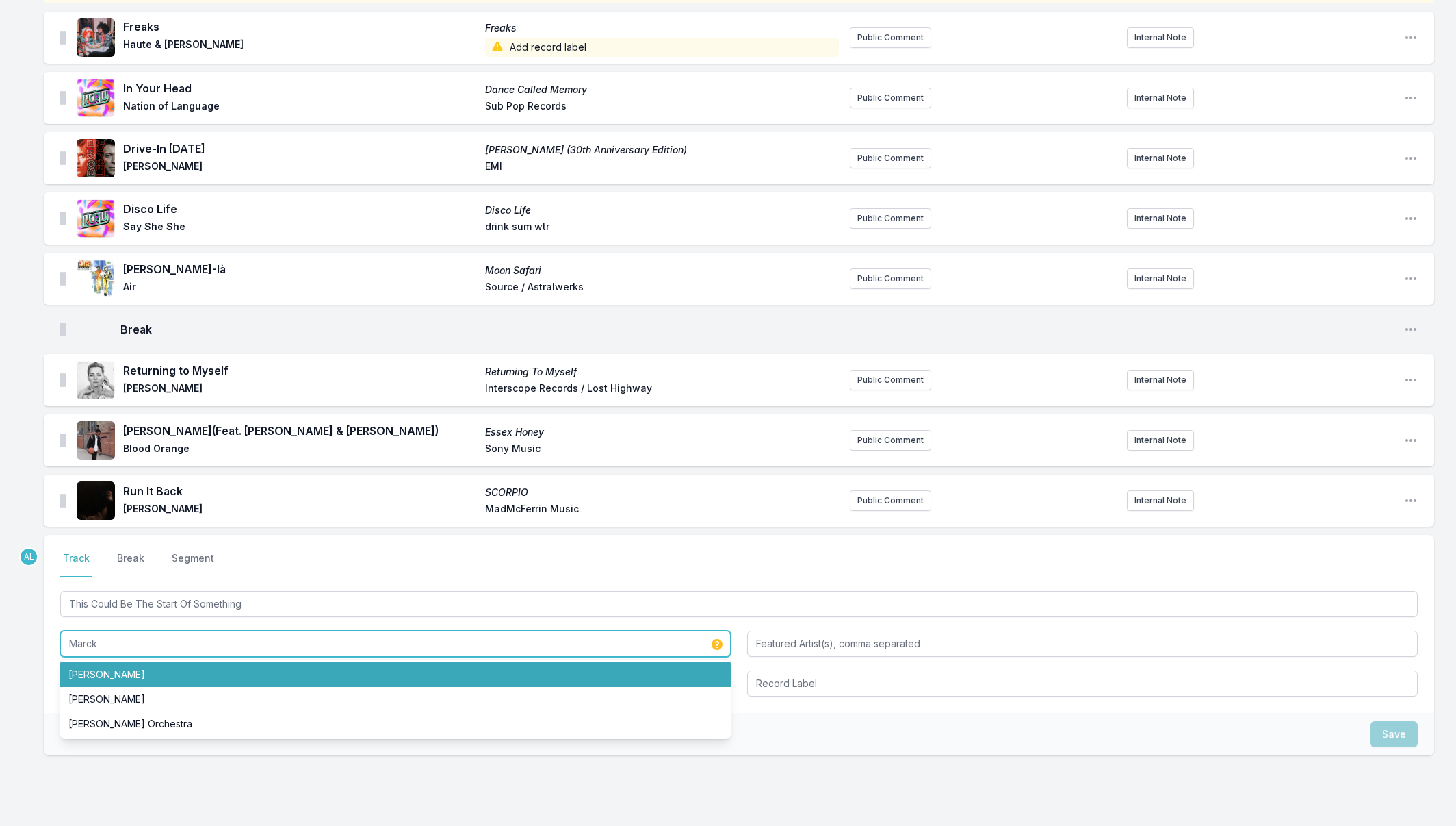
click at [95, 664] on li "[PERSON_NAME]" at bounding box center [396, 674] width 671 height 24
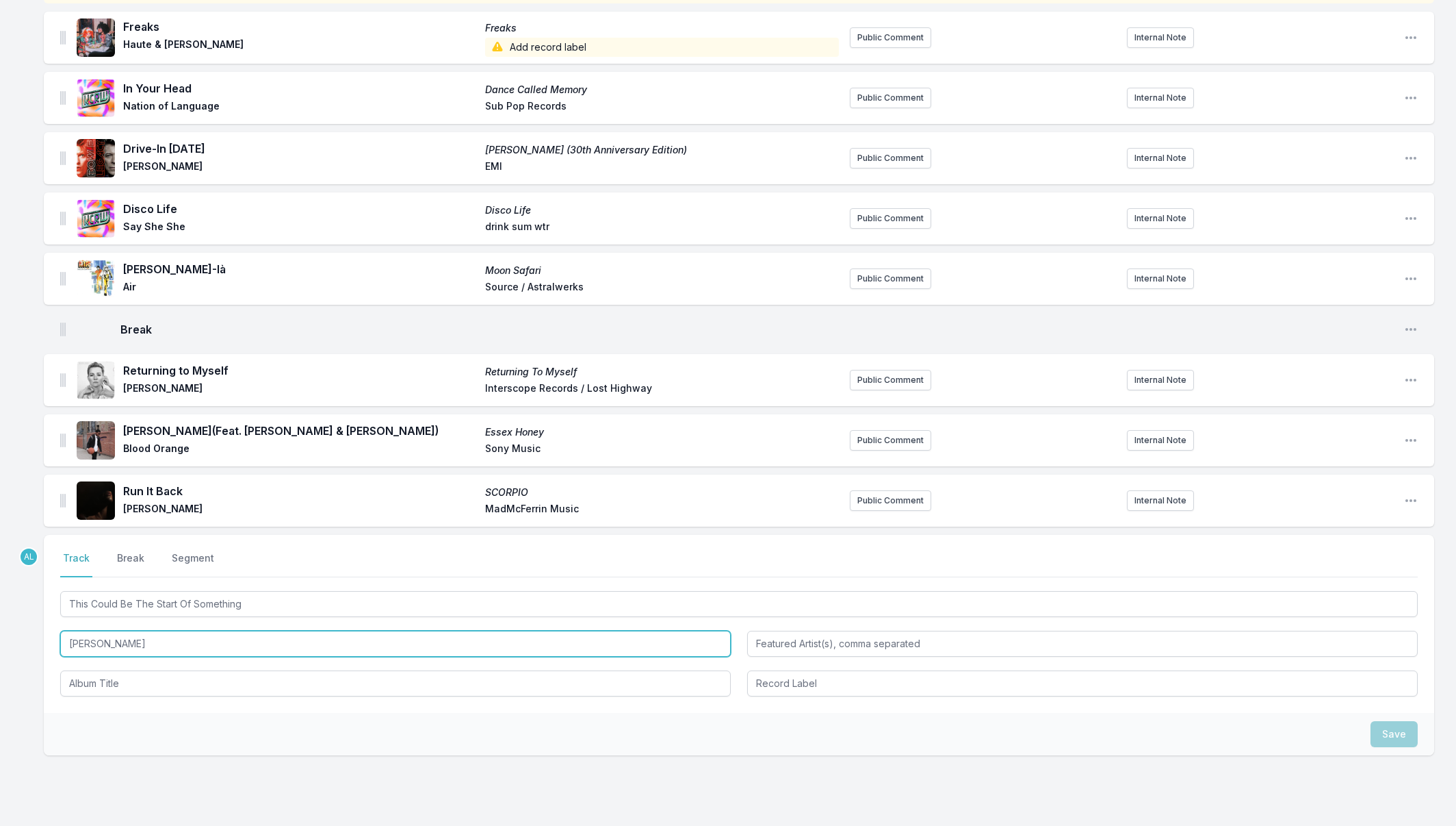
click at [201, 638] on input "[PERSON_NAME]" at bounding box center [396, 644] width 671 height 26
click at [200, 639] on input "[PERSON_NAME]" at bounding box center [396, 644] width 671 height 26
click at [200, 639] on input "[PERSON_NAME]" at bounding box center [396, 644] width 671 height 26
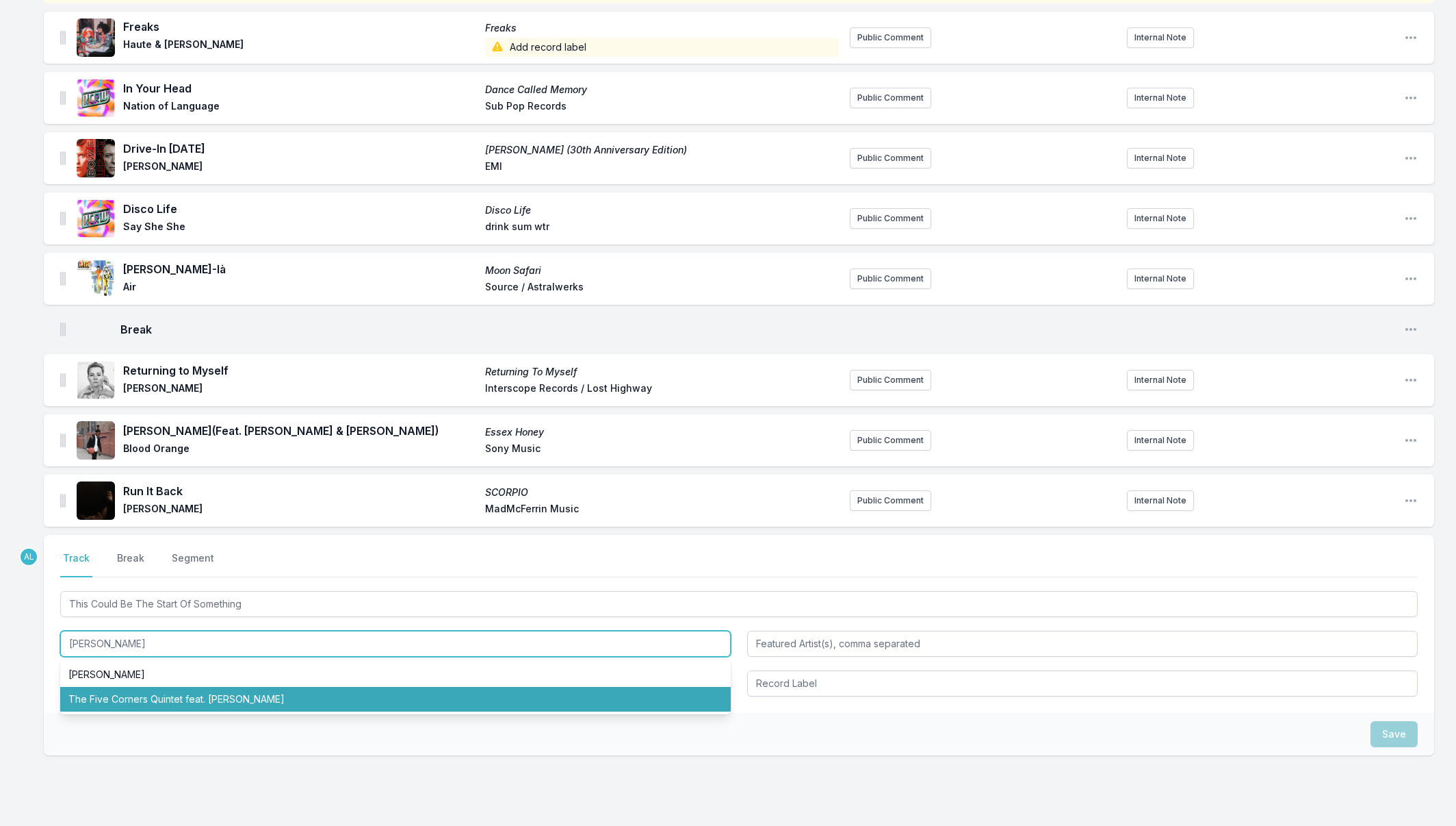
click at [205, 696] on li "The Five Corners Quintet feat. [PERSON_NAME]" at bounding box center [396, 699] width 671 height 24
type input "The Five Corners Quintet"
type input "[PERSON_NAME]"
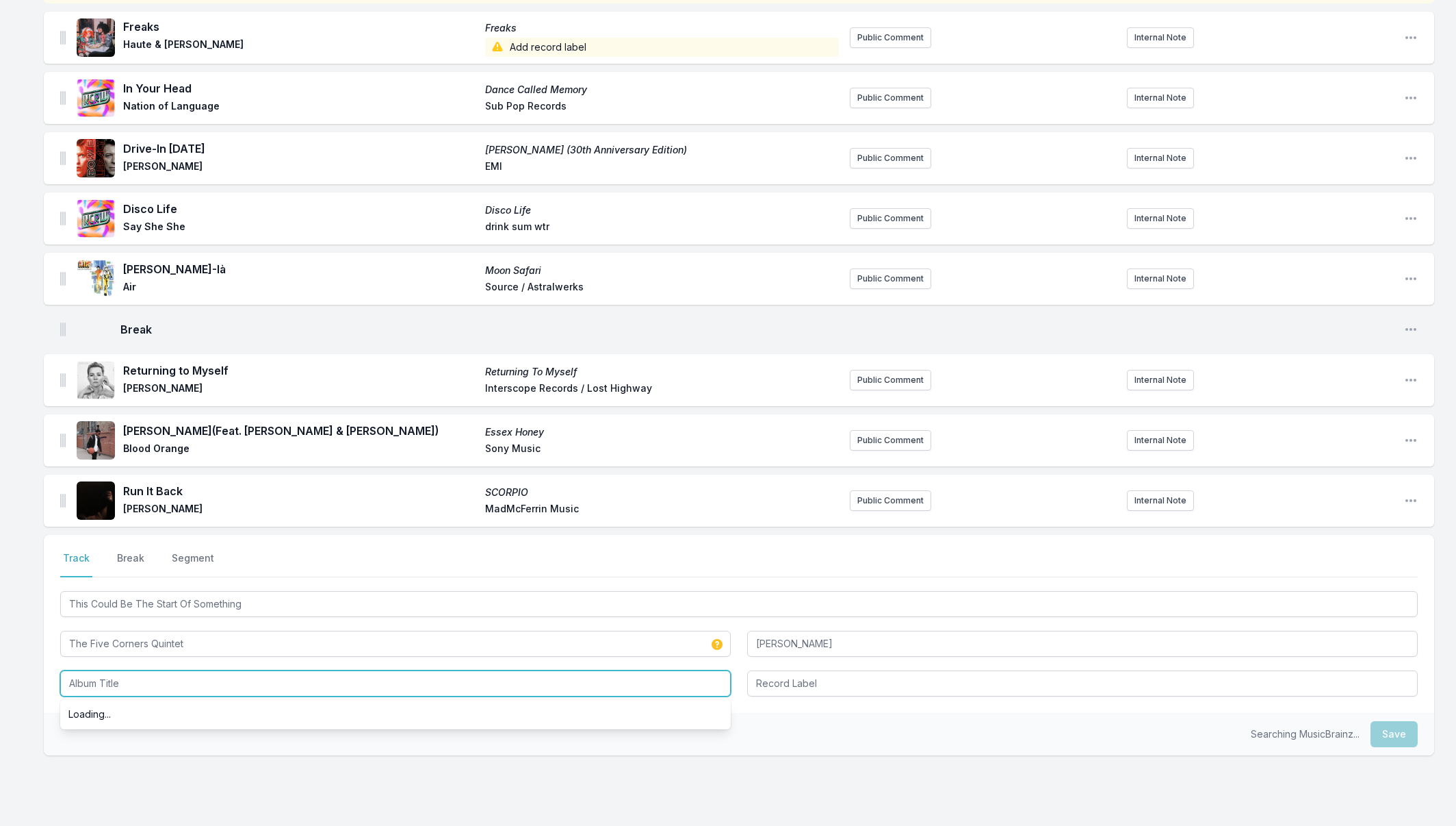
click at [143, 686] on input "Album Title" at bounding box center [396, 683] width 671 height 26
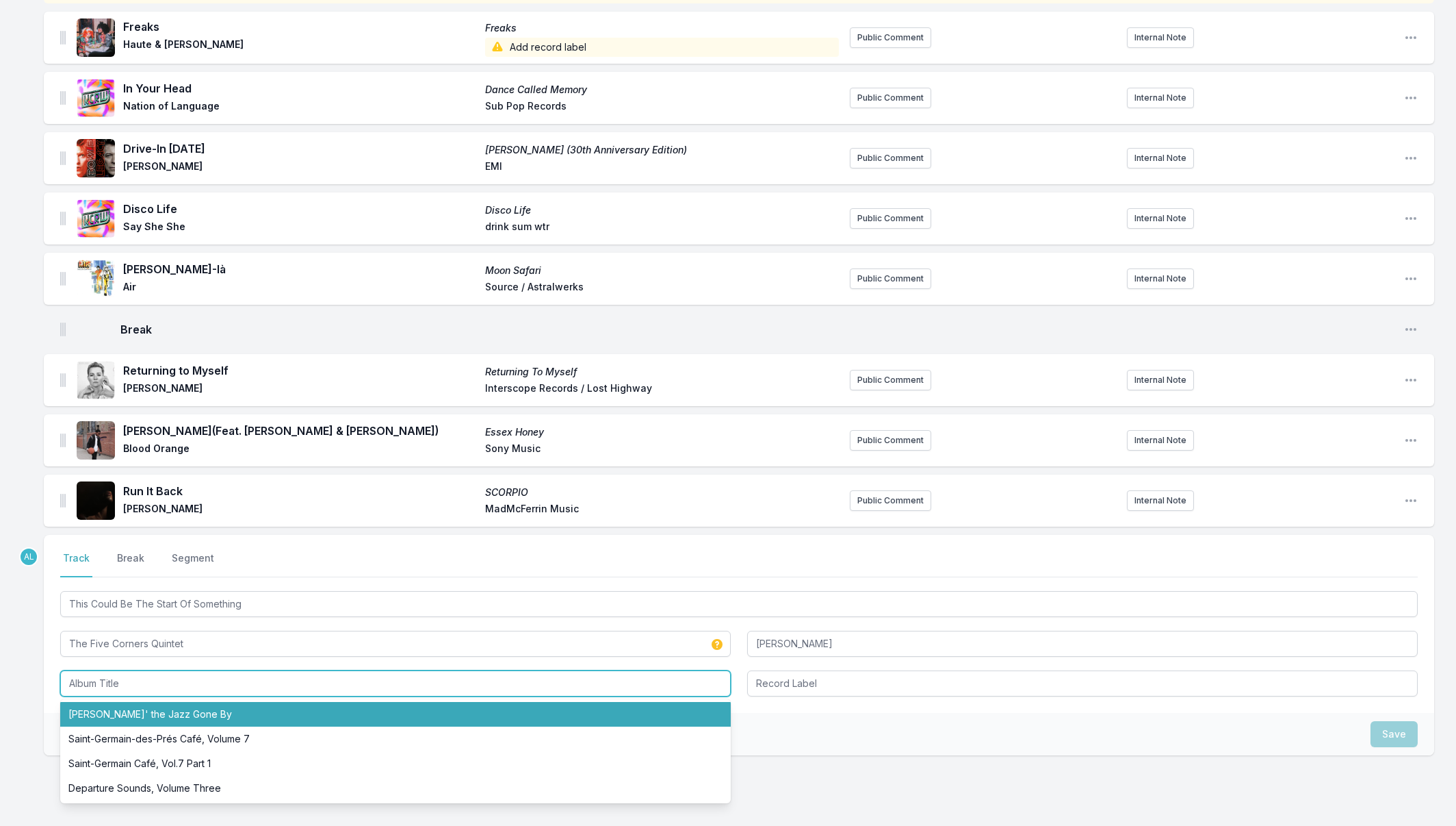
click at [164, 710] on li "[PERSON_NAME]' the Jazz Gone By" at bounding box center [396, 714] width 671 height 24
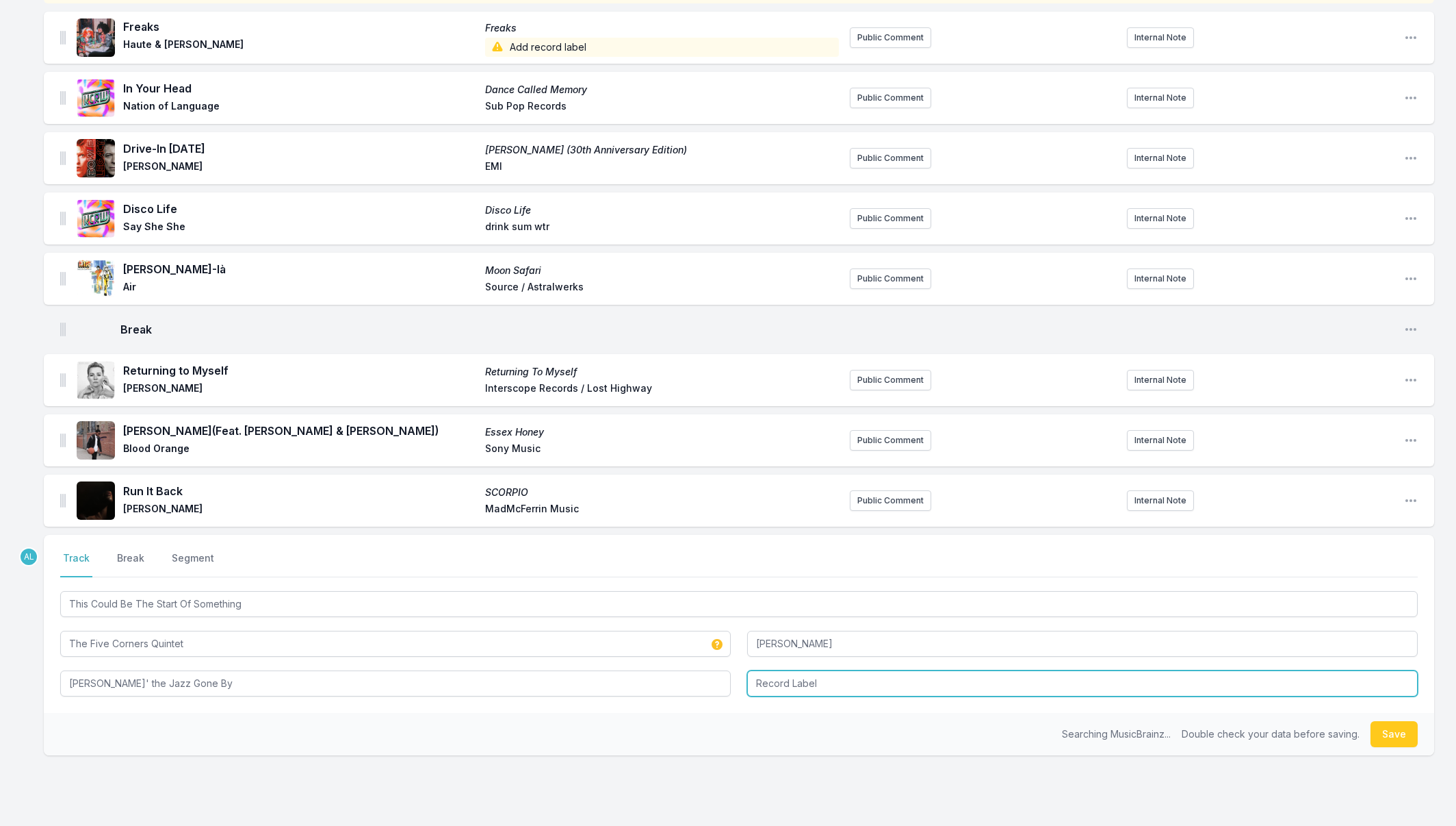
type input "[PERSON_NAME]' the Jazz Gone By"
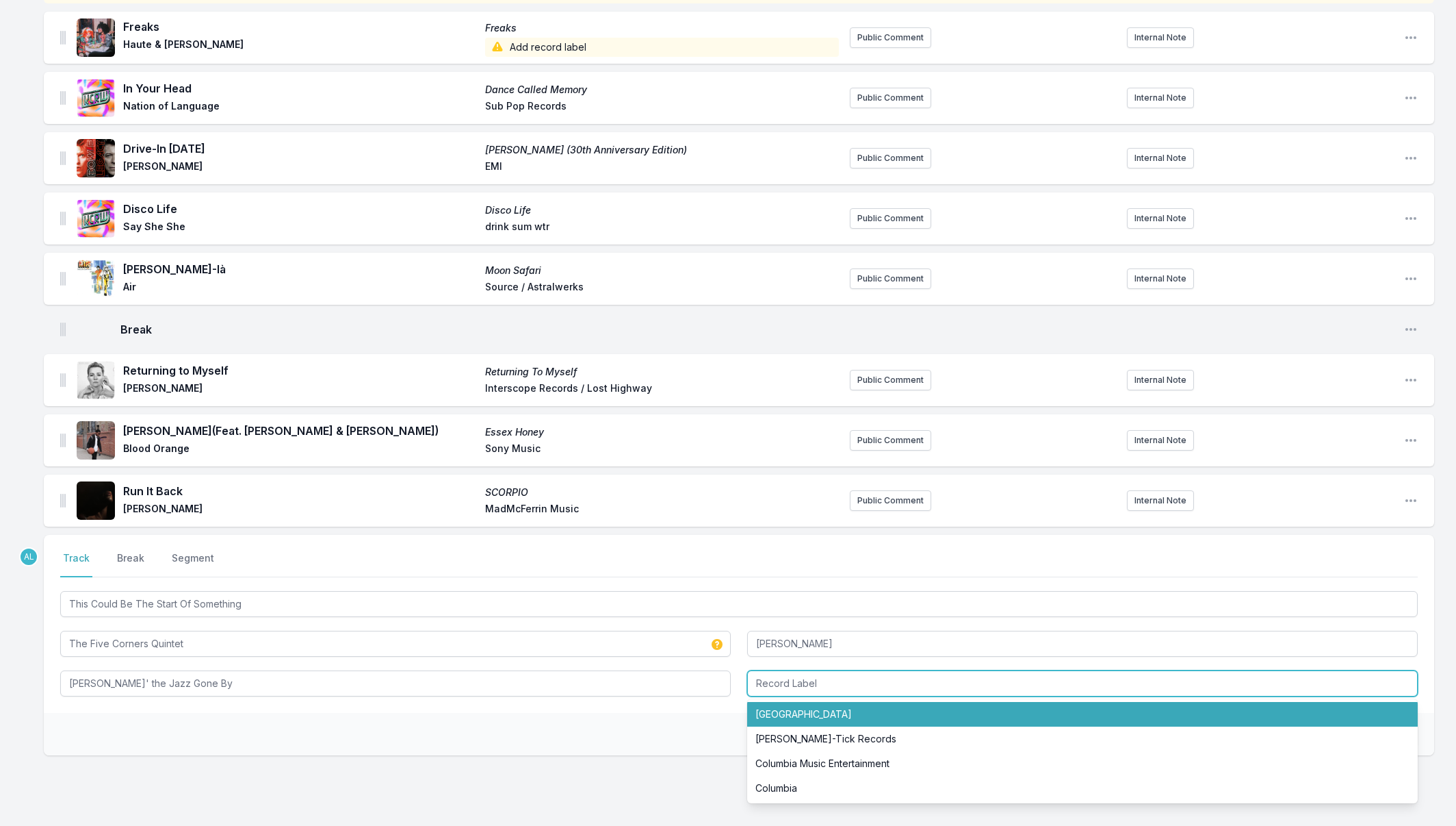
click at [754, 710] on li "[GEOGRAPHIC_DATA]" at bounding box center [1082, 714] width 671 height 24
type input "[GEOGRAPHIC_DATA]"
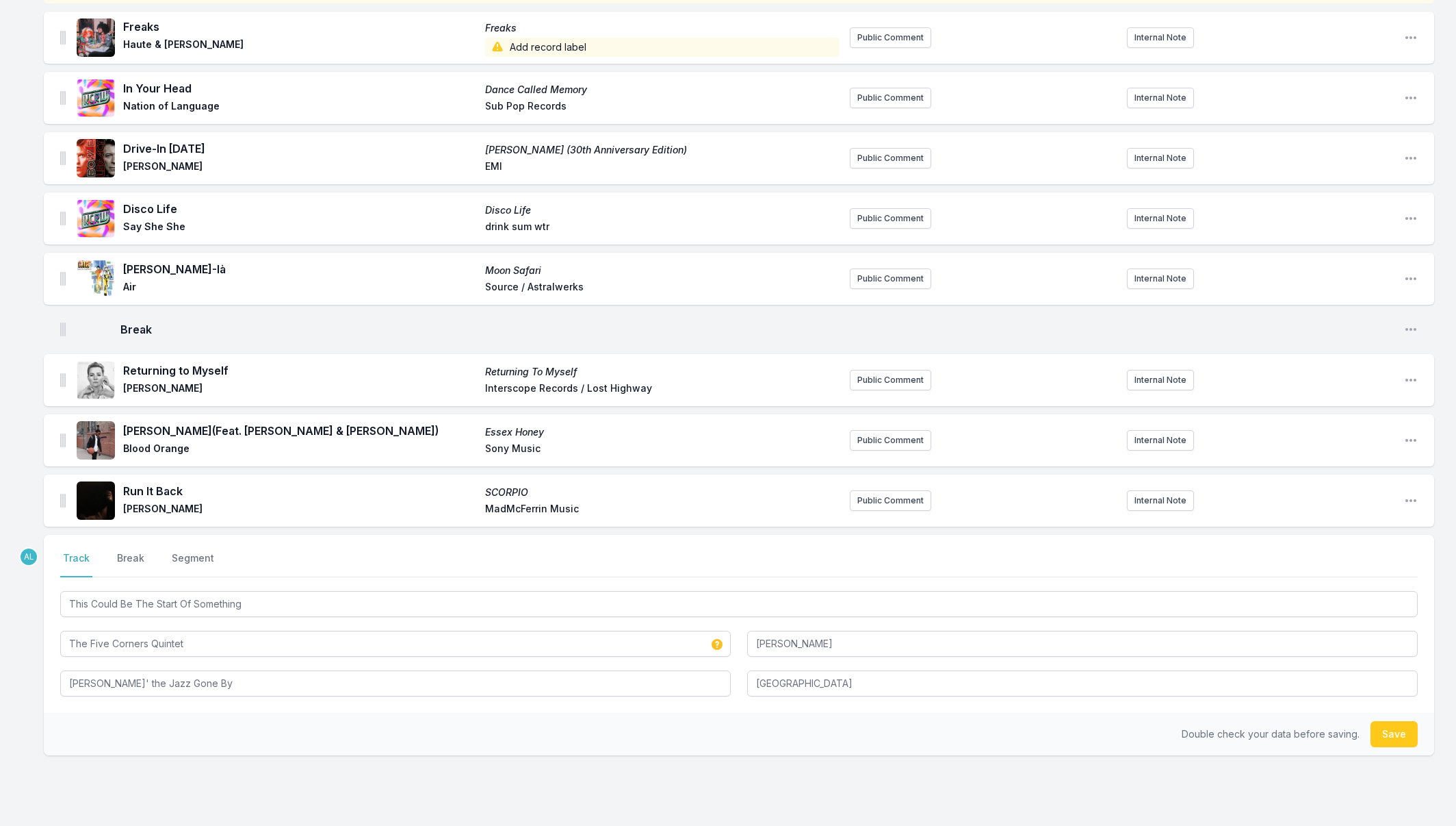
click at [828, 696] on div "Select a tab Track Break Segment Track Break Segment This Could Be The Start Of…" at bounding box center [739, 623] width 1390 height 178
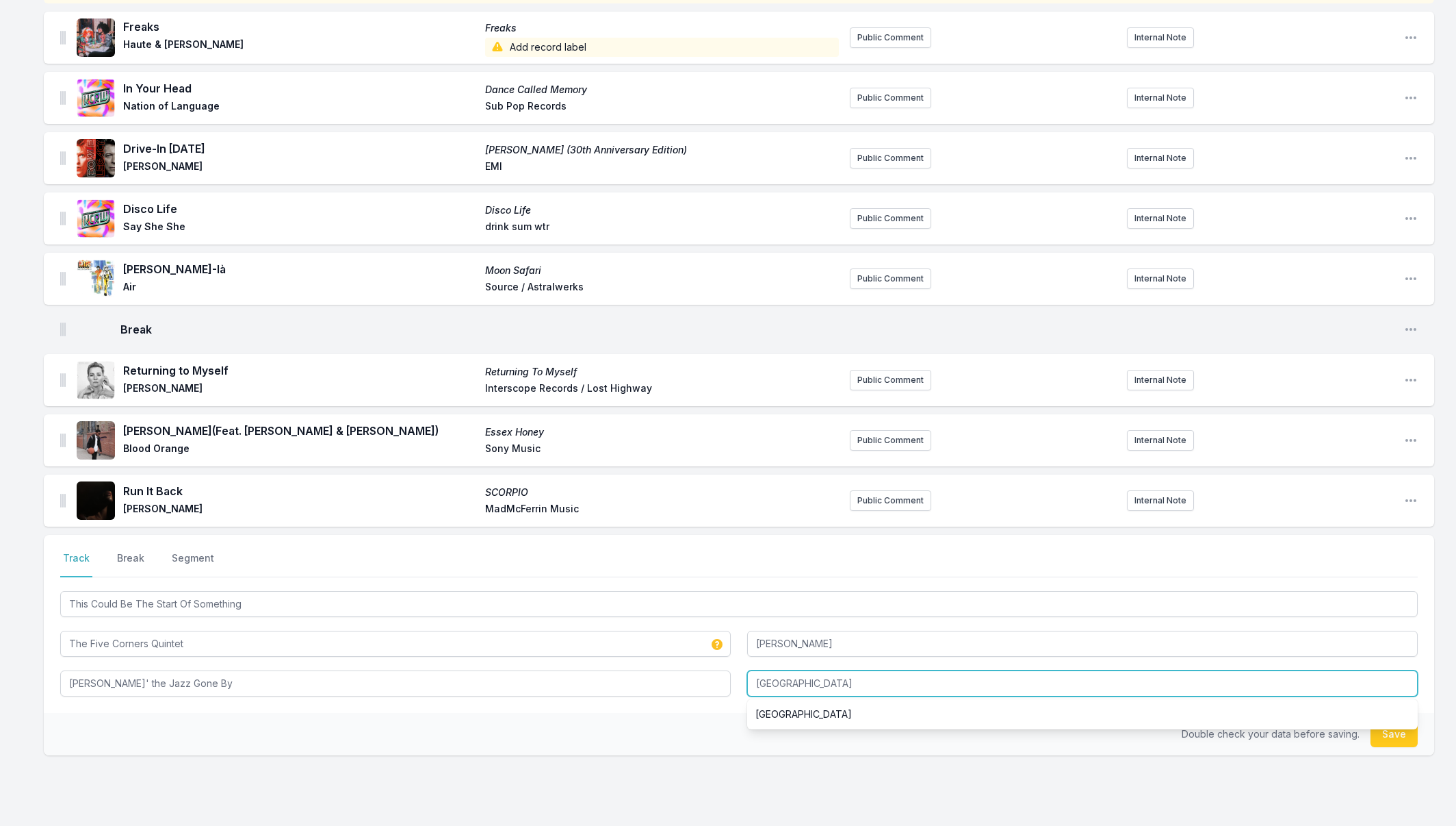
click at [818, 691] on input "[GEOGRAPHIC_DATA]" at bounding box center [1082, 683] width 671 height 26
click at [816, 690] on input "[GEOGRAPHIC_DATA]" at bounding box center [1082, 683] width 671 height 26
click at [816, 691] on input "[GEOGRAPHIC_DATA]" at bounding box center [1082, 683] width 671 height 26
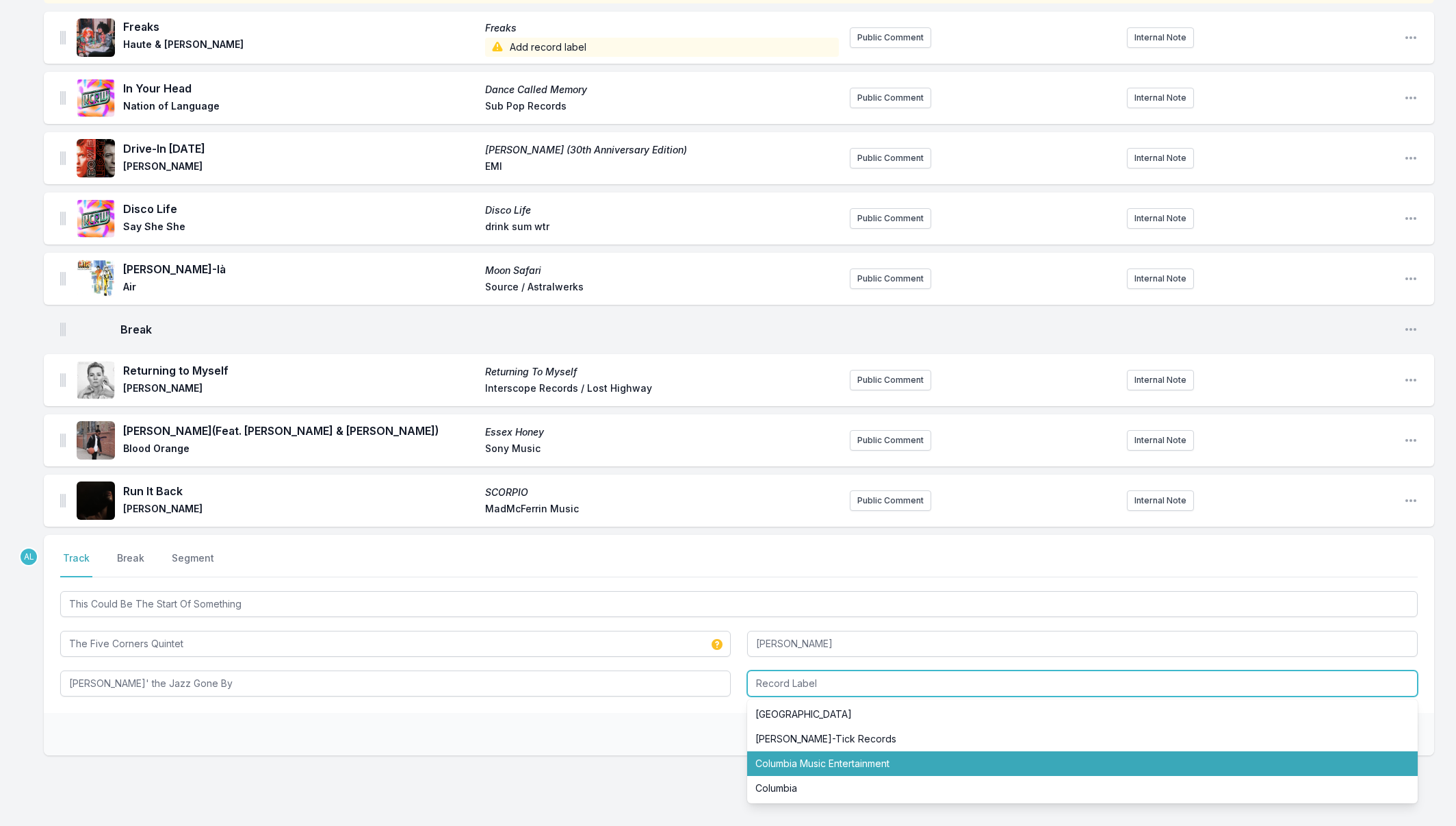
click at [898, 758] on li "Columbia Music Entertainment" at bounding box center [1082, 763] width 671 height 24
type input "Columbia Music Entertainment"
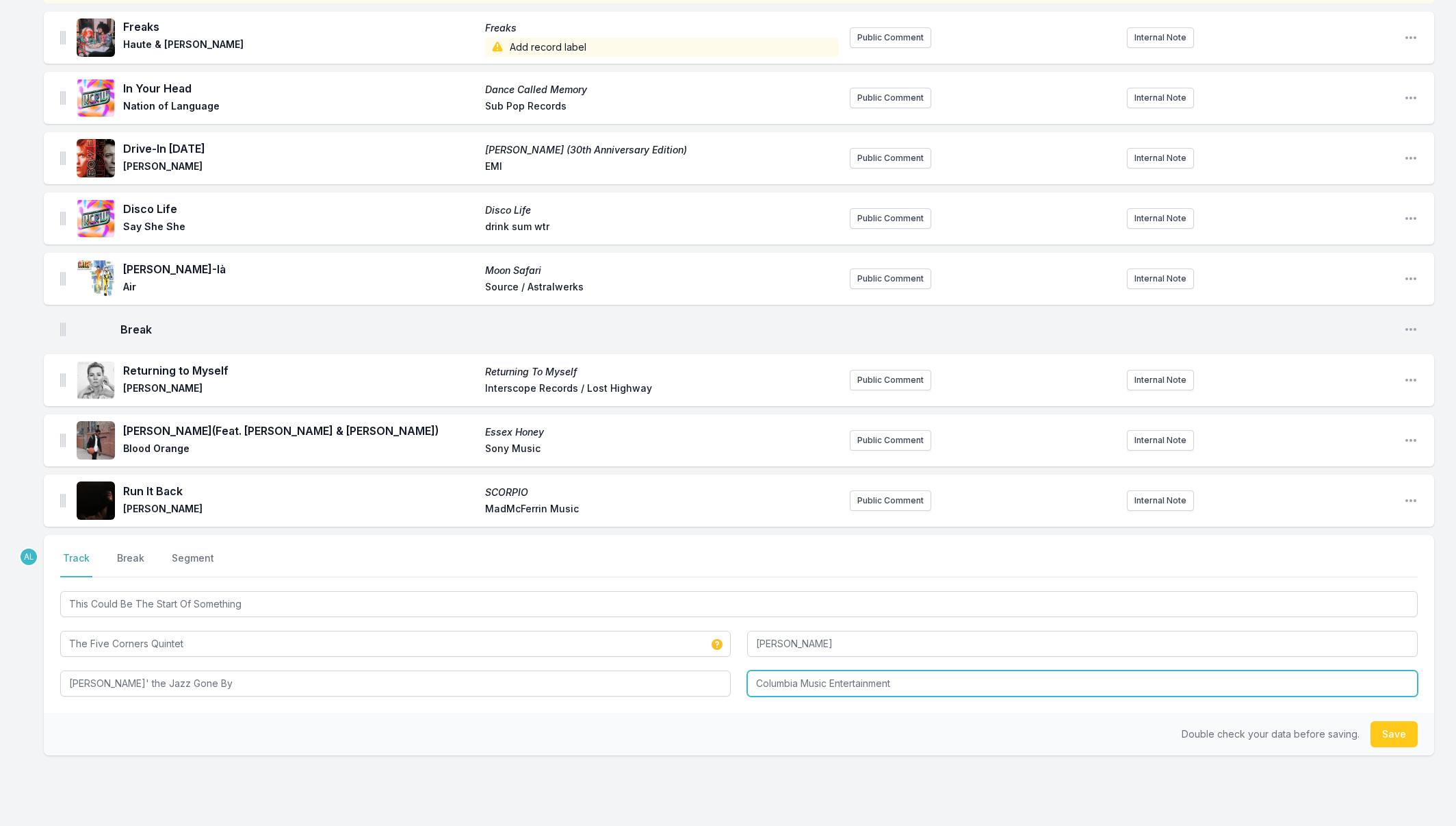
drag, startPoint x: 900, startPoint y: 689, endPoint x: 735, endPoint y: 685, distance: 165.0
click at [736, 686] on div "This Could Be The Start Of Something The Five Corners Quintet [PERSON_NAME] [PE…" at bounding box center [739, 642] width 1358 height 108
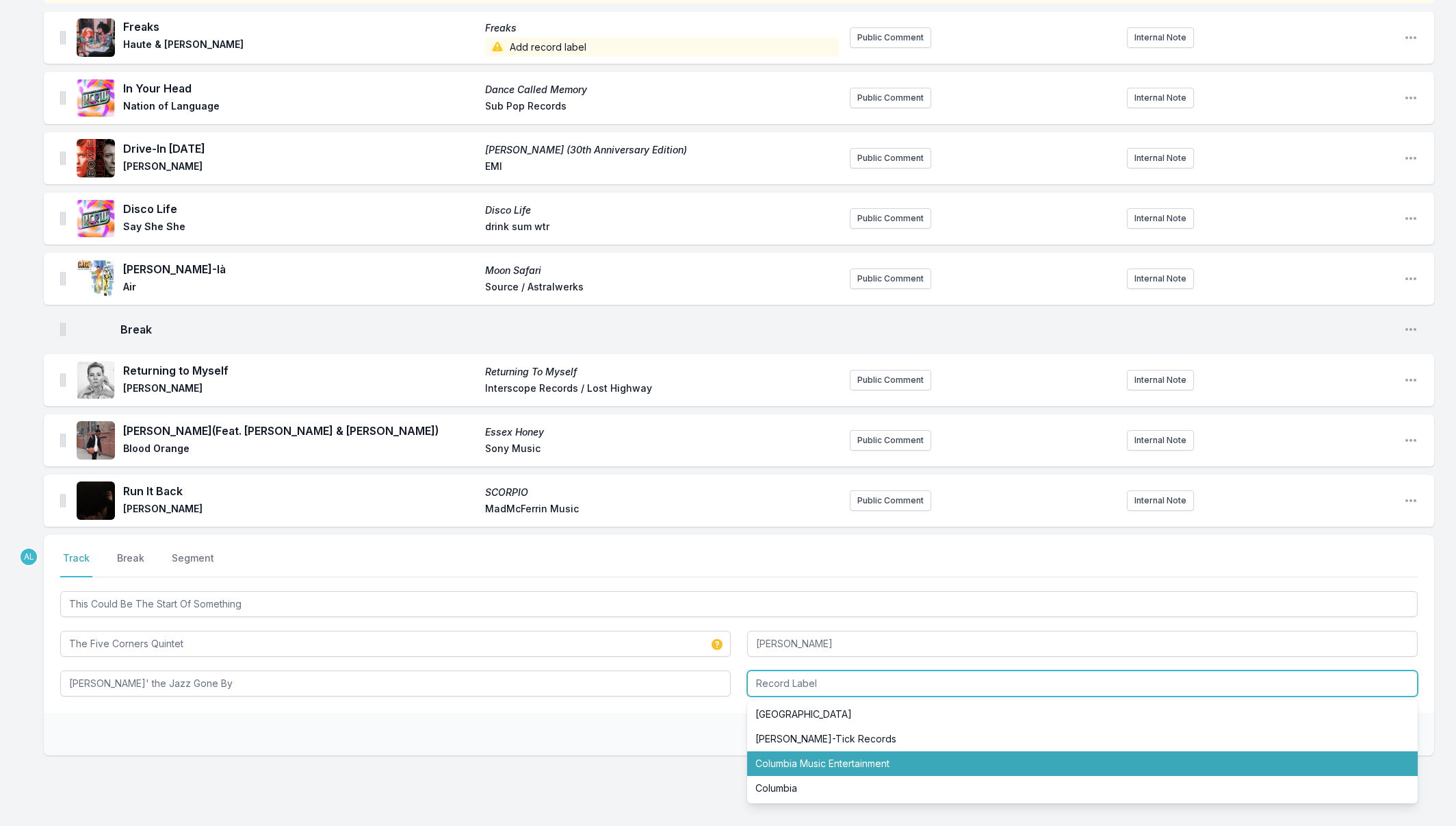
click at [833, 762] on li "Columbia Music Entertainment" at bounding box center [1082, 763] width 671 height 24
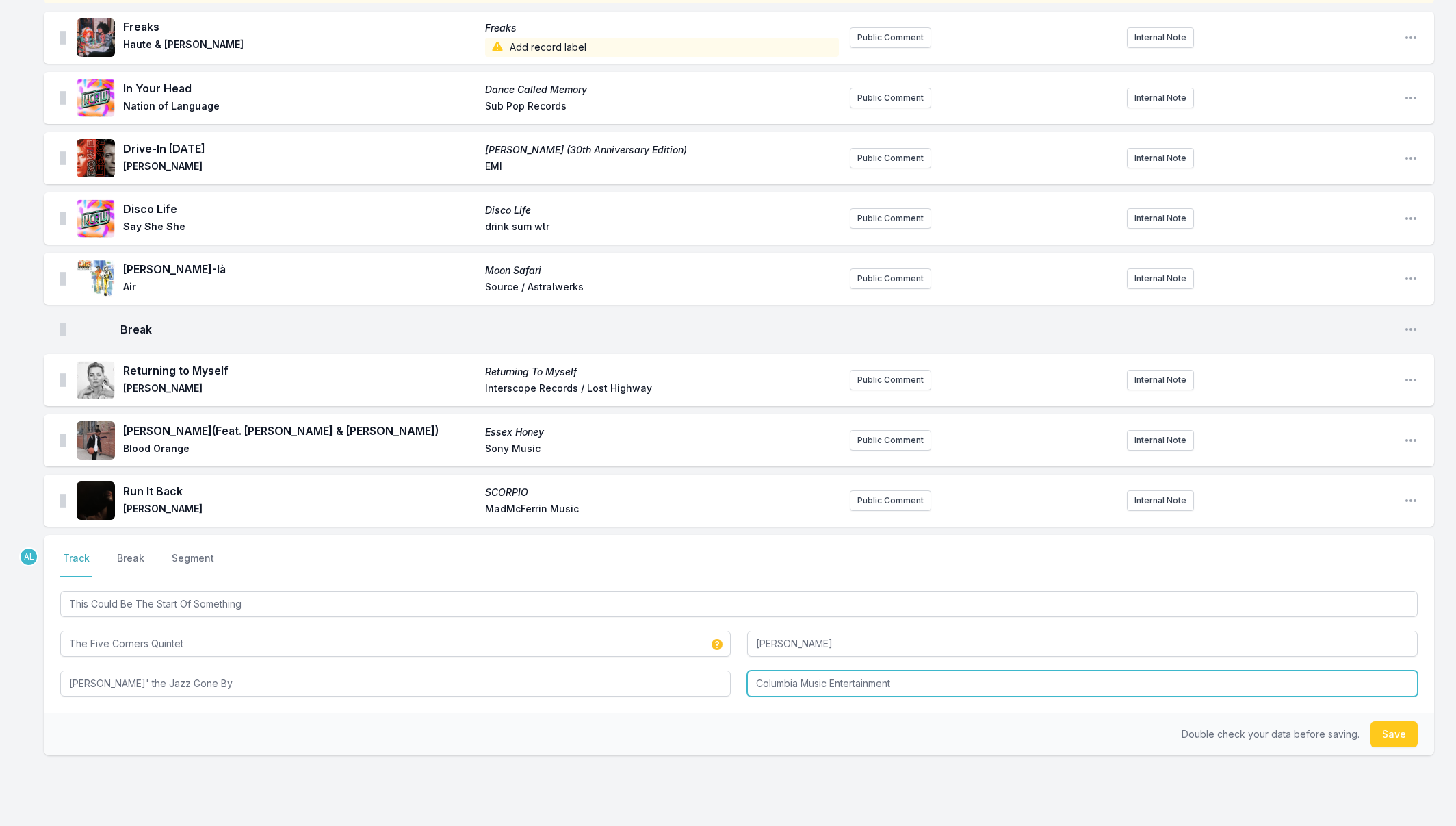
type input "Columbia Music Entertainment"
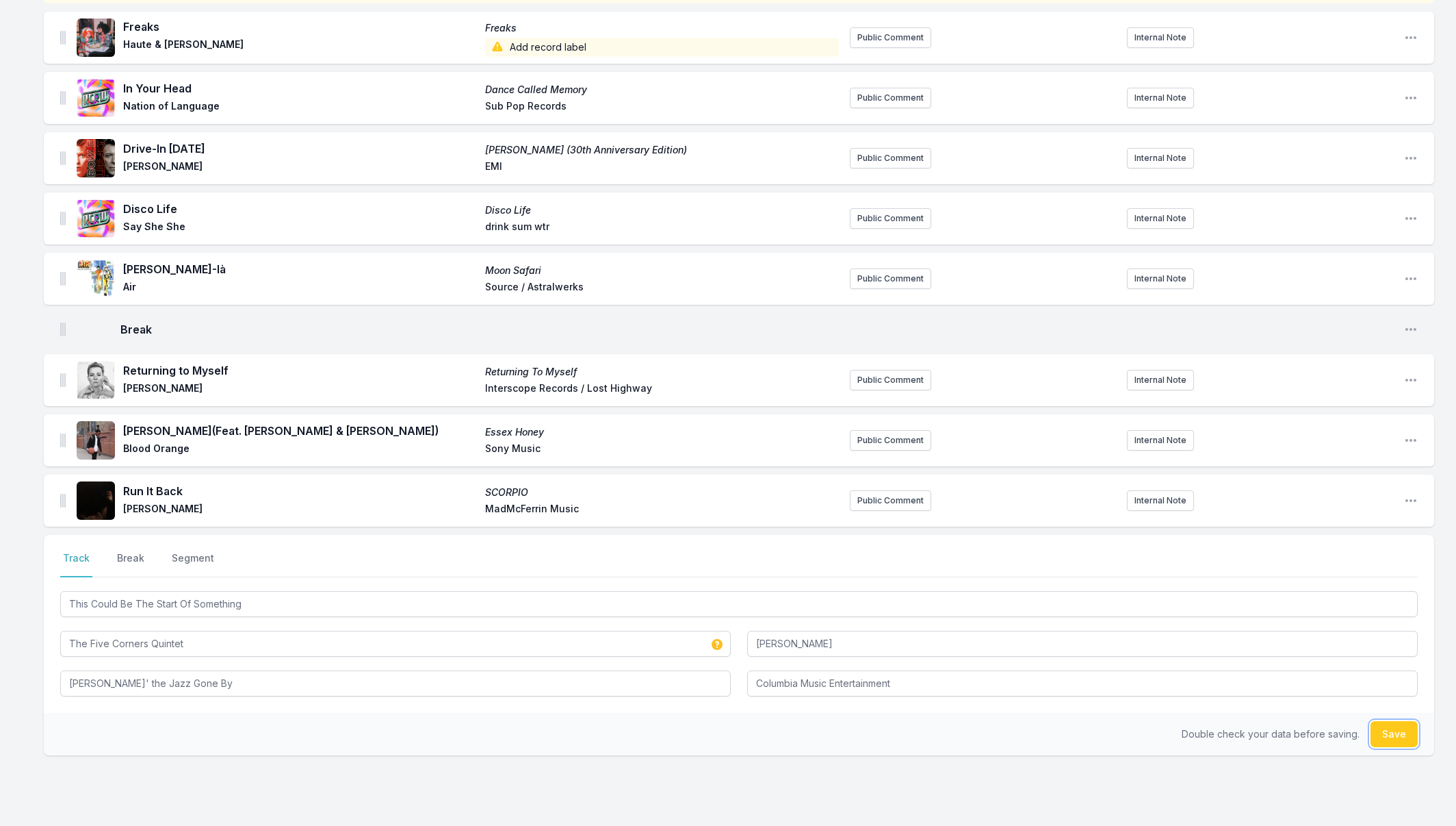
click at [1390, 739] on button "Save" at bounding box center [1394, 734] width 47 height 26
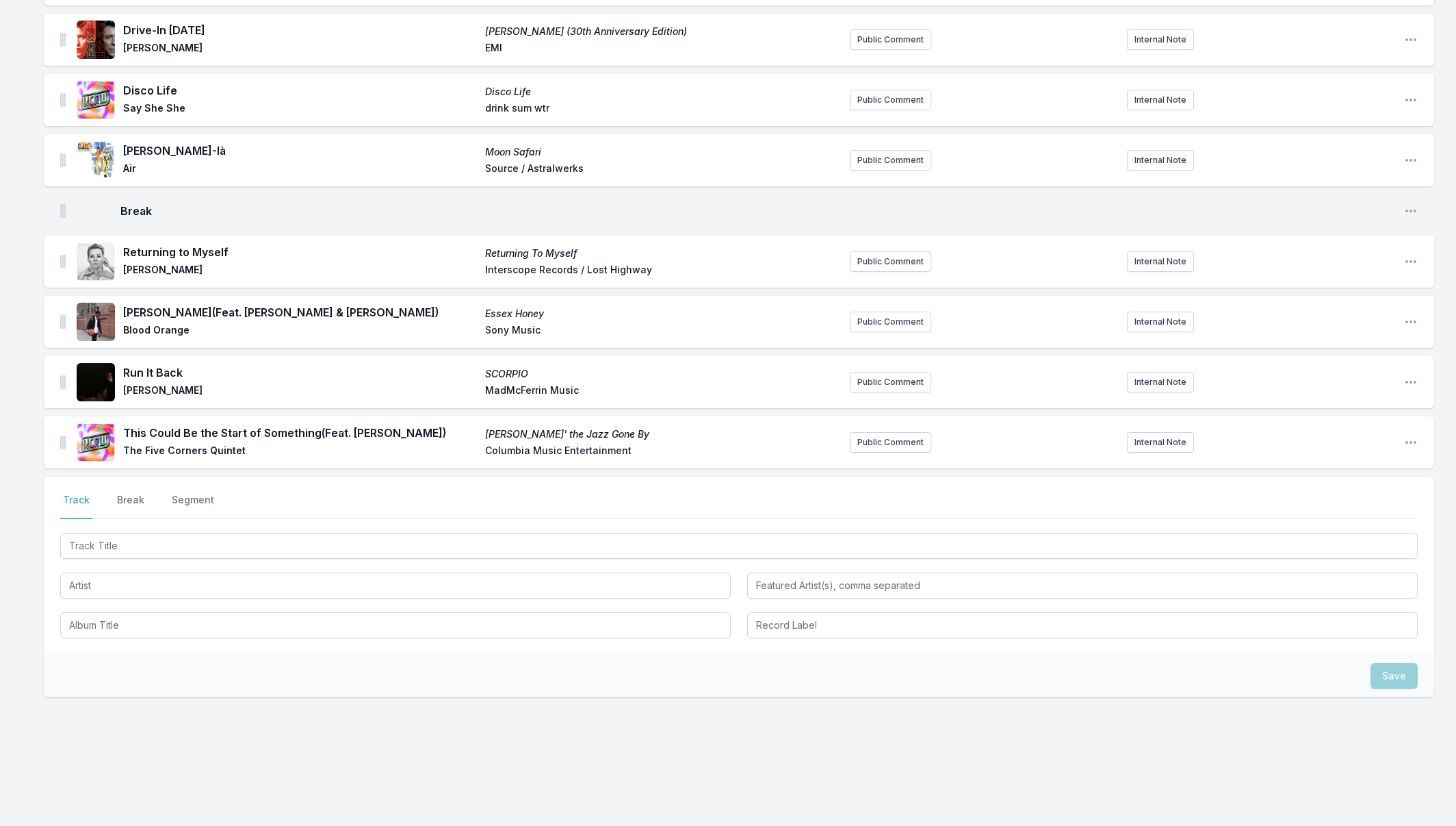
scroll to position [274, 0]
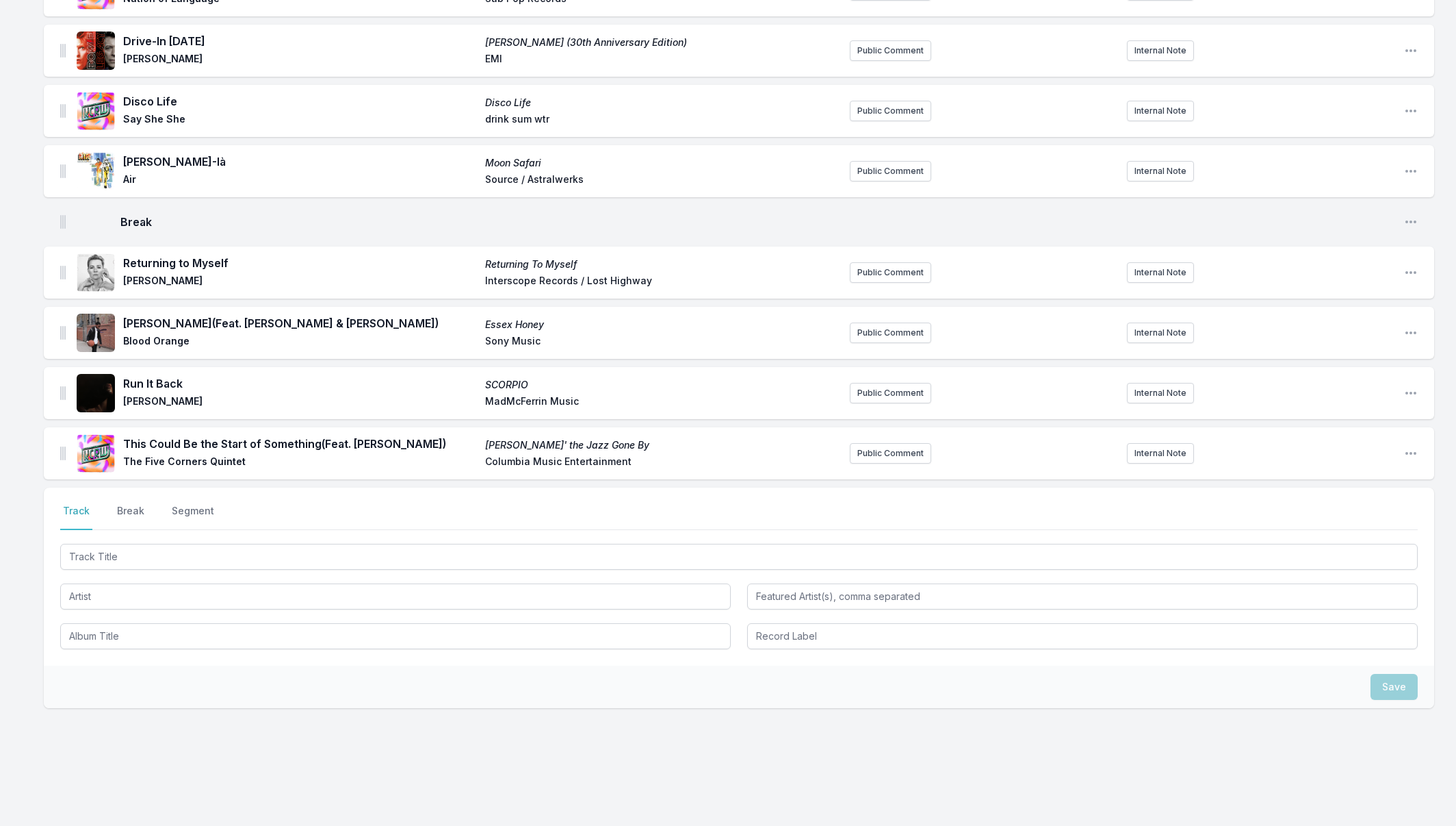
click at [127, 513] on button "Break" at bounding box center [130, 517] width 33 height 26
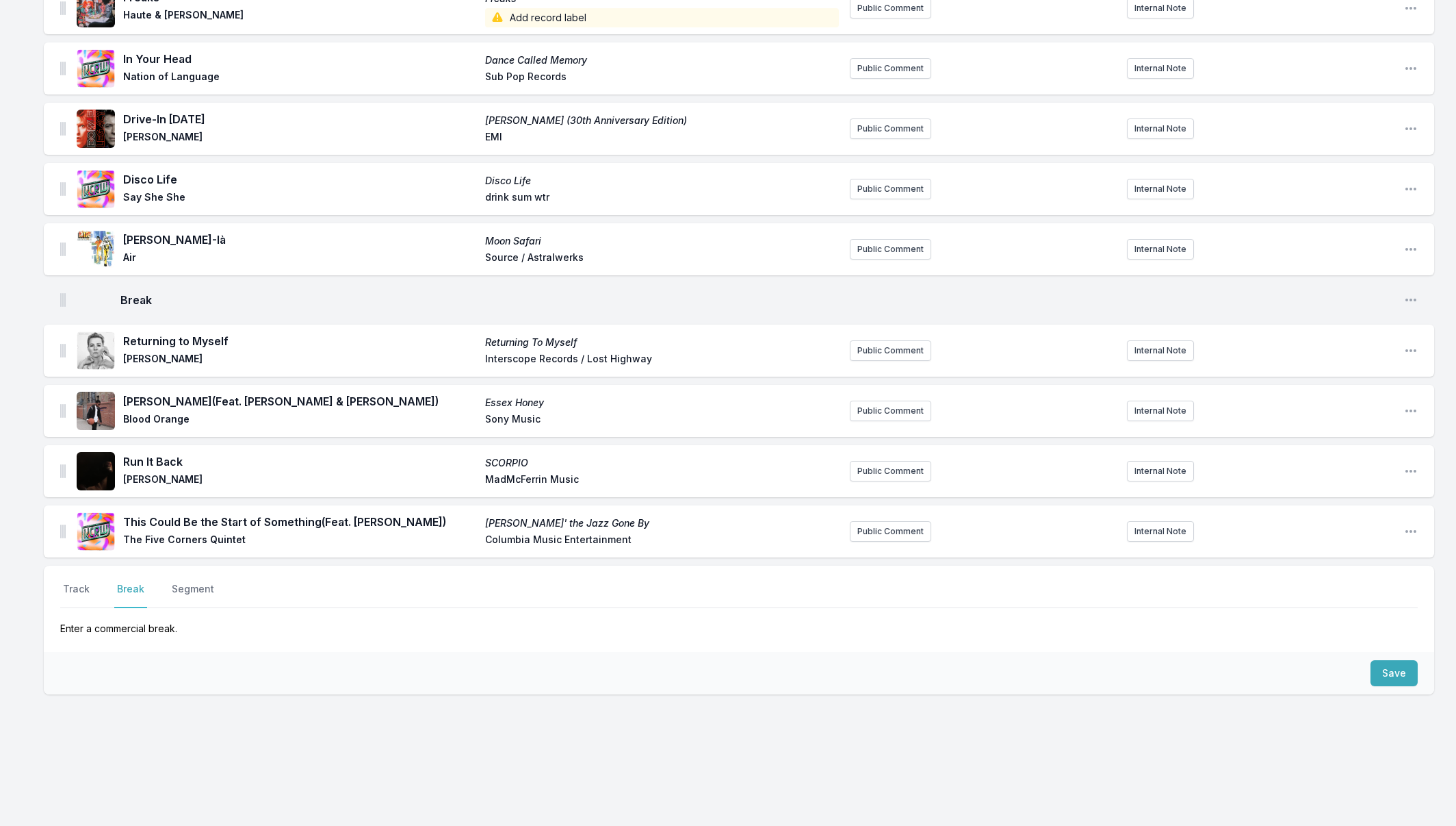
scroll to position [196, 0]
click at [1398, 674] on button "Save" at bounding box center [1394, 673] width 47 height 26
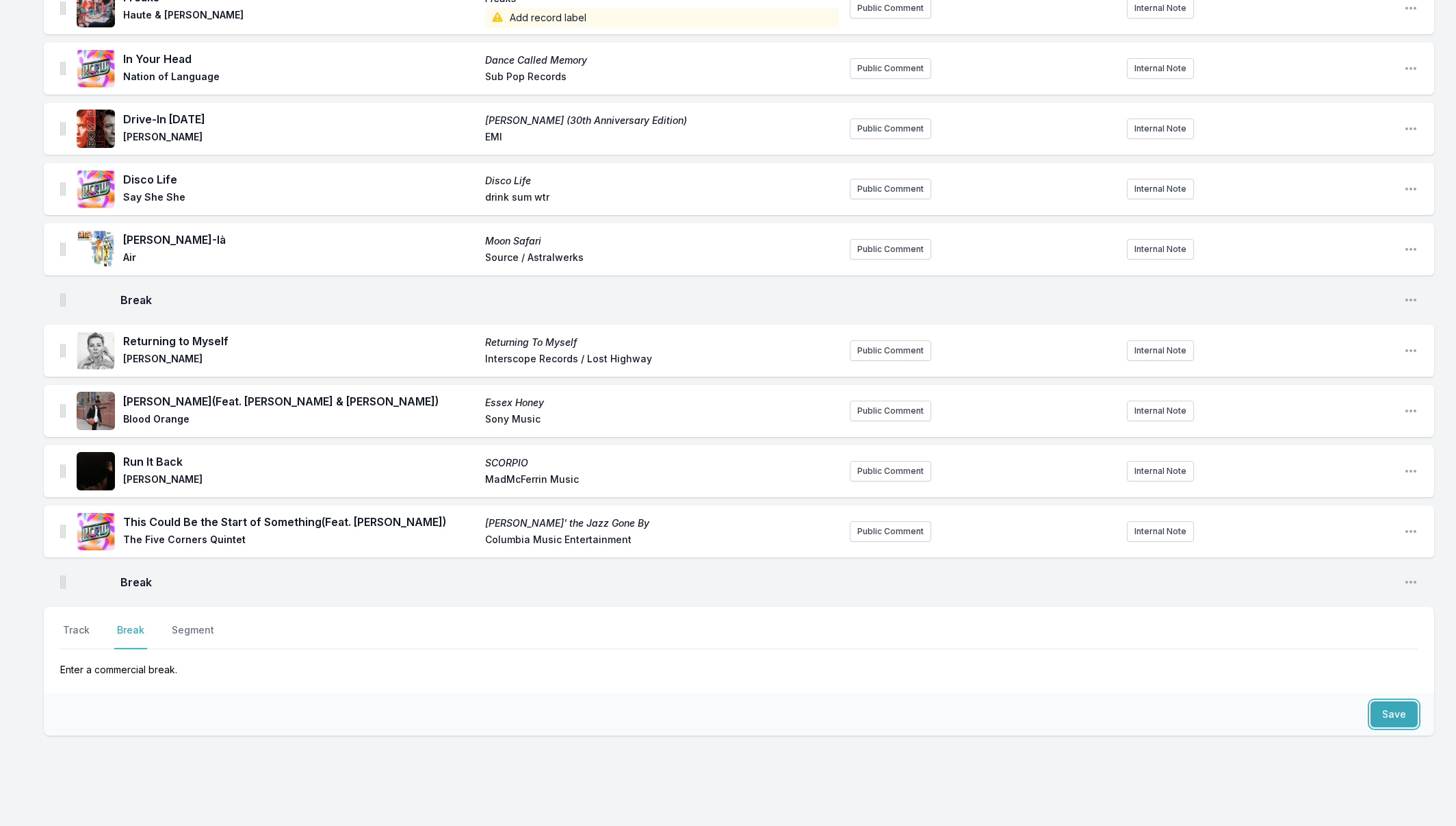
scroll to position [237, 0]
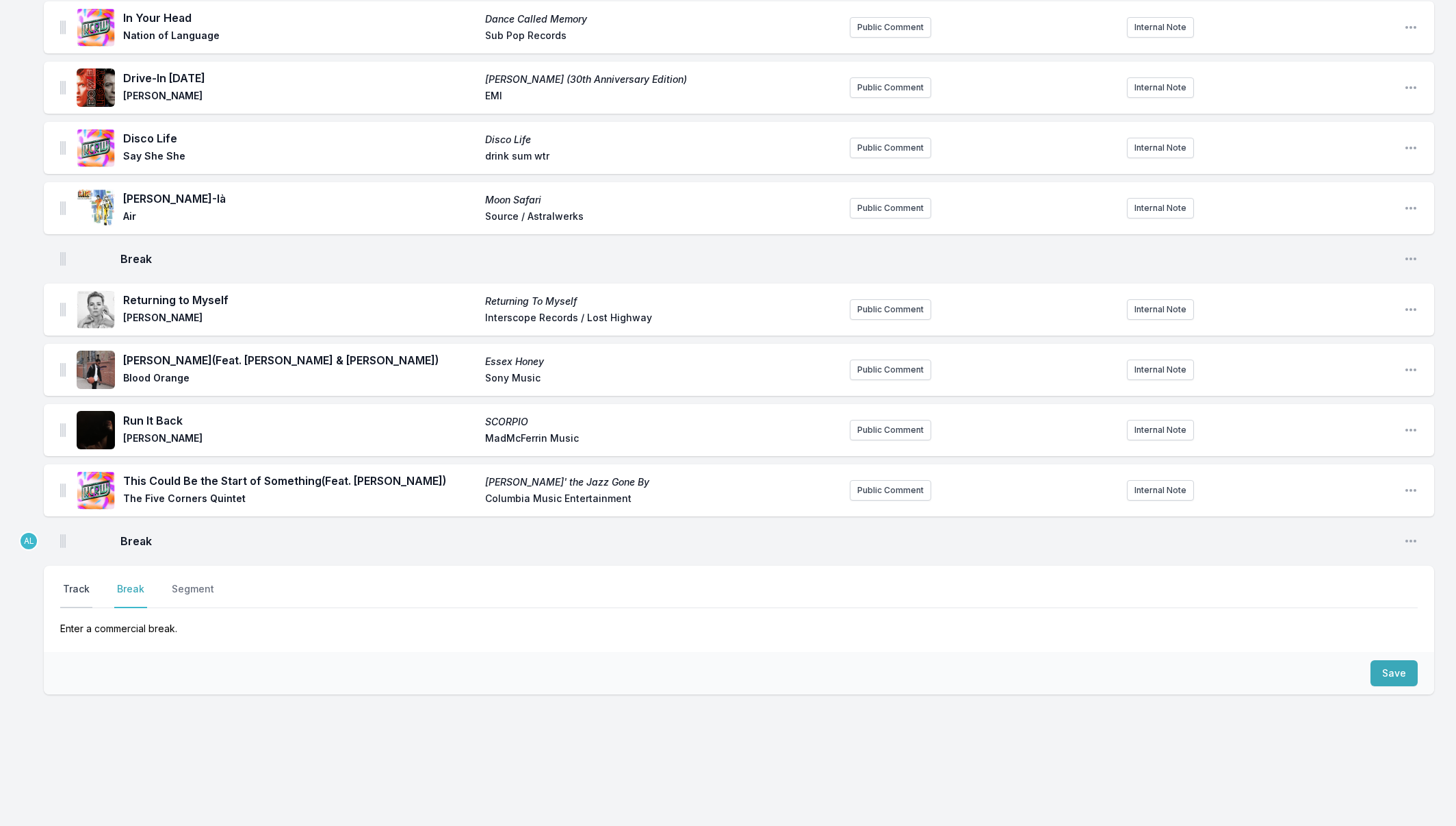
click at [63, 593] on button "Track" at bounding box center [76, 595] width 32 height 26
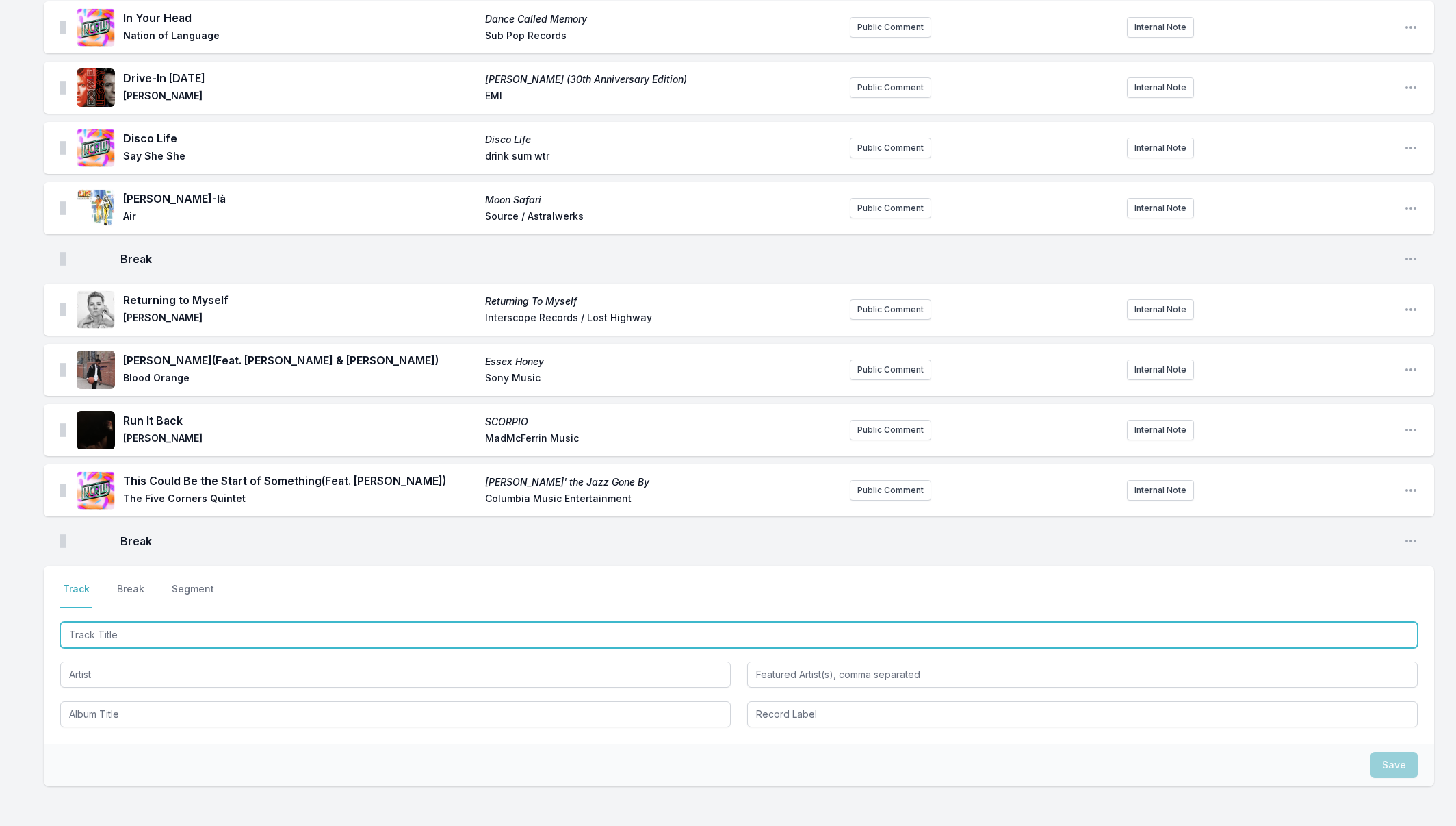
click at [135, 633] on input "Track Title" at bounding box center [739, 635] width 1358 height 26
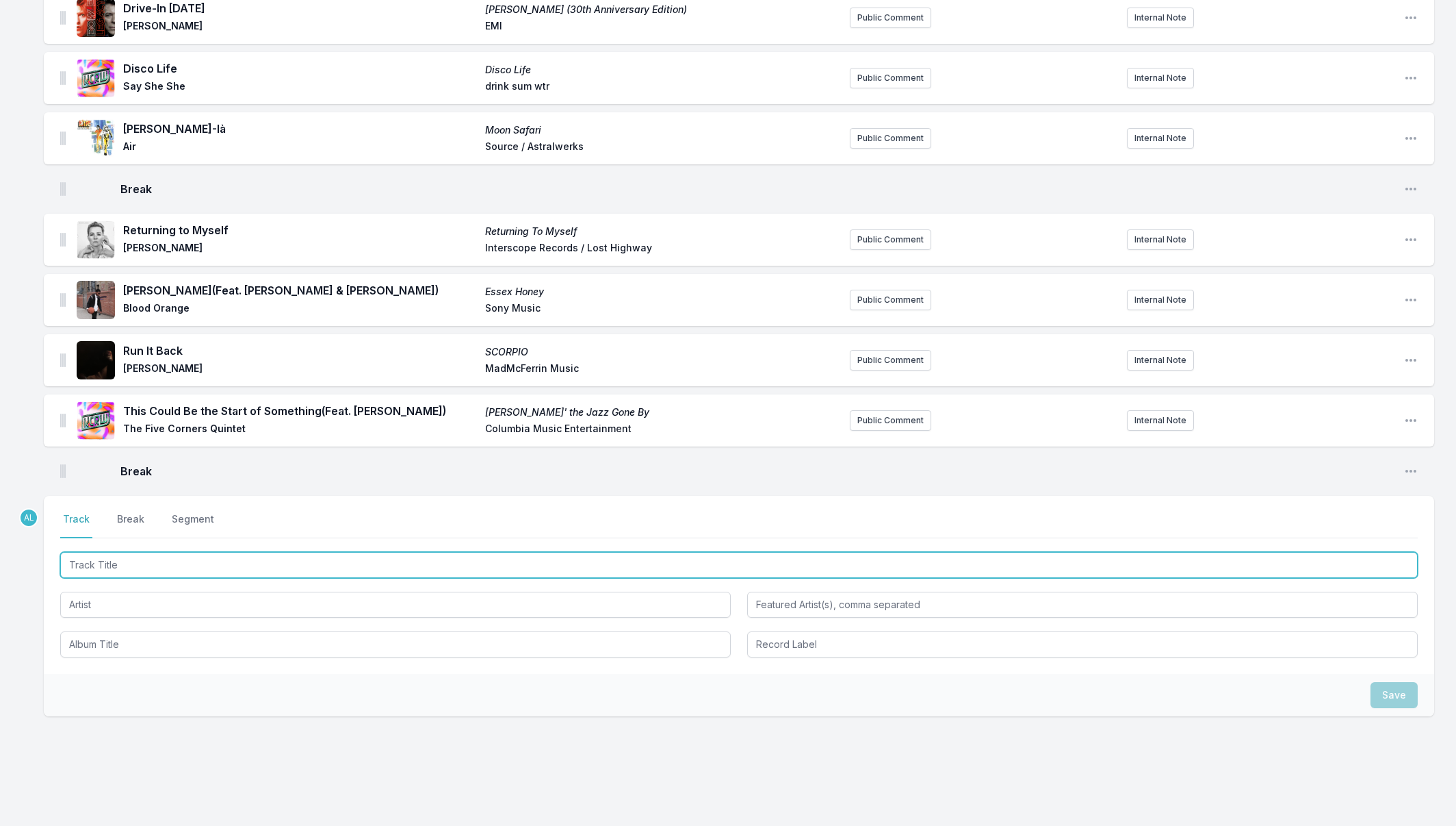
scroll to position [313, 0]
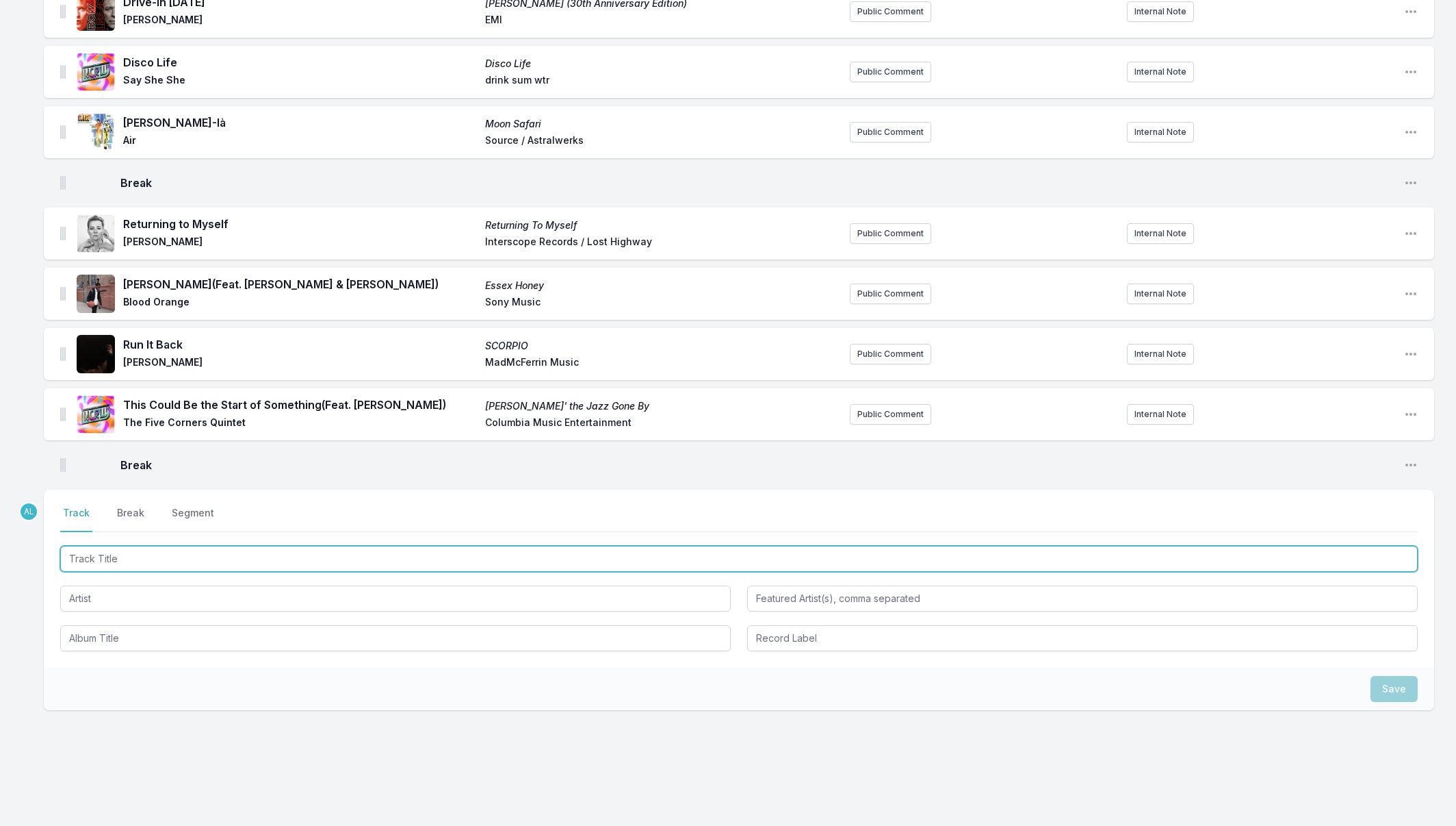
click at [127, 557] on input "Track Title" at bounding box center [739, 558] width 1358 height 26
type input "Belong To You"
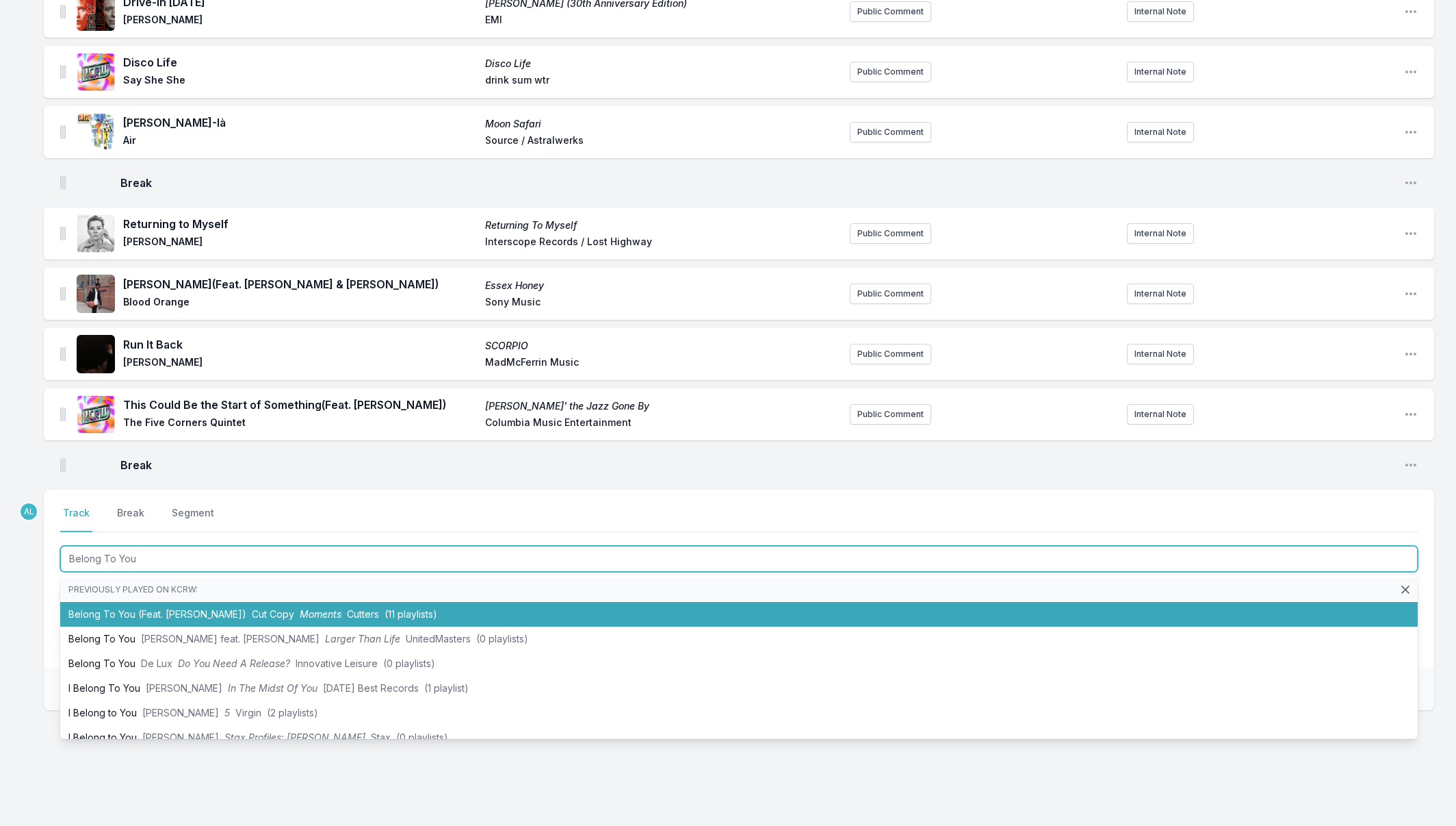
click at [158, 617] on li "Belong To You (Feat. [PERSON_NAME]) Cut Copy Moments Cutters (11 playlists)" at bounding box center [739, 614] width 1358 height 24
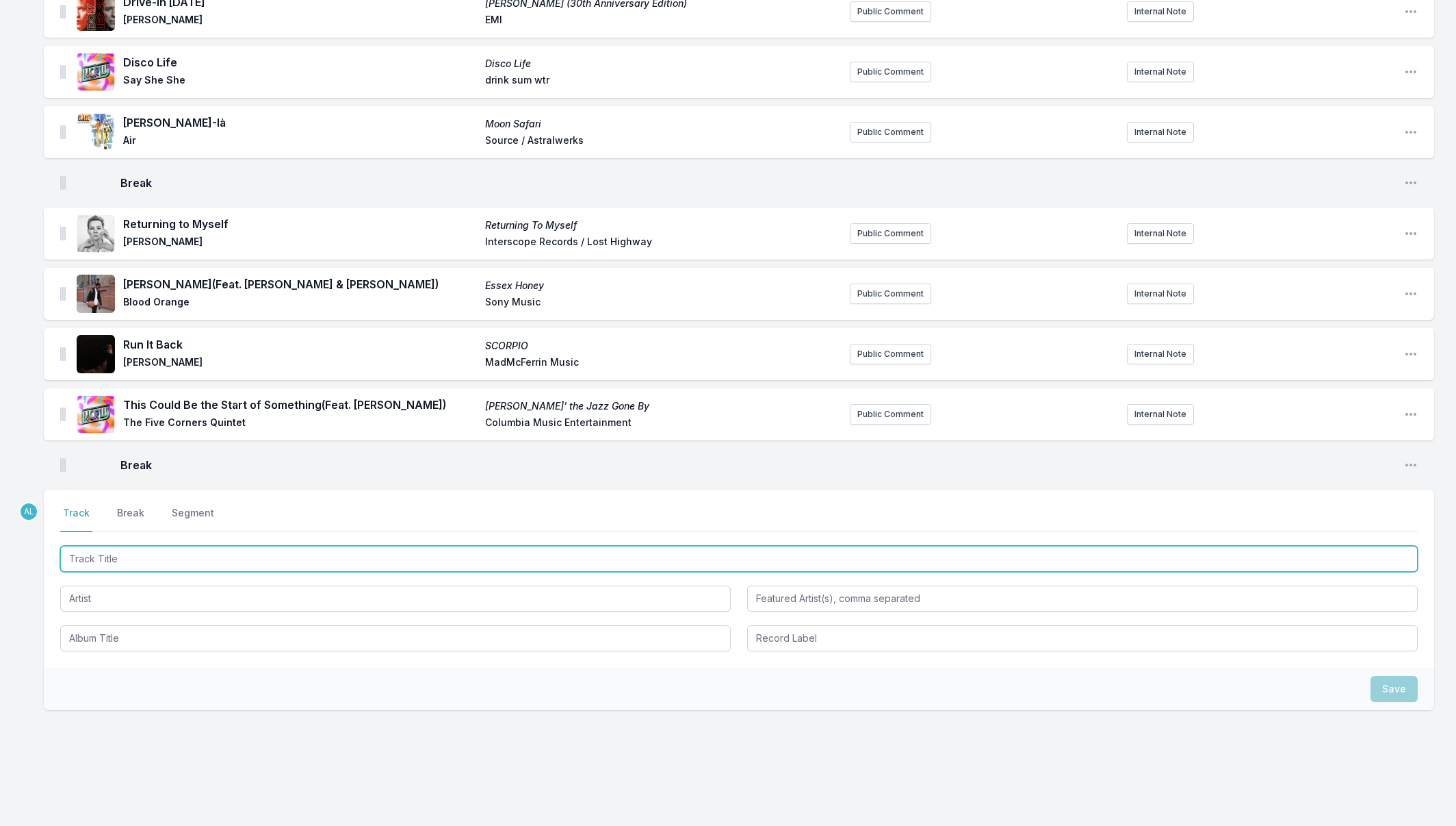
scroll to position [373, 0]
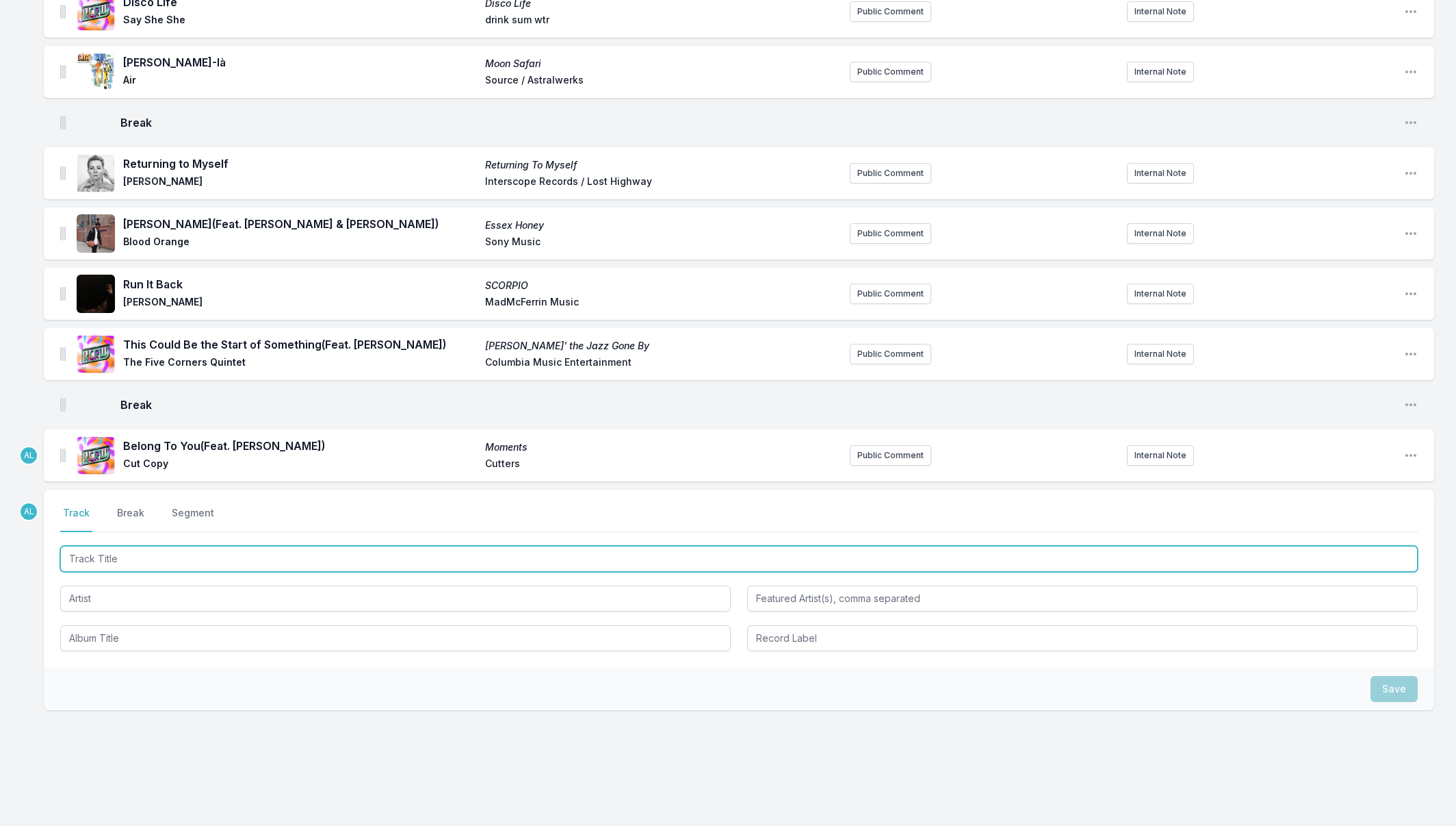
click at [122, 560] on input "Track Title" at bounding box center [739, 558] width 1358 height 26
type input "Ferry [DEMOGRAPHIC_DATA]"
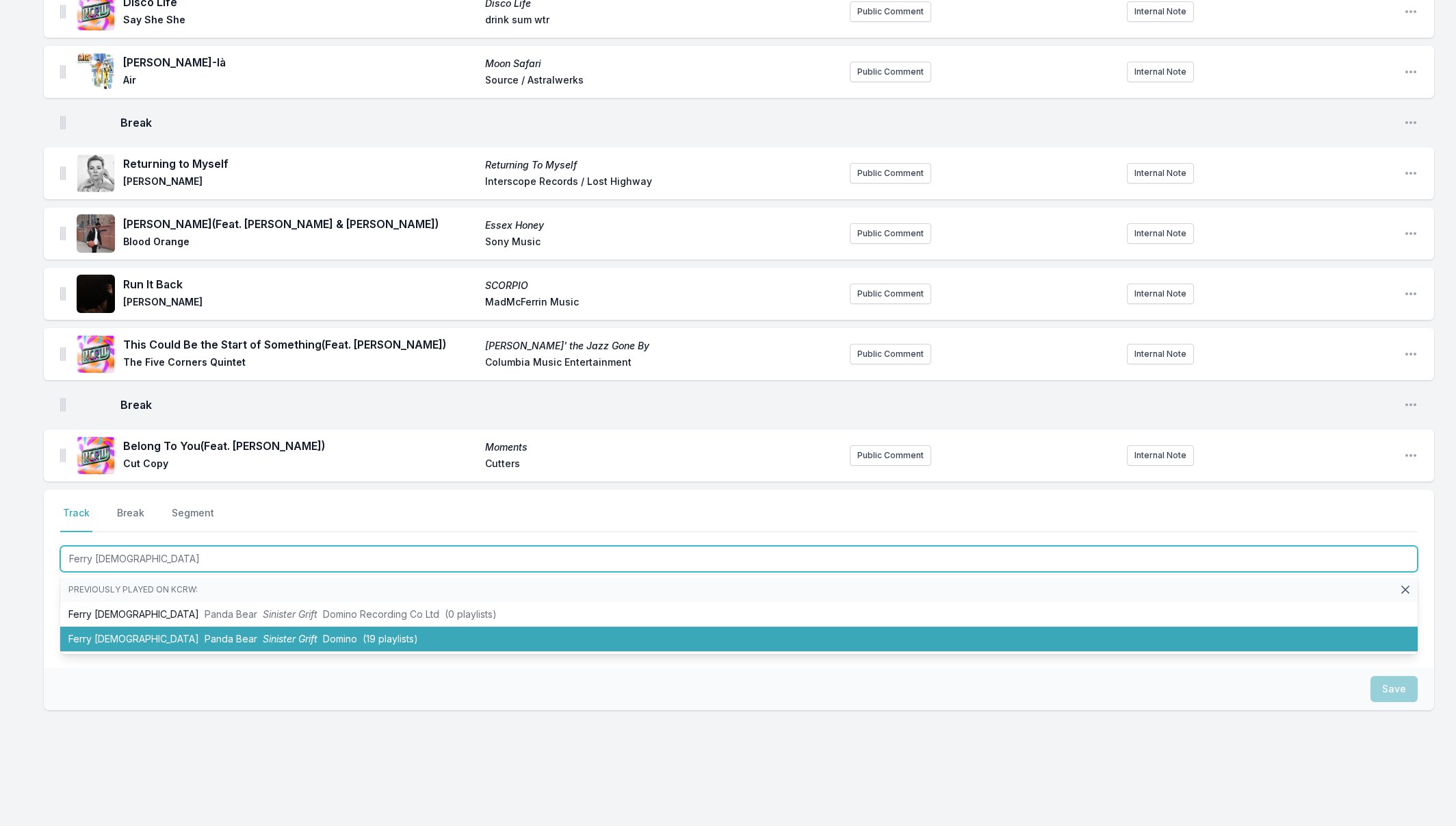
click at [204, 633] on span "Panda Bear" at bounding box center [230, 638] width 53 height 11
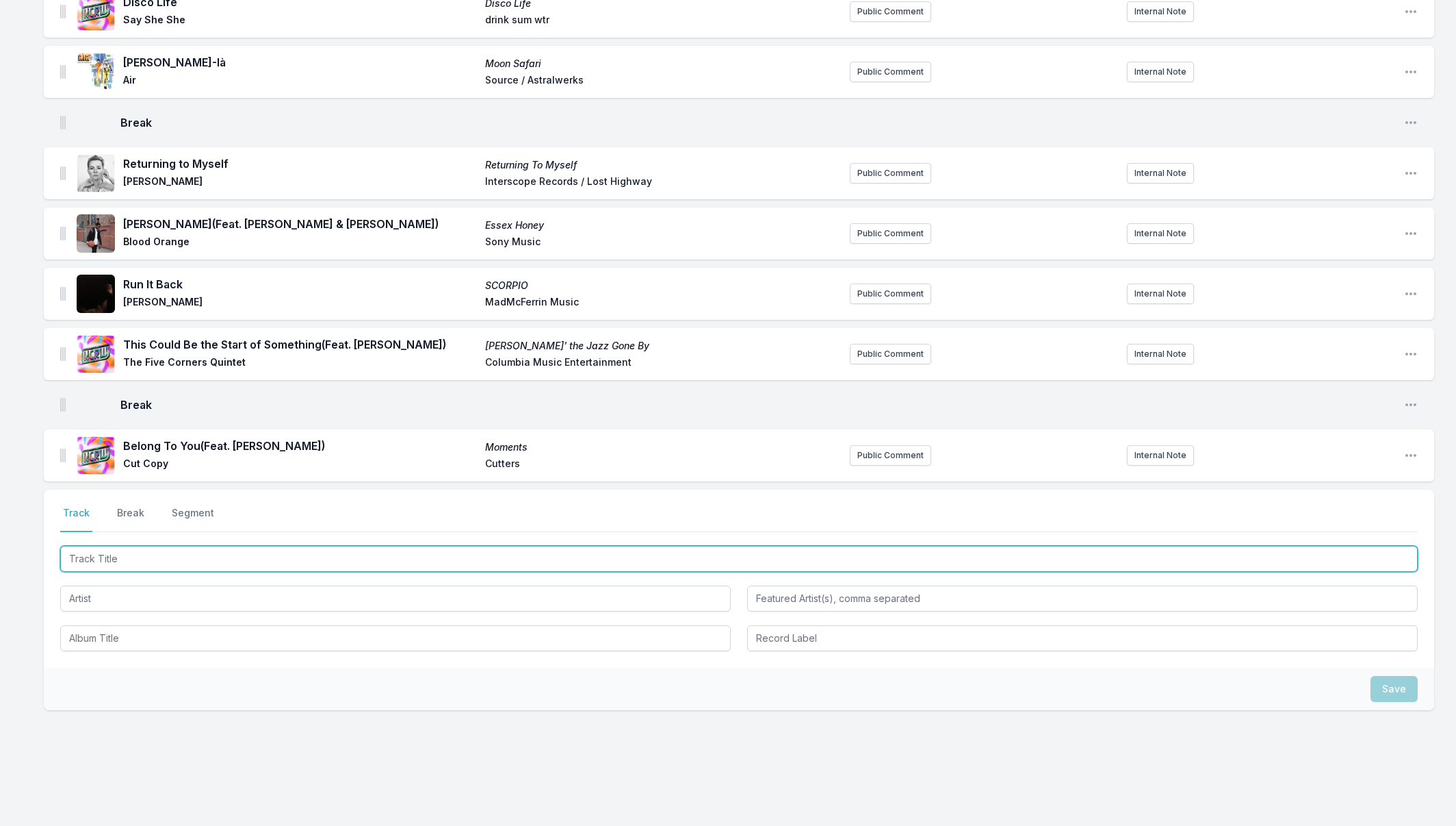
scroll to position [433, 0]
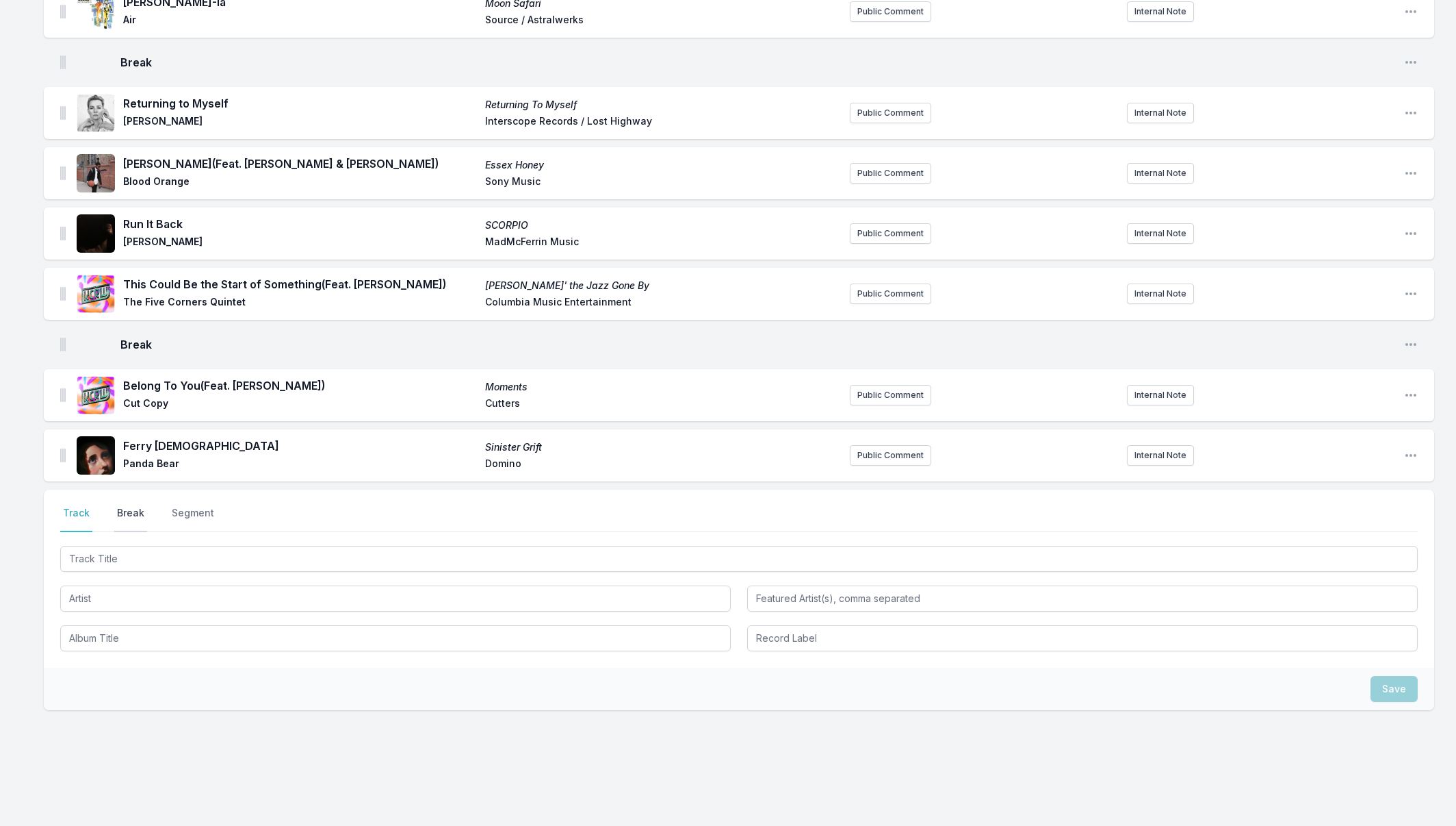
click at [127, 514] on button "Break" at bounding box center [130, 519] width 33 height 26
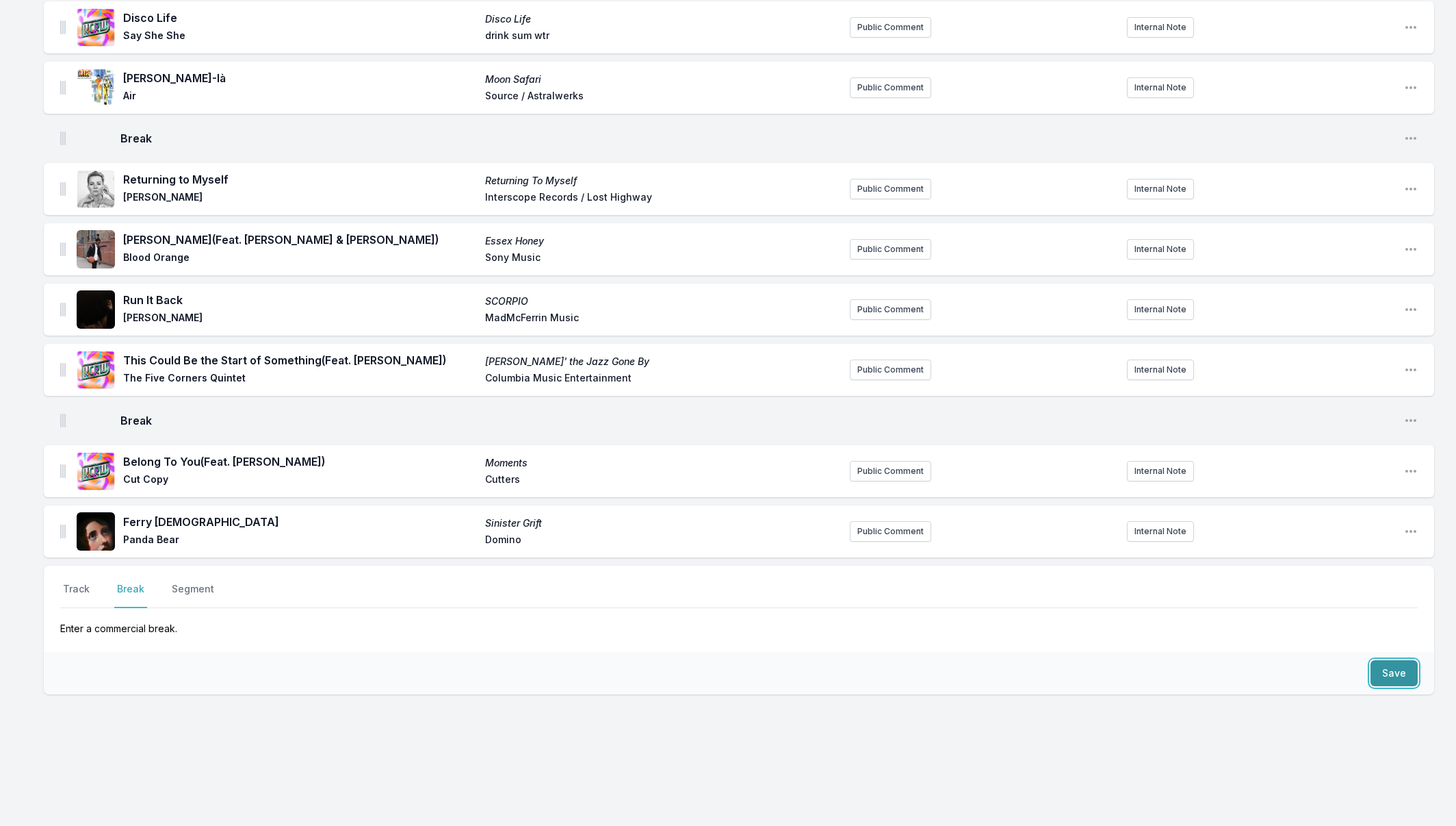
click at [1407, 672] on button "Save" at bounding box center [1394, 673] width 47 height 26
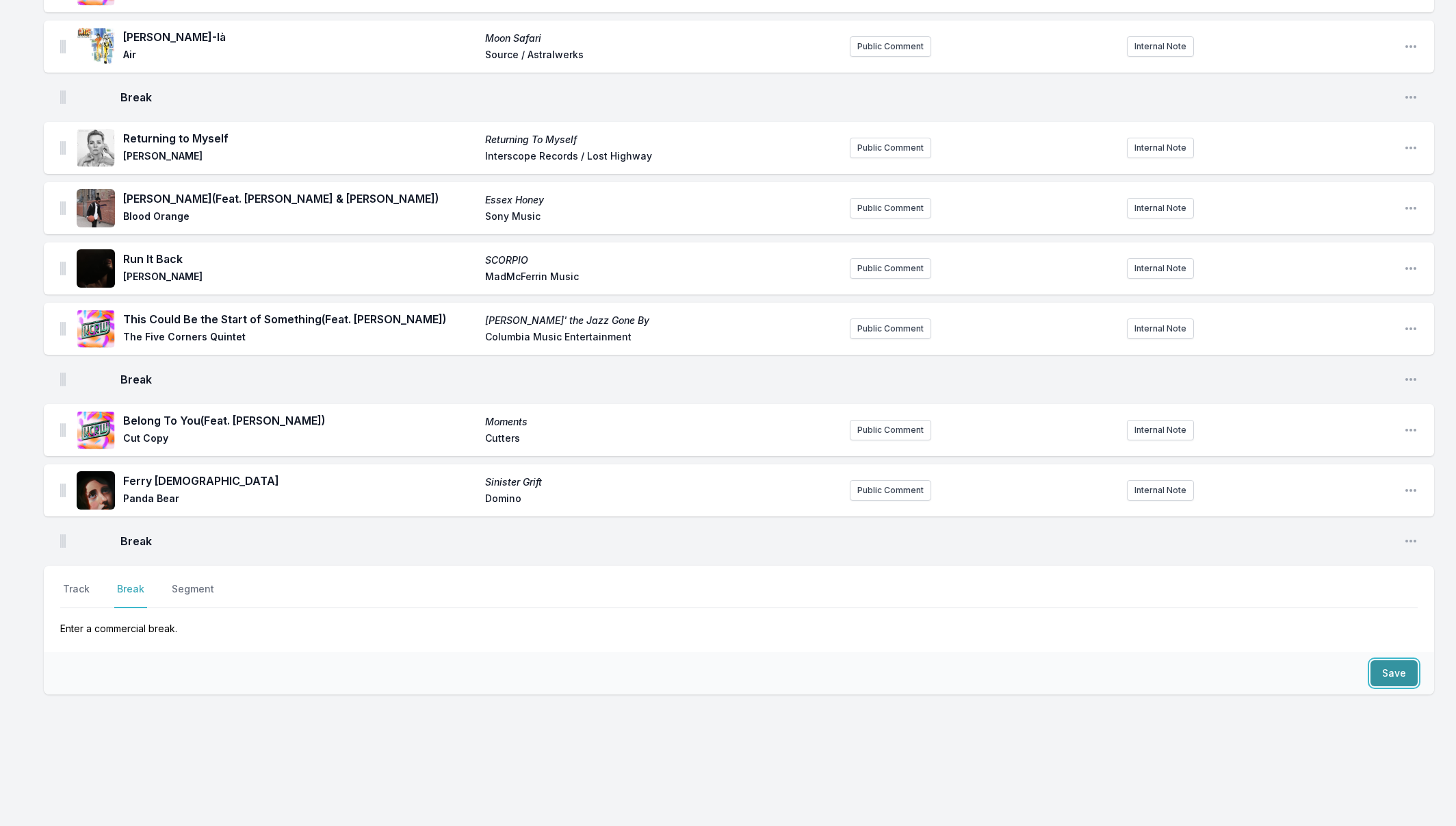
click at [1402, 668] on button "Save" at bounding box center [1394, 673] width 47 height 26
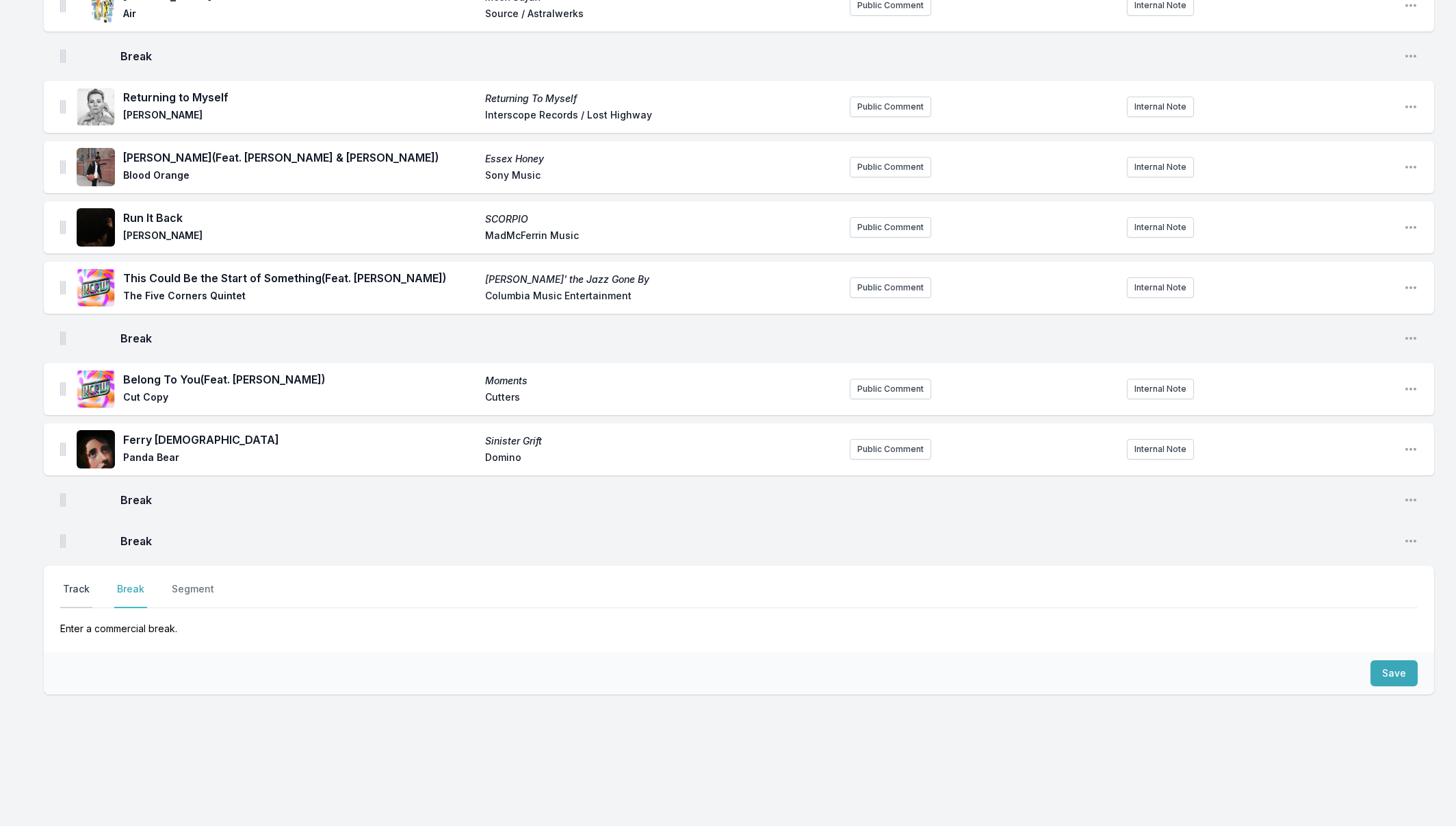
click at [70, 584] on button "Track" at bounding box center [76, 595] width 32 height 26
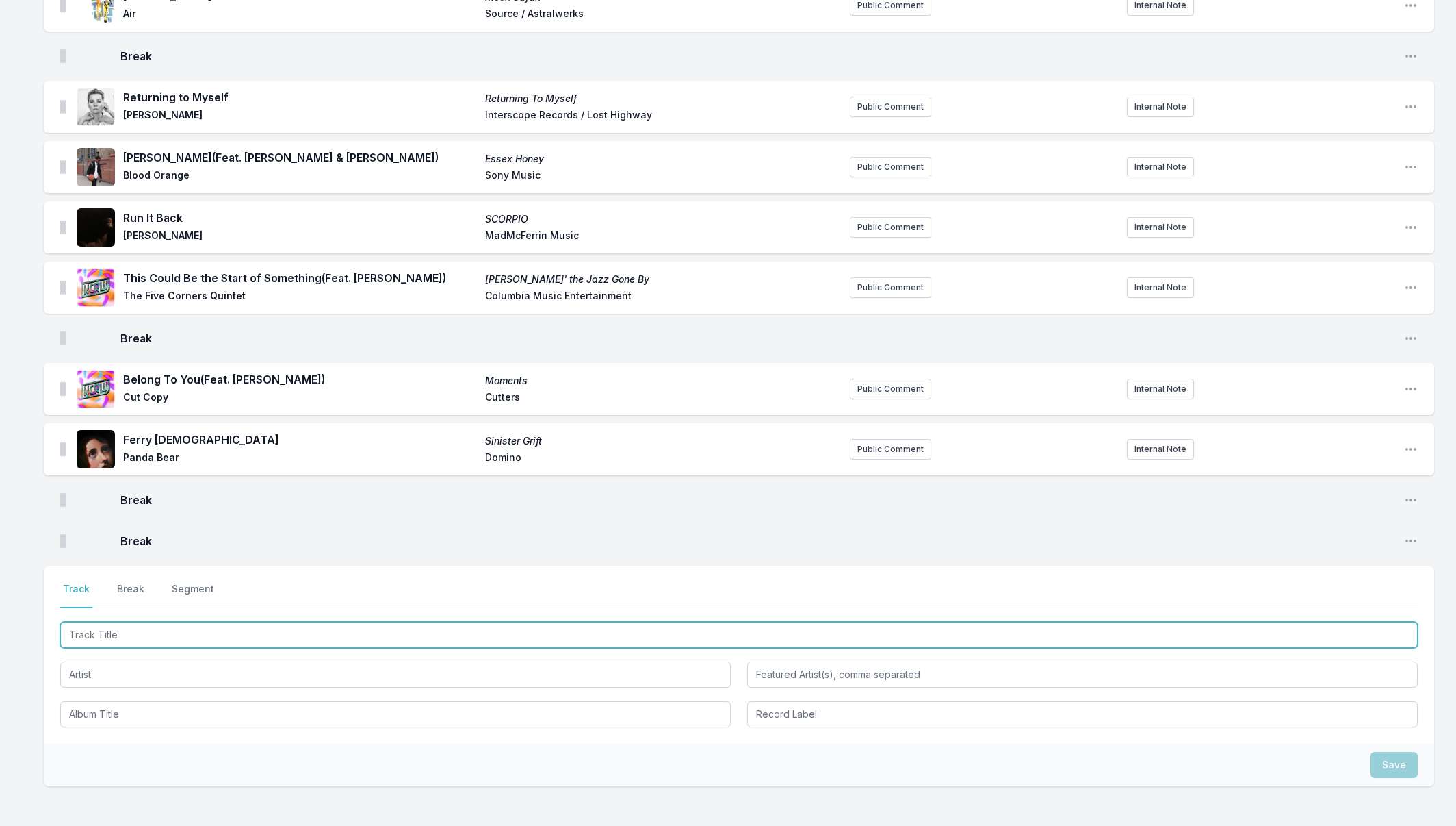
click at [116, 626] on input "Track Title" at bounding box center [739, 635] width 1358 height 26
click at [115, 638] on input "Track Title" at bounding box center [739, 635] width 1358 height 26
type input "Dangerous"
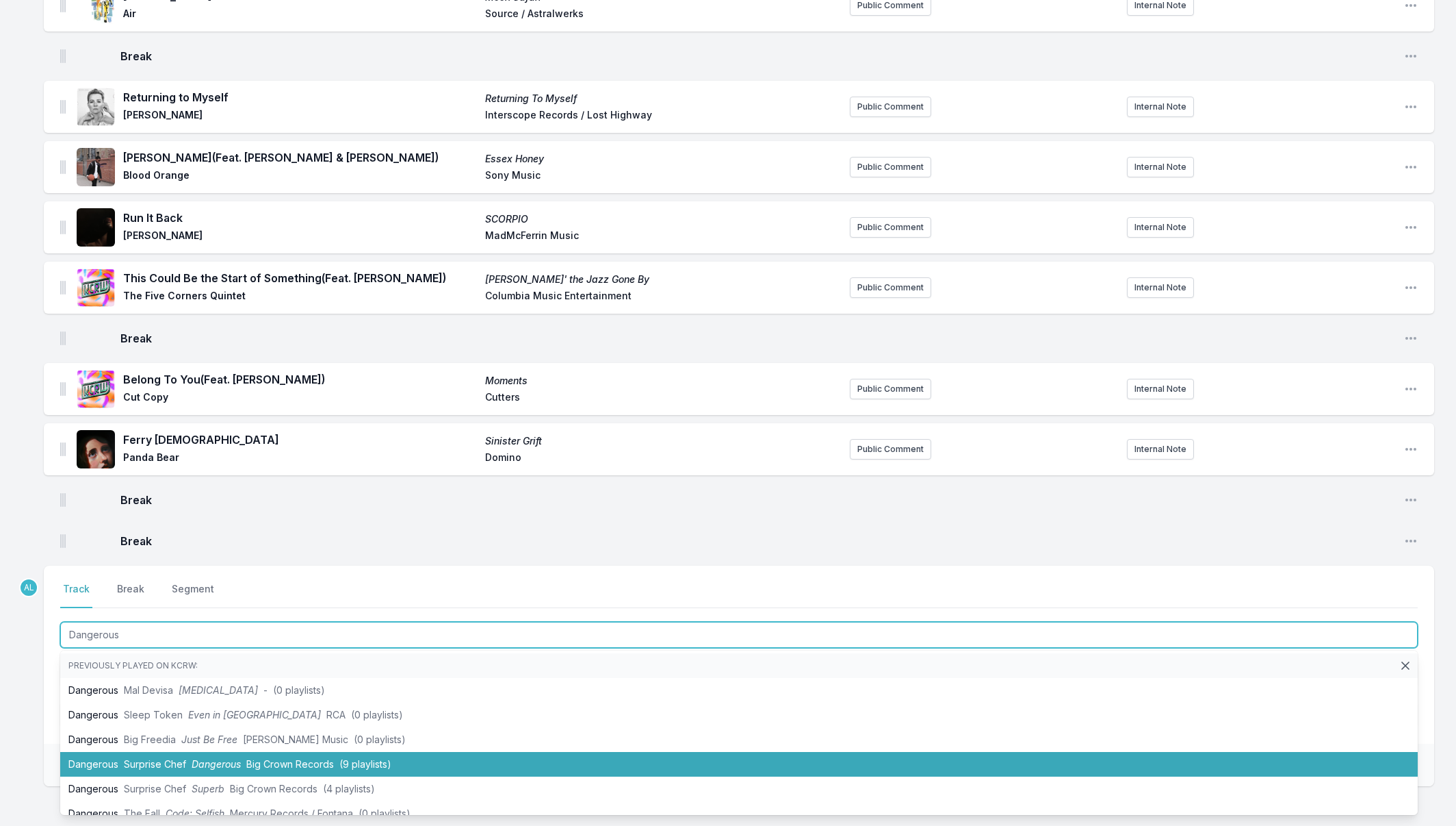
click at [197, 758] on span "Dangerous" at bounding box center [216, 763] width 50 height 11
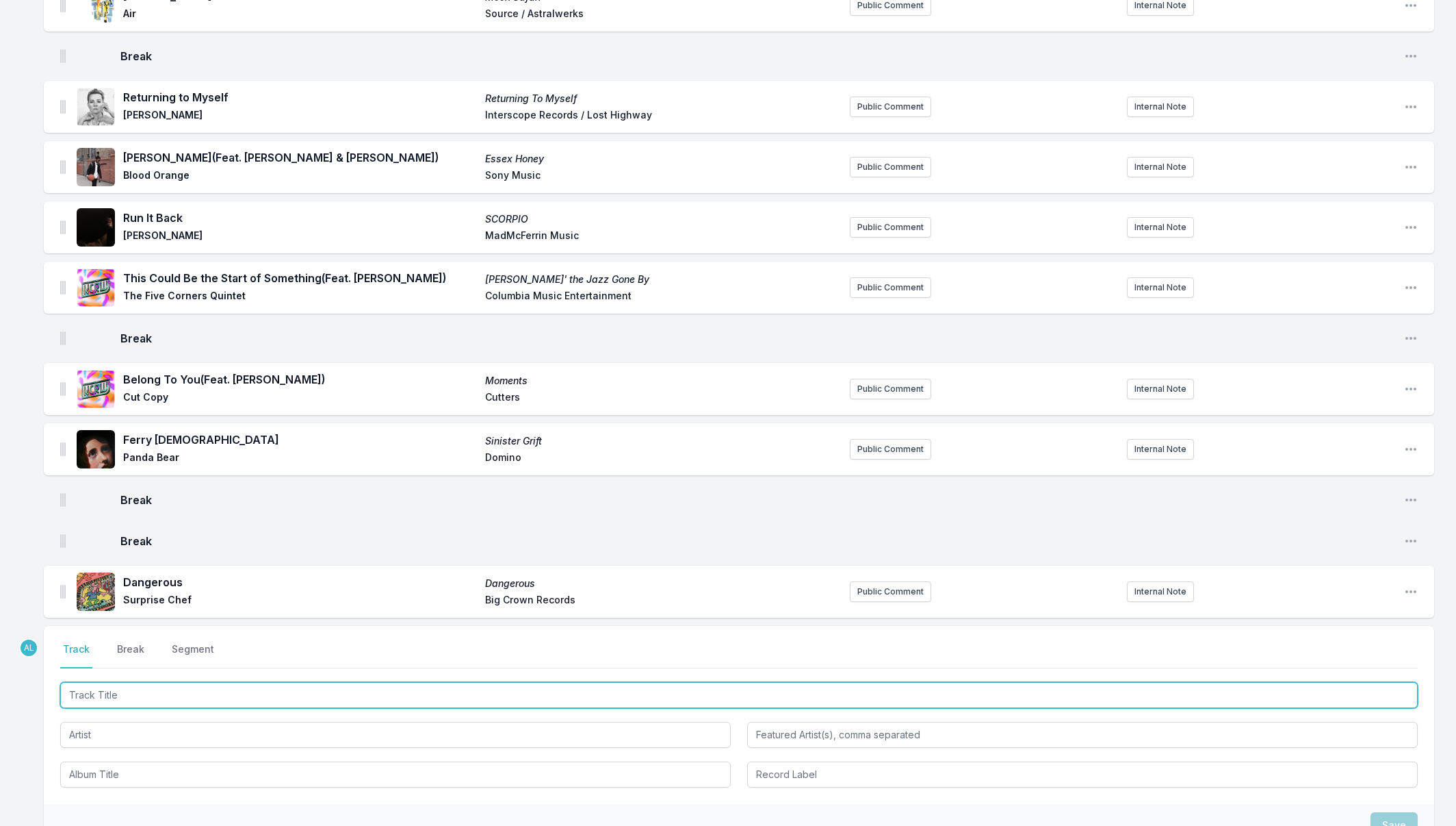
scroll to position [500, 0]
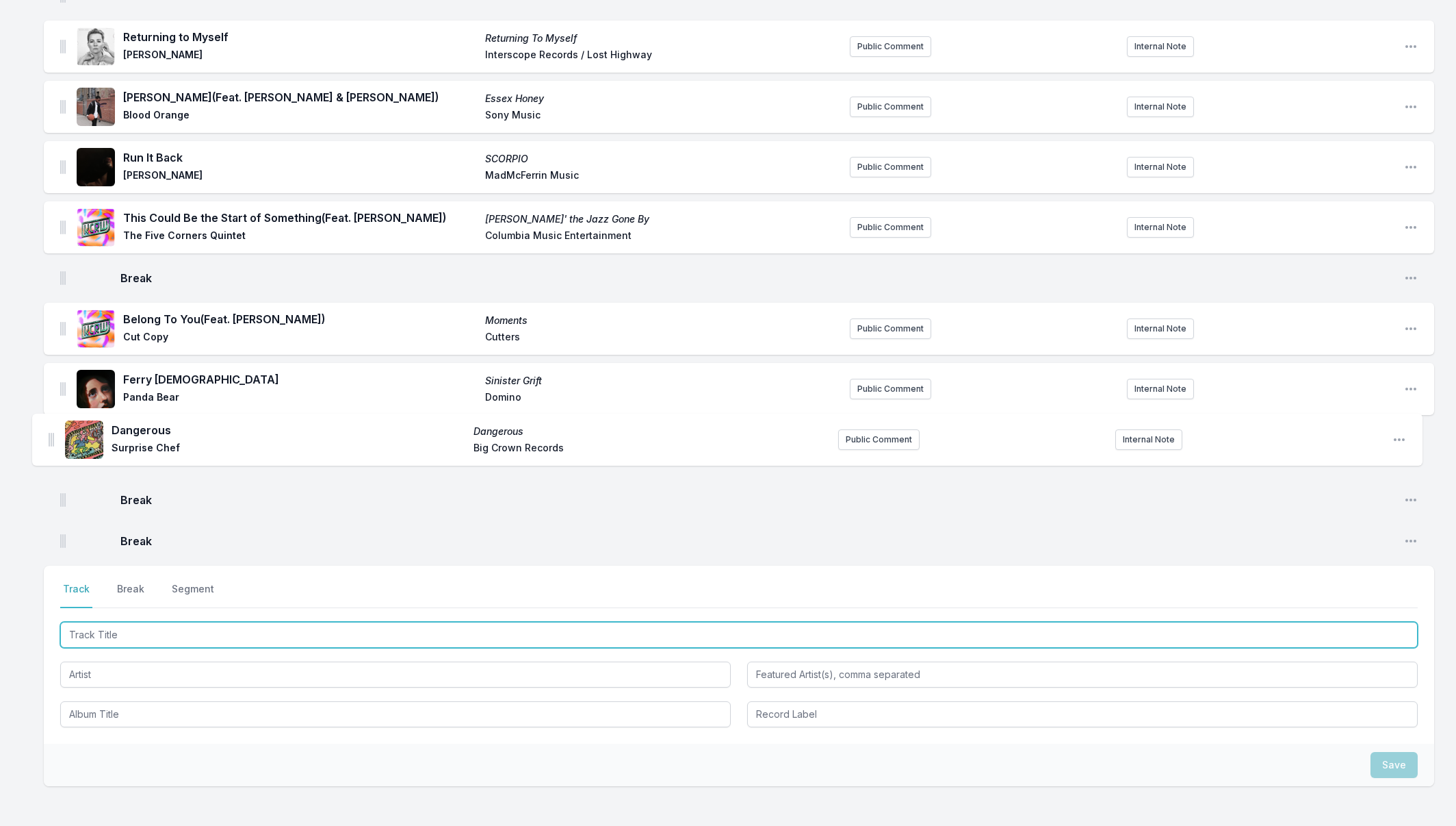
drag, startPoint x: 61, startPoint y: 534, endPoint x: 49, endPoint y: 439, distance: 95.8
click at [49, 439] on ul "Freaks Freaks Haute & [PERSON_NAME] Add record label Public Comment Internal No…" at bounding box center [739, 117] width 1390 height 879
